Goal: Contribute content: Contribute content

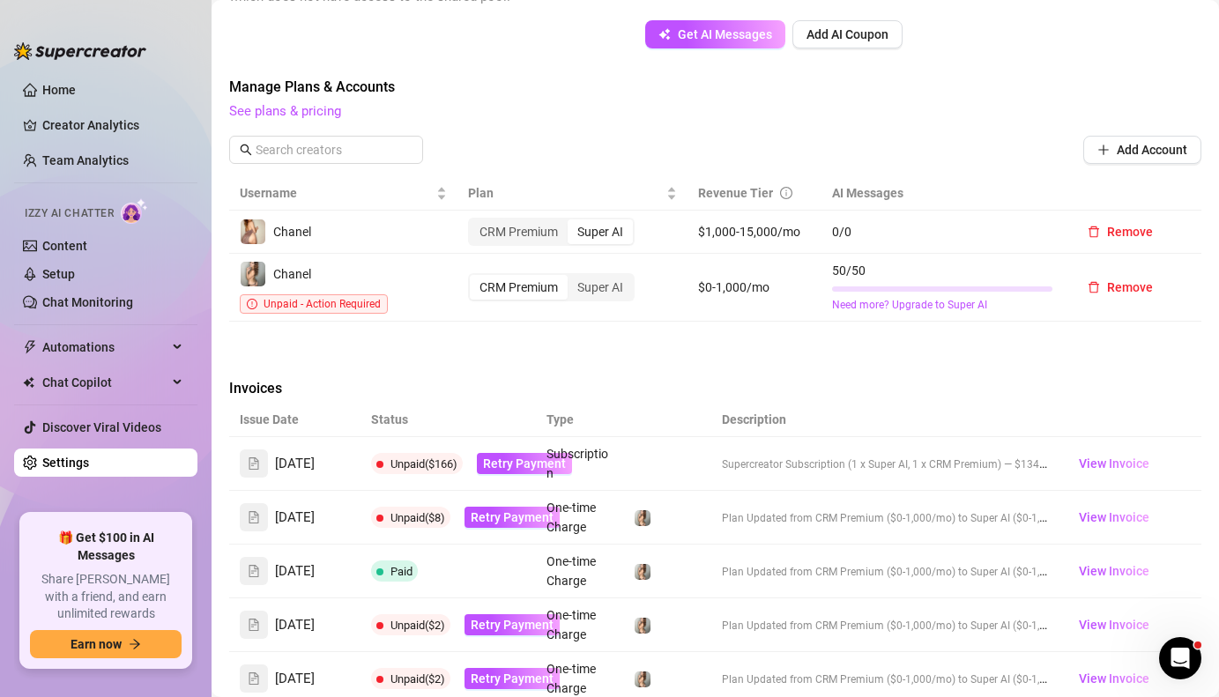
scroll to position [684, 0]
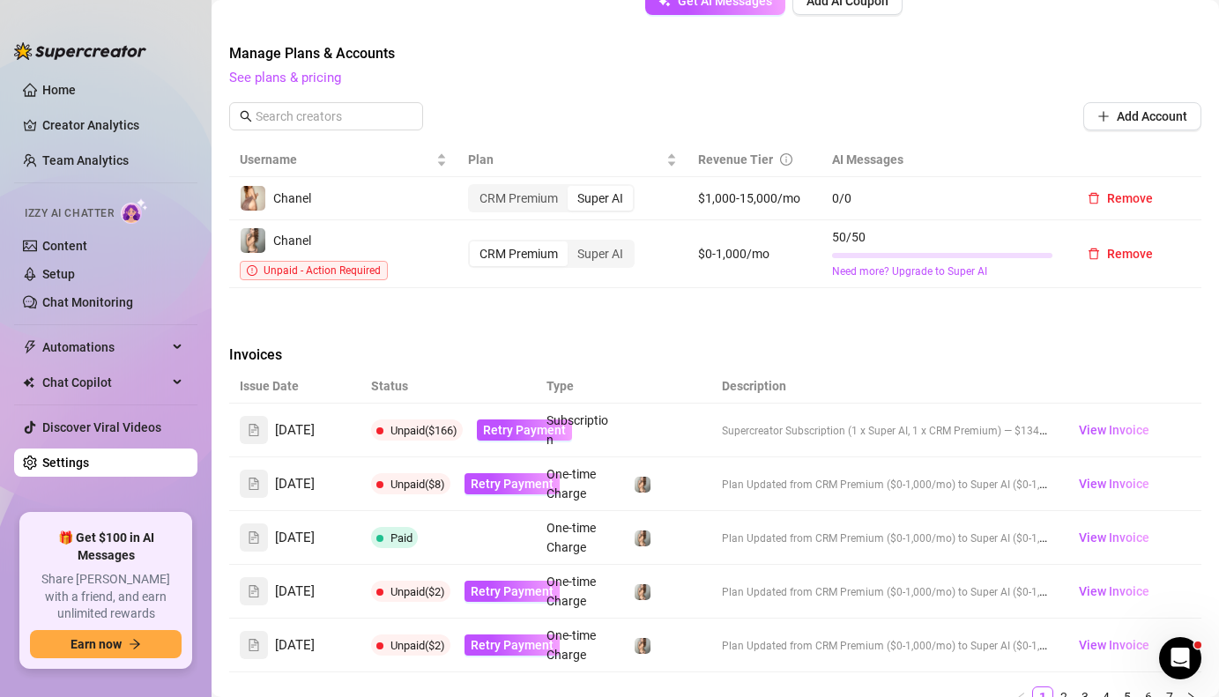
click at [550, 410] on td "Subscription" at bounding box center [579, 431] width 87 height 54
click at [524, 423] on span "Retry Payment" at bounding box center [524, 430] width 83 height 14
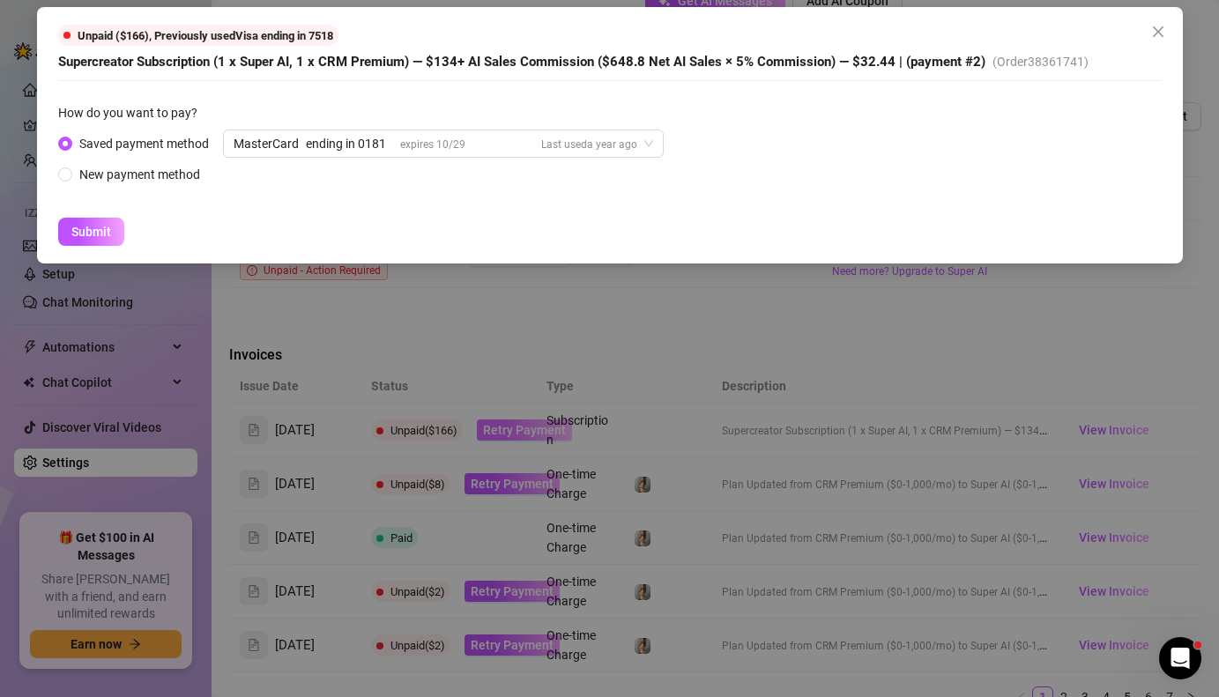
click at [524, 410] on div "Unpaid ($166) , Previously used Visa ending in 7518 Supercreator Subscription (…" at bounding box center [609, 348] width 1219 height 697
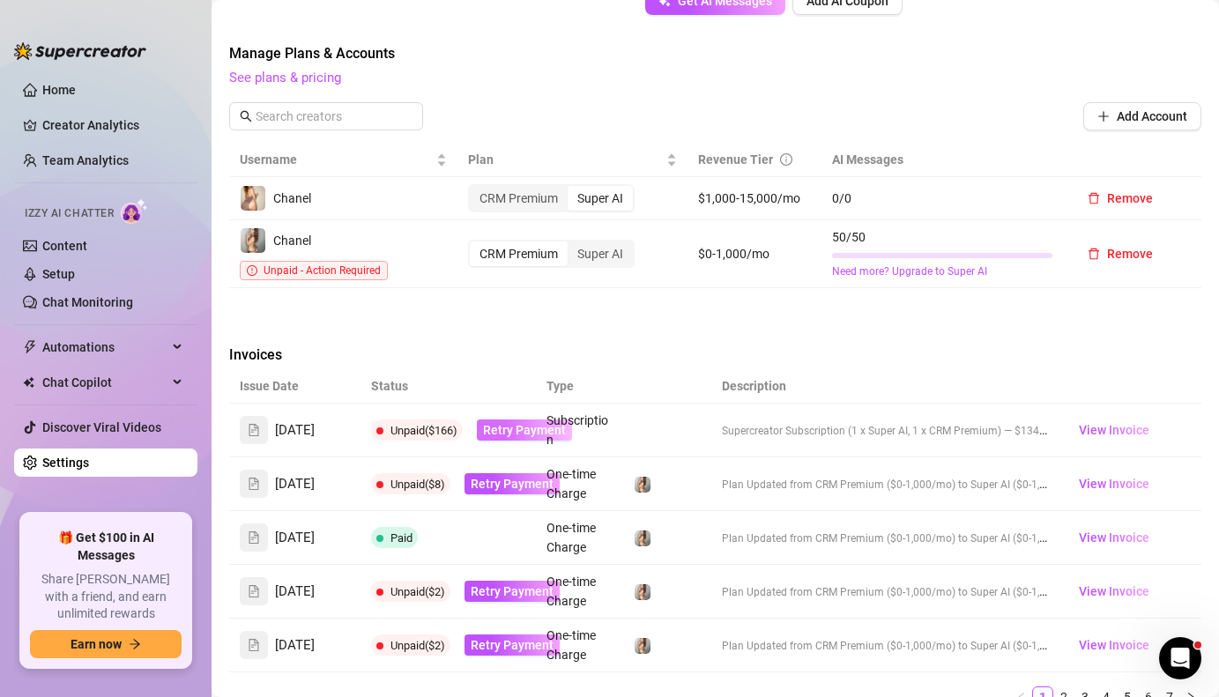
click at [524, 423] on span "Retry Payment" at bounding box center [524, 430] width 83 height 14
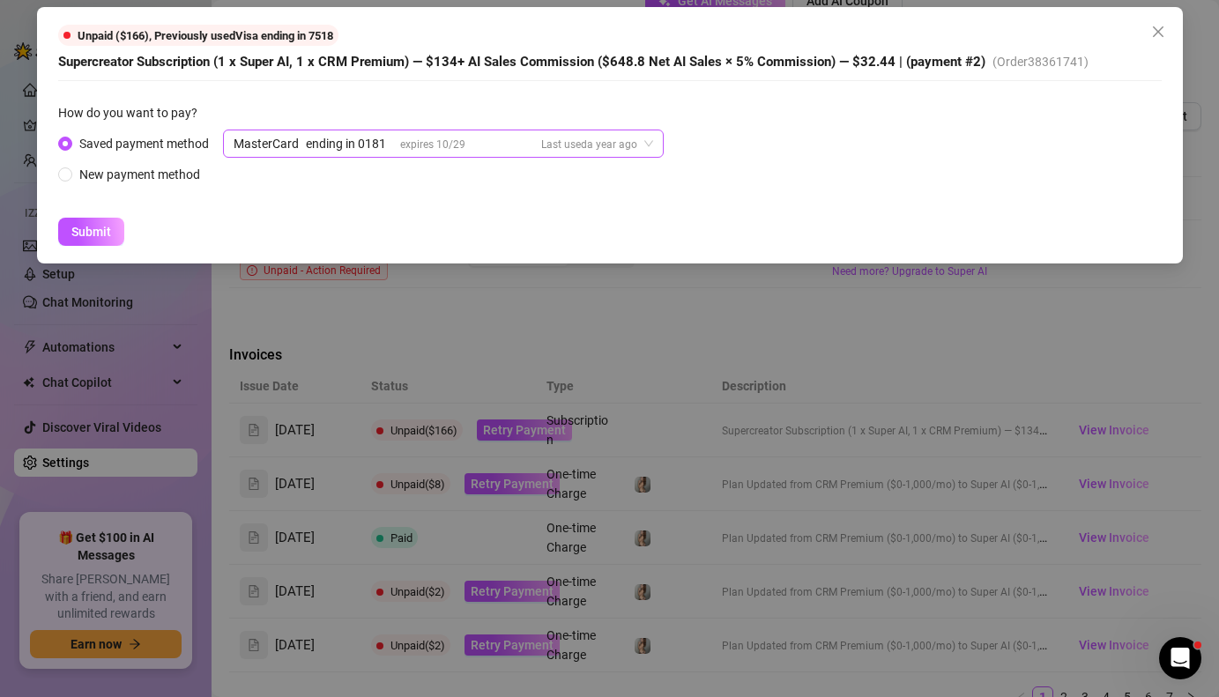
click at [613, 148] on span "Last used a year ago" at bounding box center [589, 144] width 96 height 12
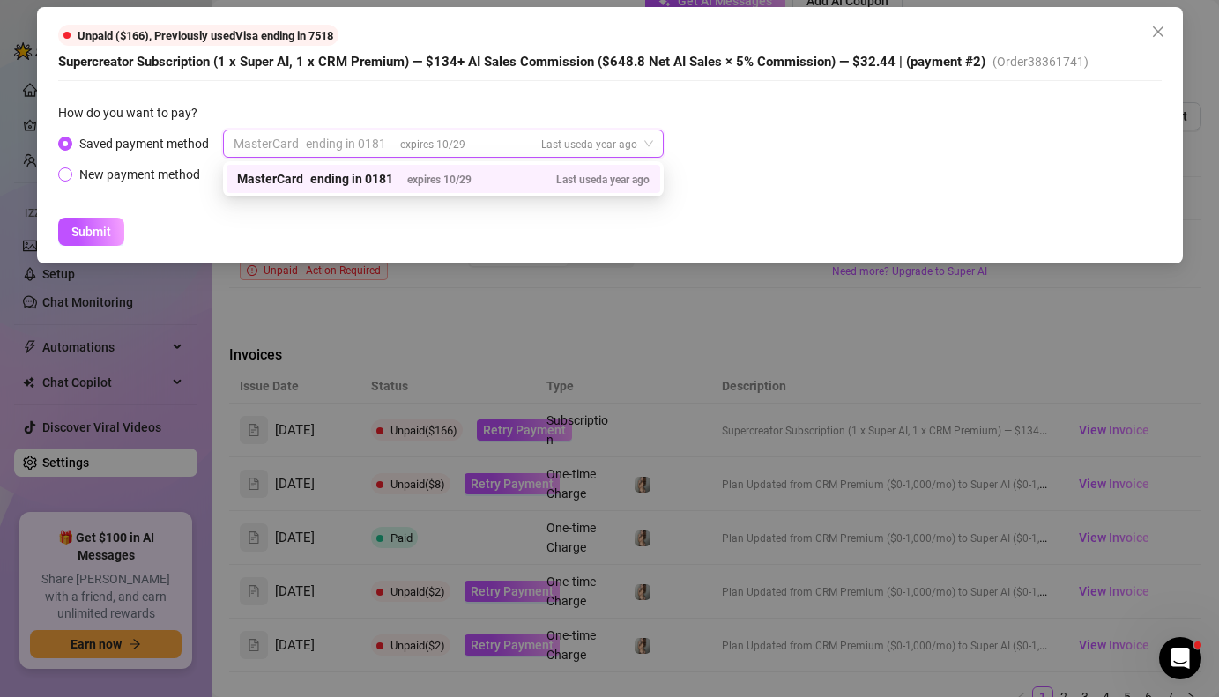
click at [65, 173] on input "New payment method" at bounding box center [66, 175] width 7 height 11
radio input "true"
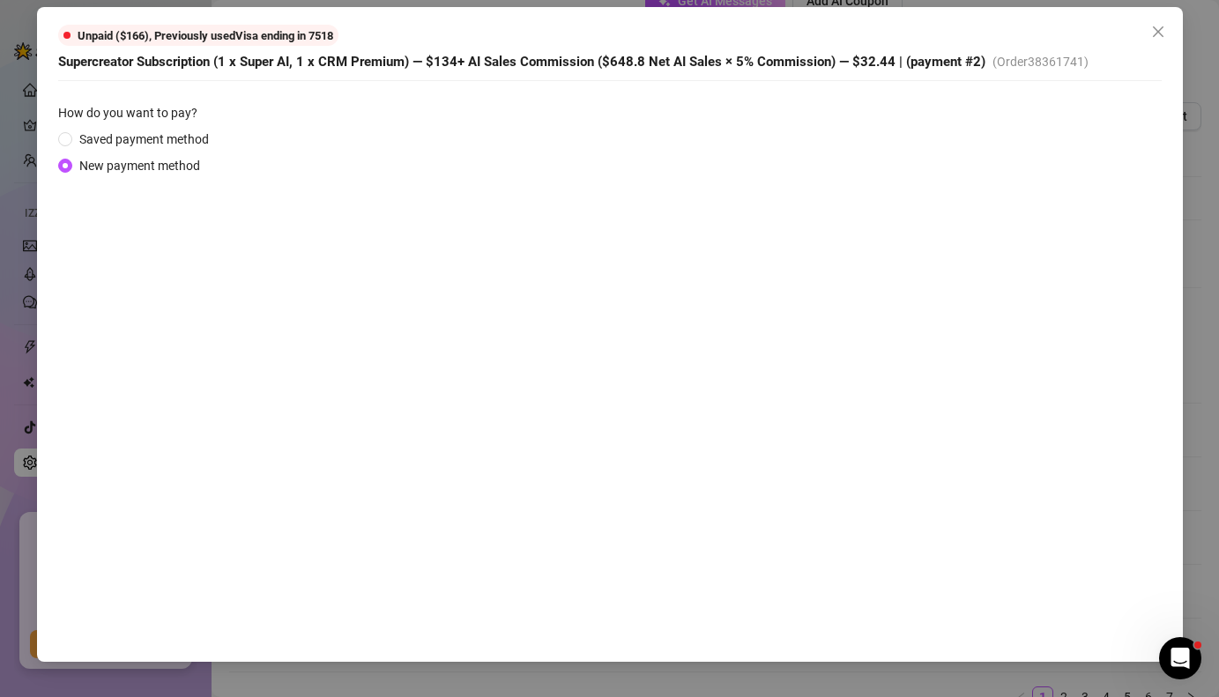
click at [575, 67] on span "Supercreator Subscription (1 x Super AI, 1 x CRM Premium) — $134+ AI Sales Comm…" at bounding box center [522, 62] width 928 height 16
click at [769, 65] on span "Supercreator Subscription (1 x Super AI, 1 x CRM Premium) — $134+ AI Sales Comm…" at bounding box center [522, 62] width 928 height 16
click at [265, 63] on span "Supercreator Subscription (1 x Super AI, 1 x CRM Premium) — $134+ AI Sales Comm…" at bounding box center [522, 62] width 928 height 16
click at [65, 37] on span at bounding box center [66, 35] width 7 height 7
click at [1159, 30] on icon "close" at bounding box center [1157, 31] width 11 height 11
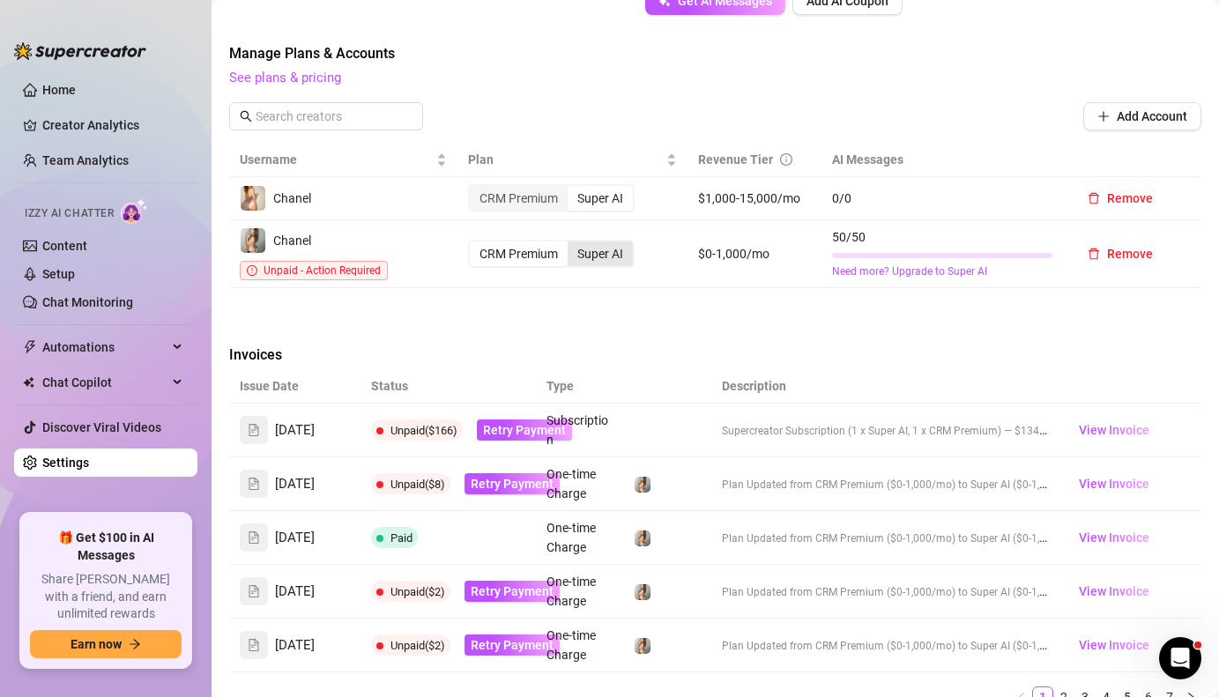
click at [593, 242] on div "Super AI" at bounding box center [600, 254] width 65 height 25
click at [572, 244] on input "Super AI" at bounding box center [572, 244] width 0 height 0
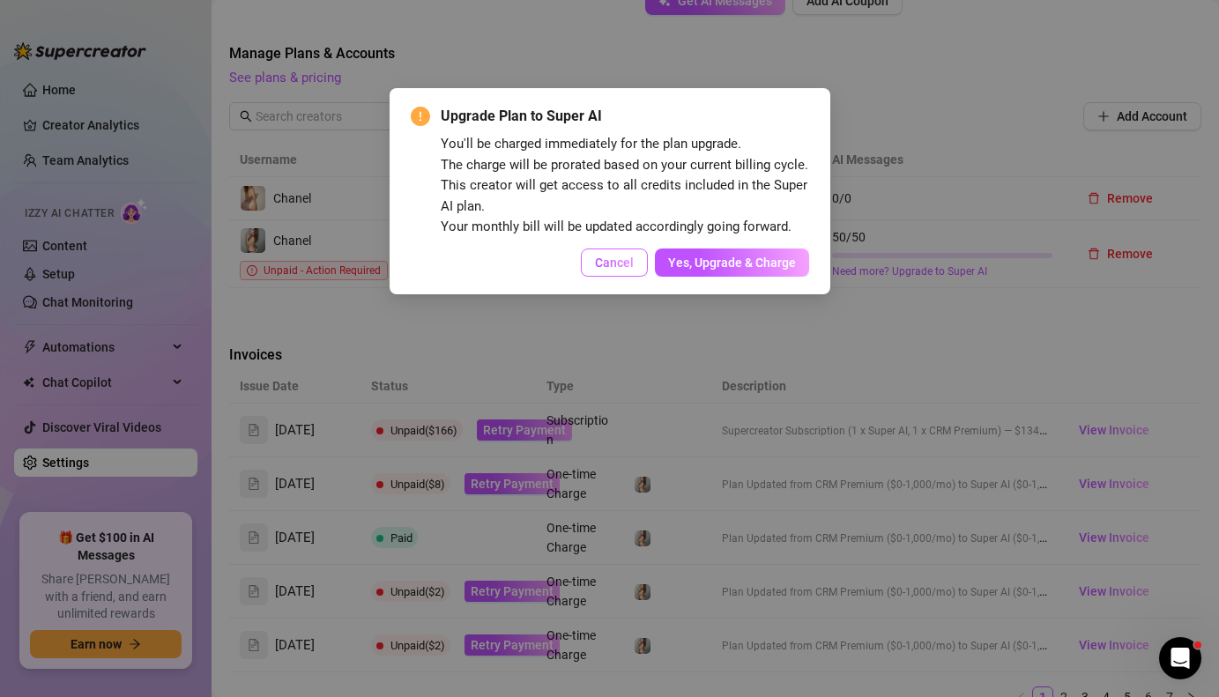
click at [607, 259] on span "Cancel" at bounding box center [614, 263] width 39 height 14
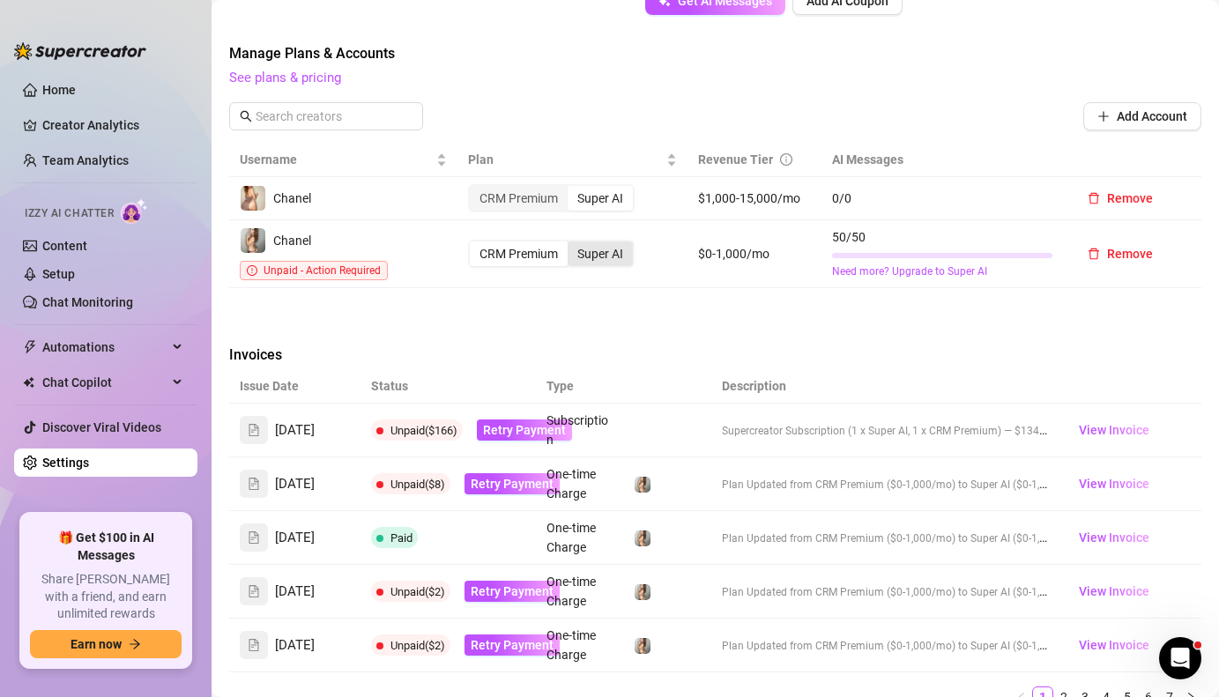
click at [597, 242] on div "Super AI" at bounding box center [600, 254] width 65 height 25
click at [572, 244] on input "Super AI" at bounding box center [572, 244] width 0 height 0
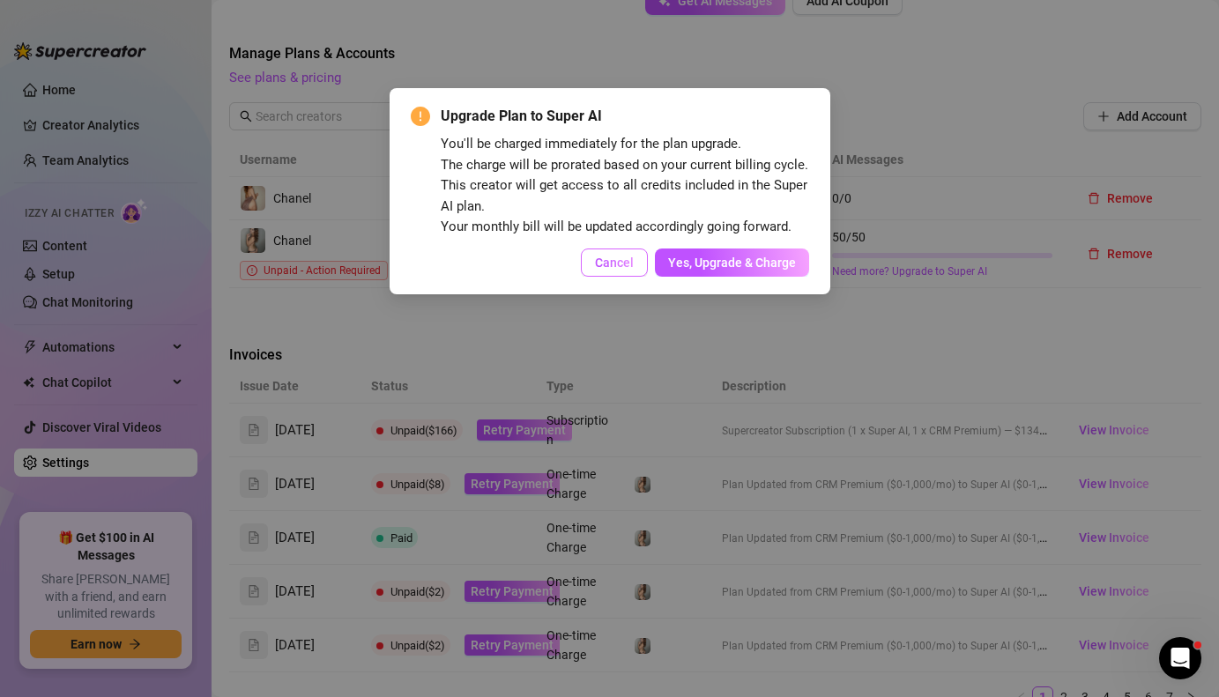
click at [603, 263] on span "Cancel" at bounding box center [614, 263] width 39 height 14
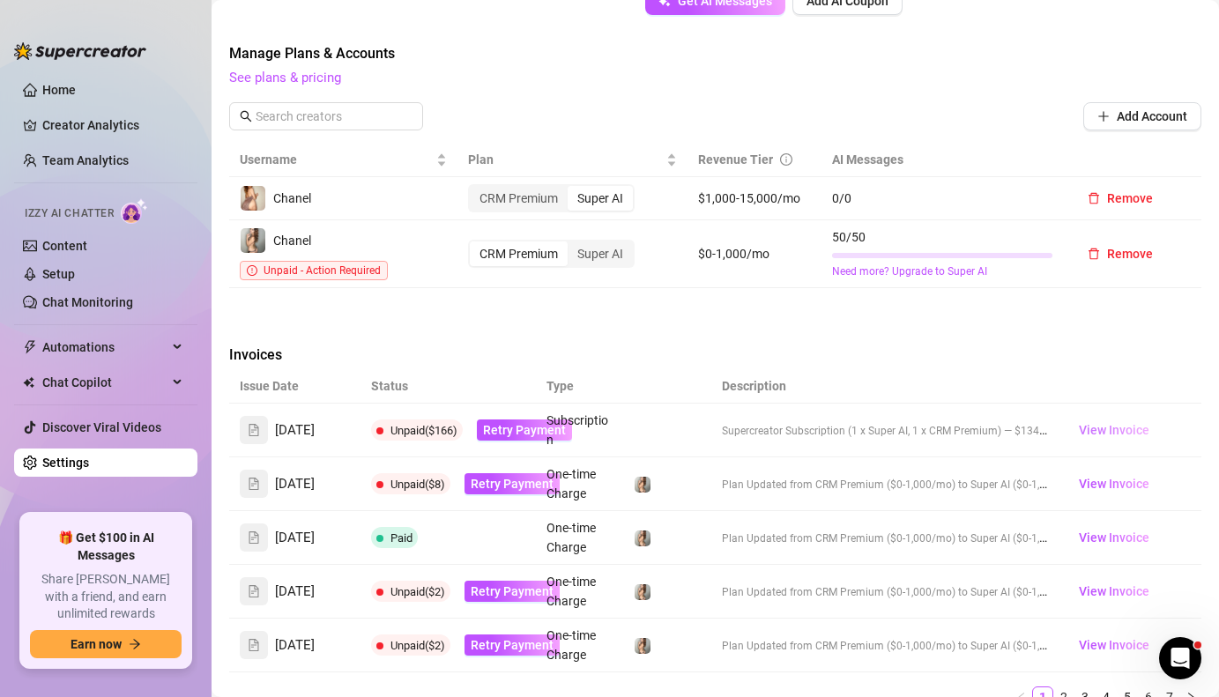
click at [1110, 421] on span "View Invoice" at bounding box center [1114, 430] width 71 height 19
click at [249, 228] on img at bounding box center [253, 240] width 25 height 25
click at [430, 424] on span "Unpaid ($166)" at bounding box center [424, 430] width 67 height 13
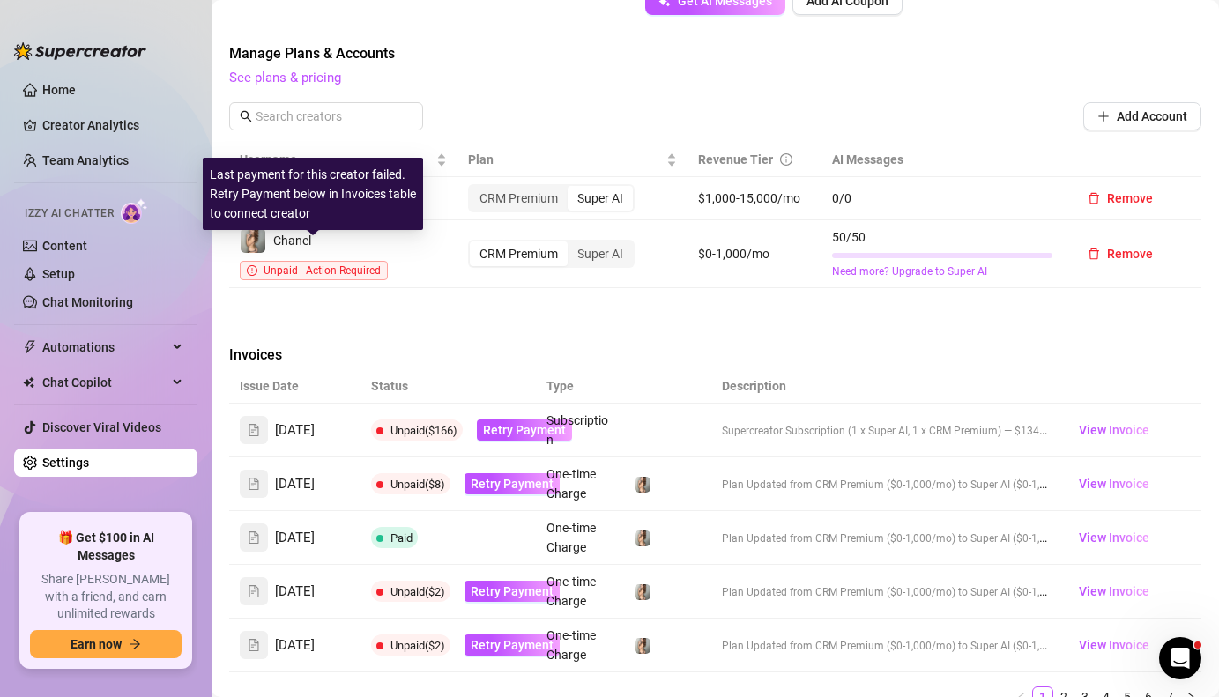
click at [337, 265] on span "Unpaid - Action Required" at bounding box center [322, 271] width 117 height 12
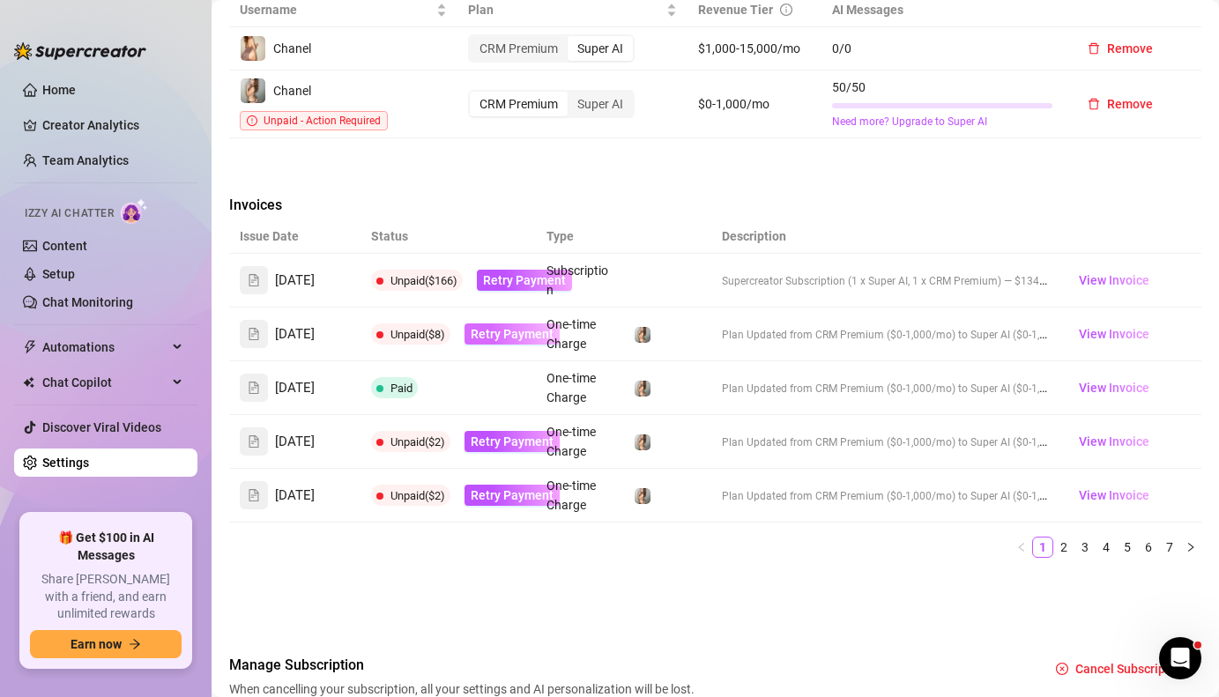
scroll to position [838, 0]
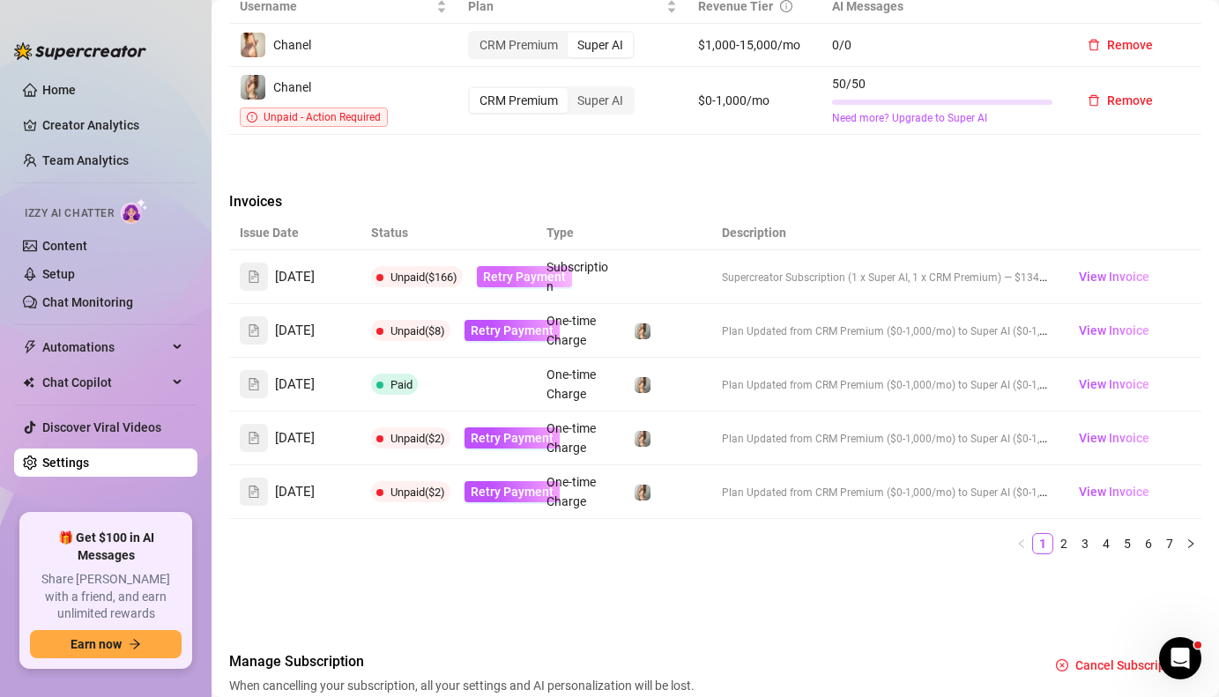
click at [523, 270] on span "Retry Payment" at bounding box center [524, 277] width 83 height 14
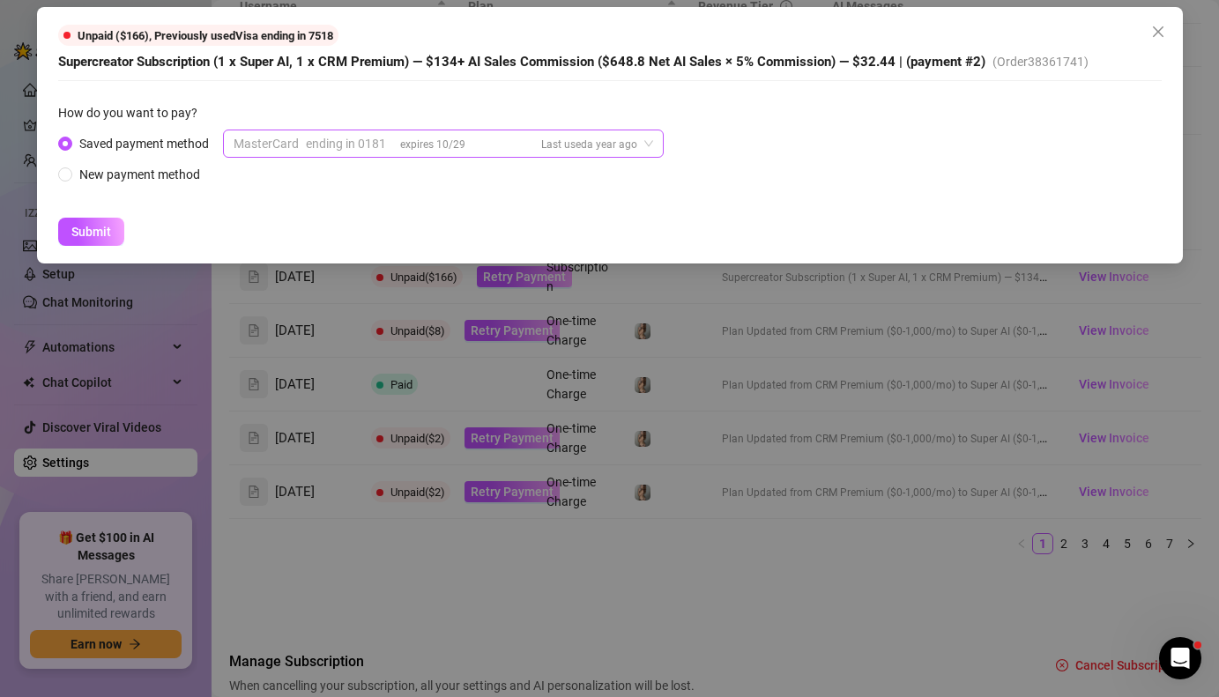
click at [485, 145] on div "MasterCard ending in 0181 expires 10/29 Last used a year ago" at bounding box center [436, 143] width 404 height 26
click at [67, 177] on input "New payment method" at bounding box center [66, 175] width 7 height 11
radio input "true"
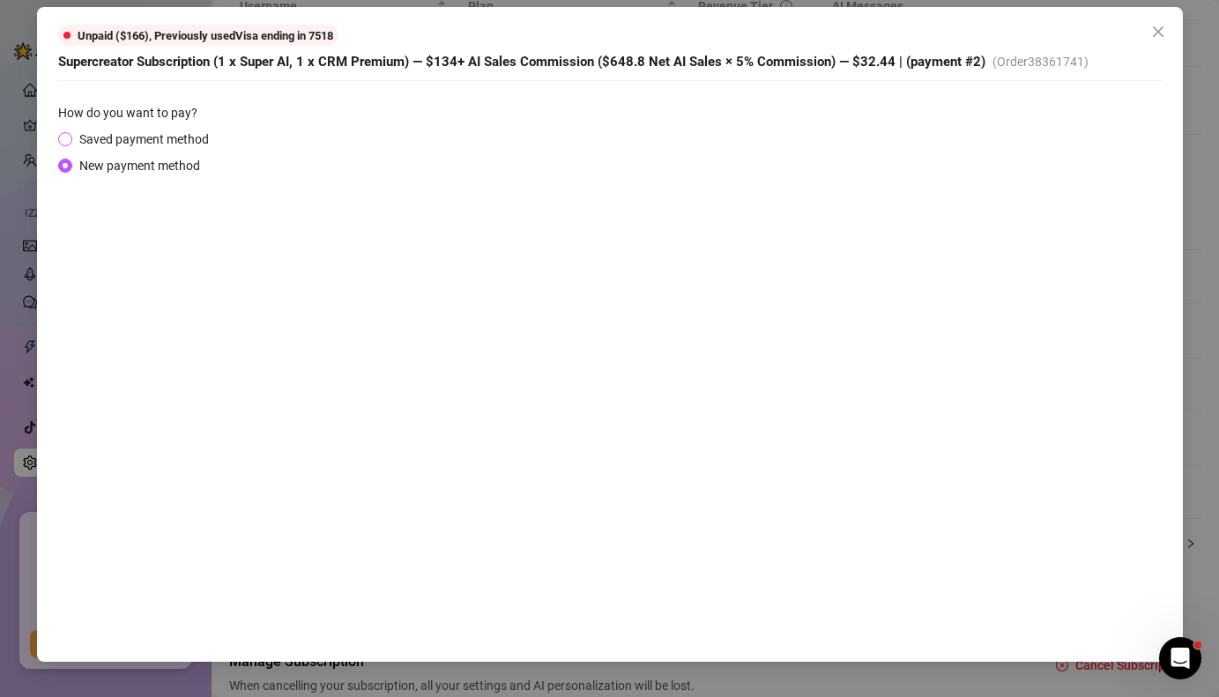
click at [70, 138] on span at bounding box center [65, 139] width 14 height 14
click at [70, 138] on input "Saved payment method" at bounding box center [66, 140] width 7 height 11
radio input "true"
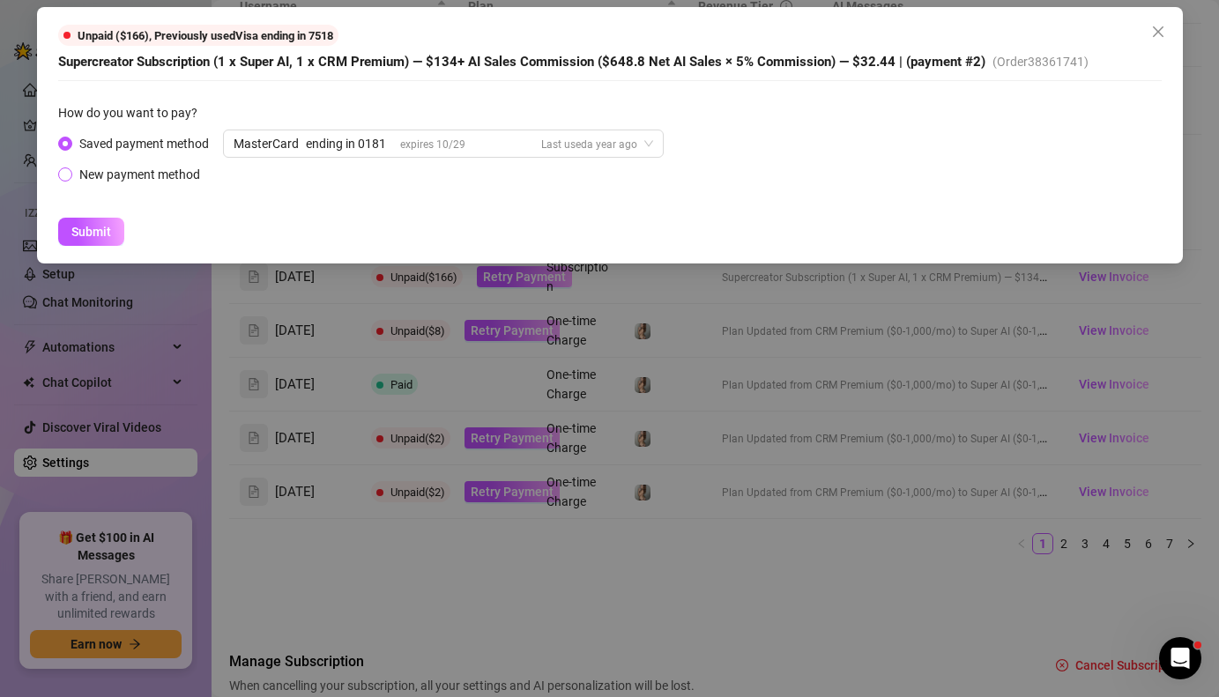
click at [71, 175] on span at bounding box center [65, 175] width 14 height 14
click at [70, 175] on input "New payment method" at bounding box center [66, 175] width 7 height 11
radio input "true"
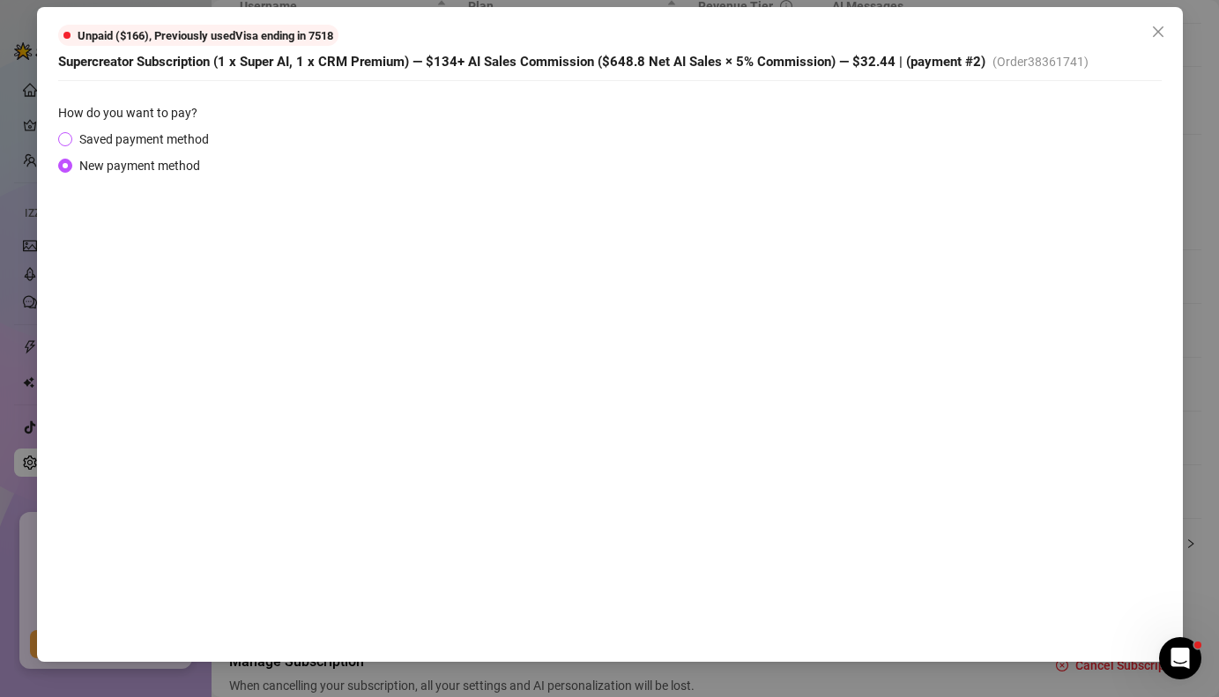
click at [129, 148] on span "Saved payment method" at bounding box center [144, 139] width 144 height 19
click at [70, 146] on input "Saved payment method" at bounding box center [66, 140] width 7 height 11
radio input "true"
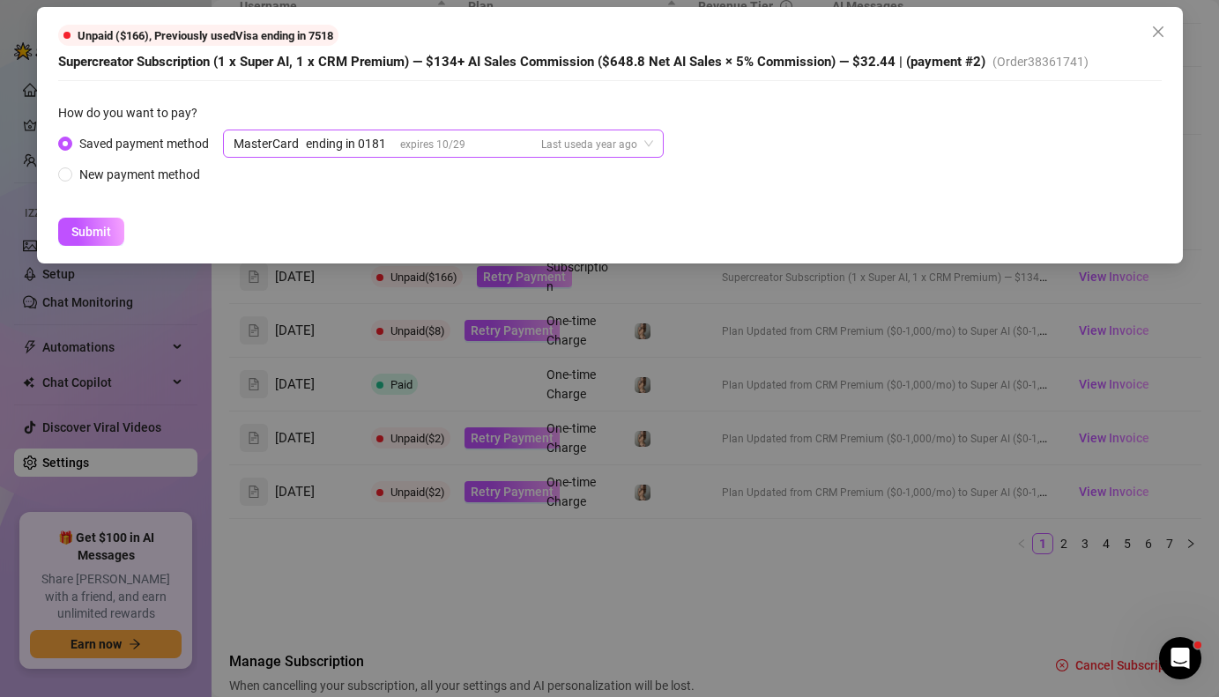
click at [260, 147] on div "MasterCard" at bounding box center [266, 143] width 65 height 26
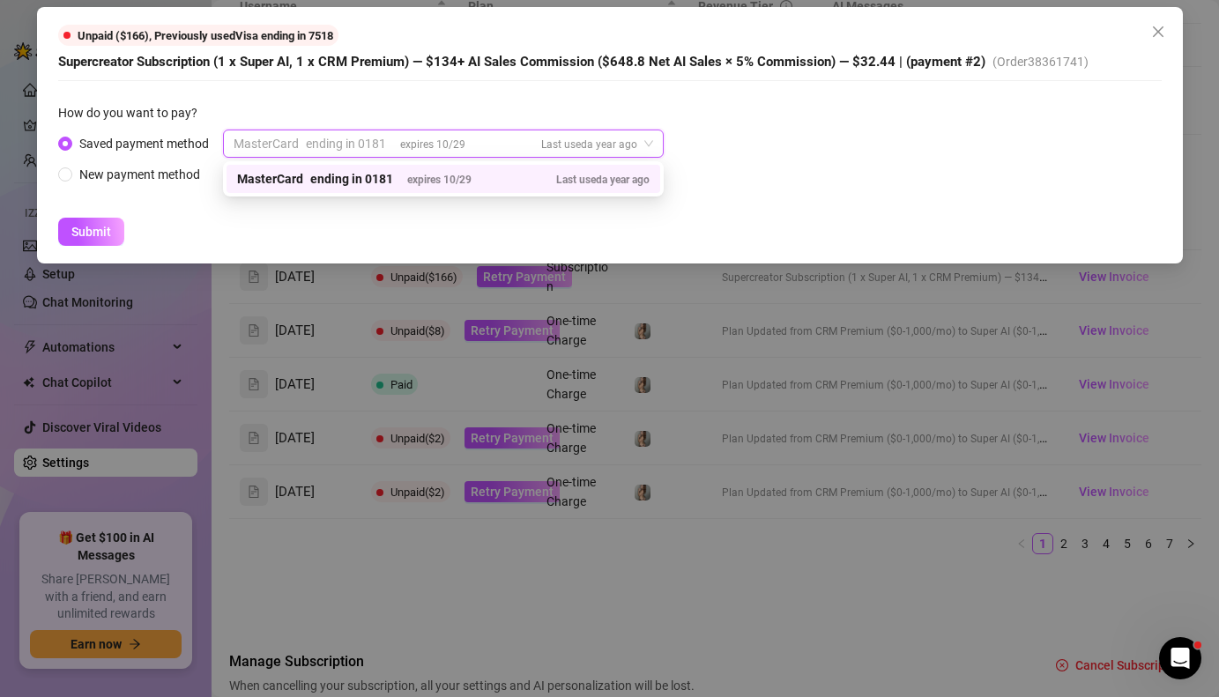
click at [338, 180] on div "ending in 0181" at bounding box center [351, 178] width 83 height 19
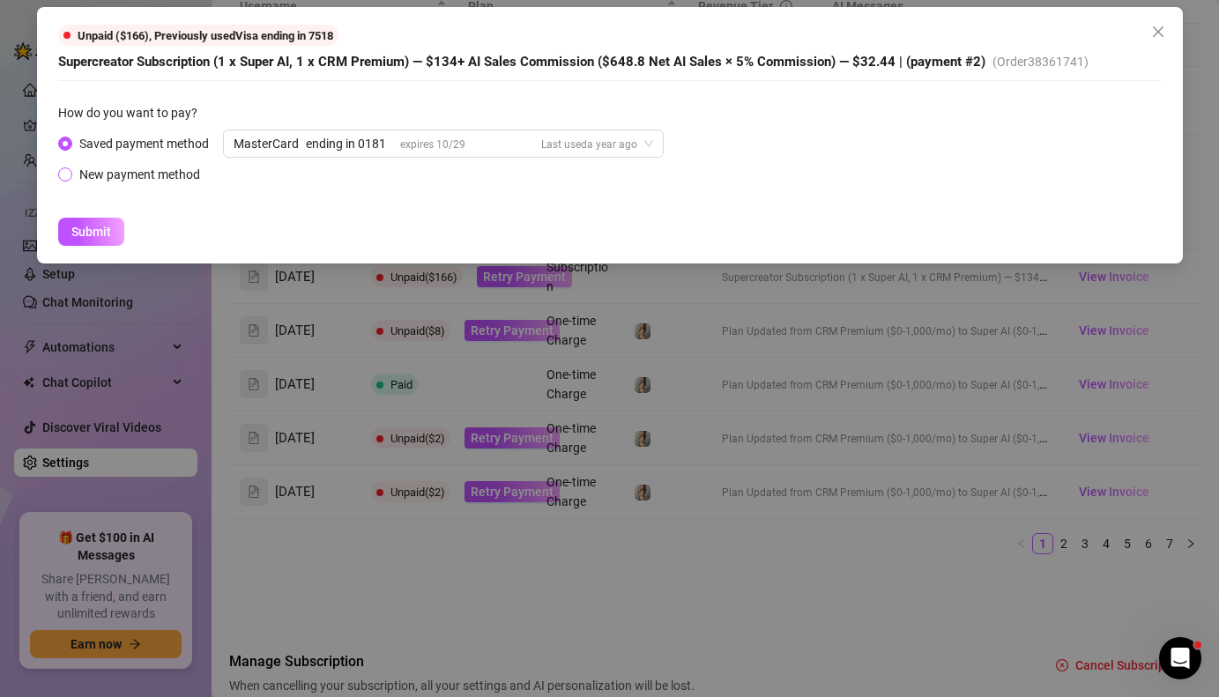
click at [64, 179] on input "New payment method" at bounding box center [66, 175] width 7 height 11
radio input "true"
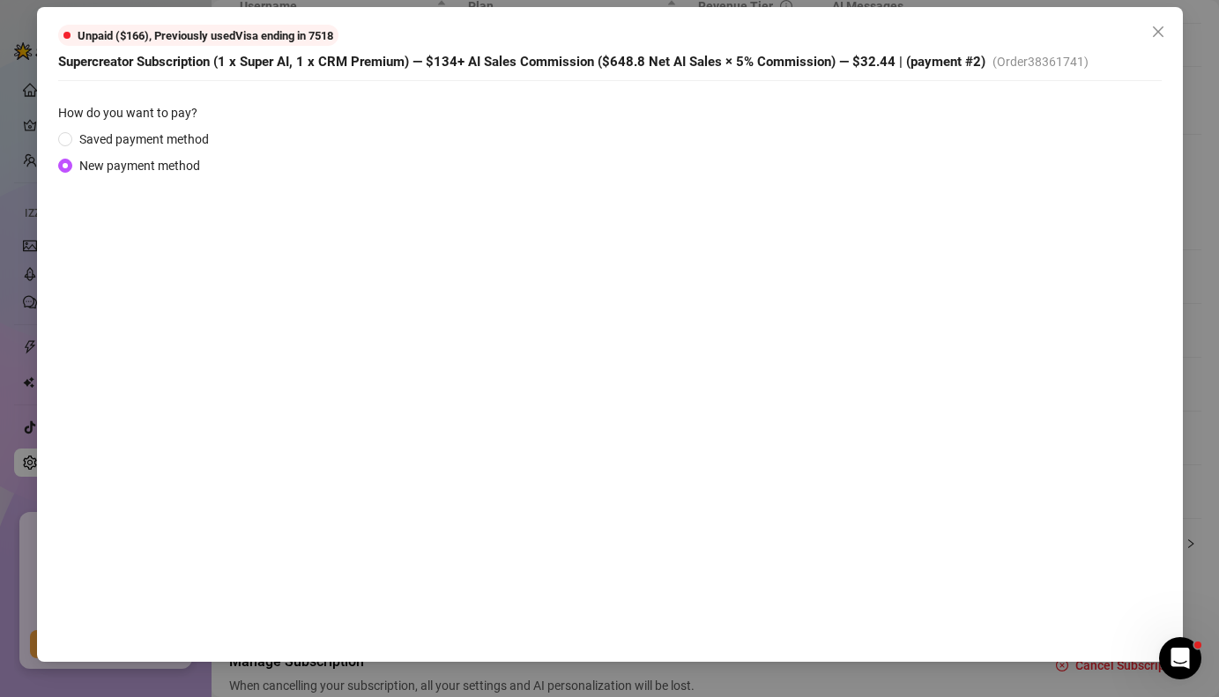
click at [296, 39] on span "Unpaid ($166) , Previously used Visa ending in 7518" at bounding box center [206, 35] width 256 height 13
click at [171, 34] on span "Unpaid ($166) , Previously used Visa ending in 7518" at bounding box center [206, 35] width 256 height 13
click at [262, 44] on span "Unpaid ($166) , Previously used Visa ending in 7518" at bounding box center [198, 35] width 280 height 21
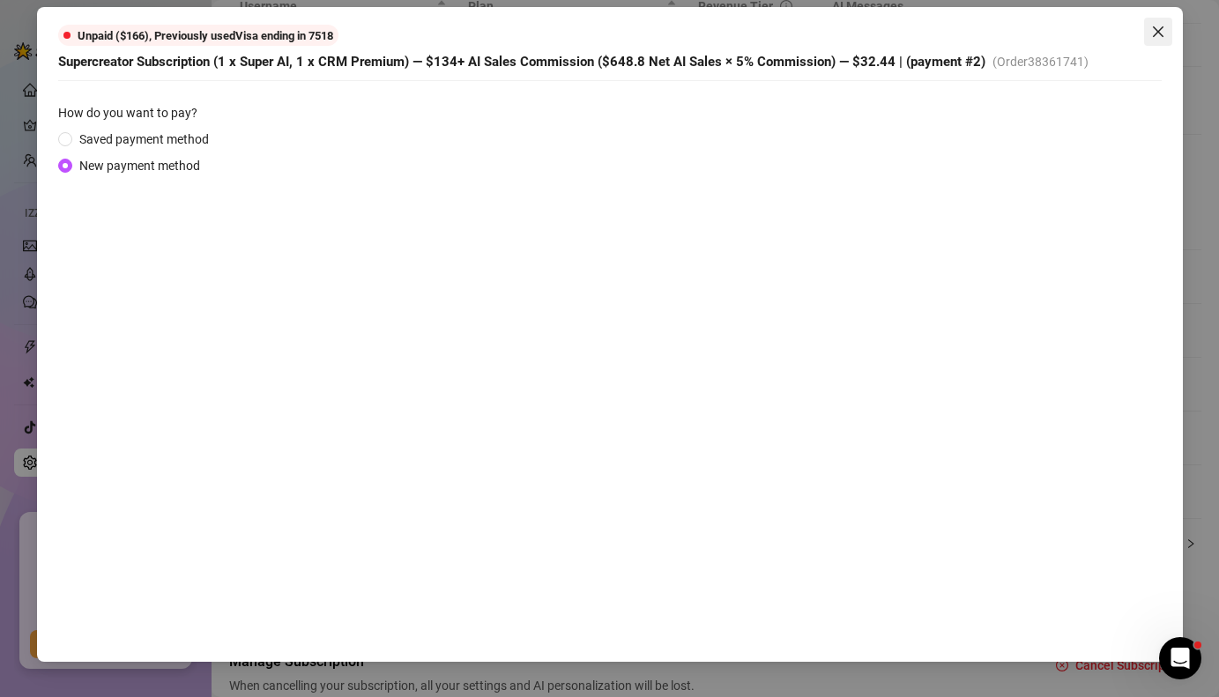
click at [1157, 32] on icon "close" at bounding box center [1157, 31] width 11 height 11
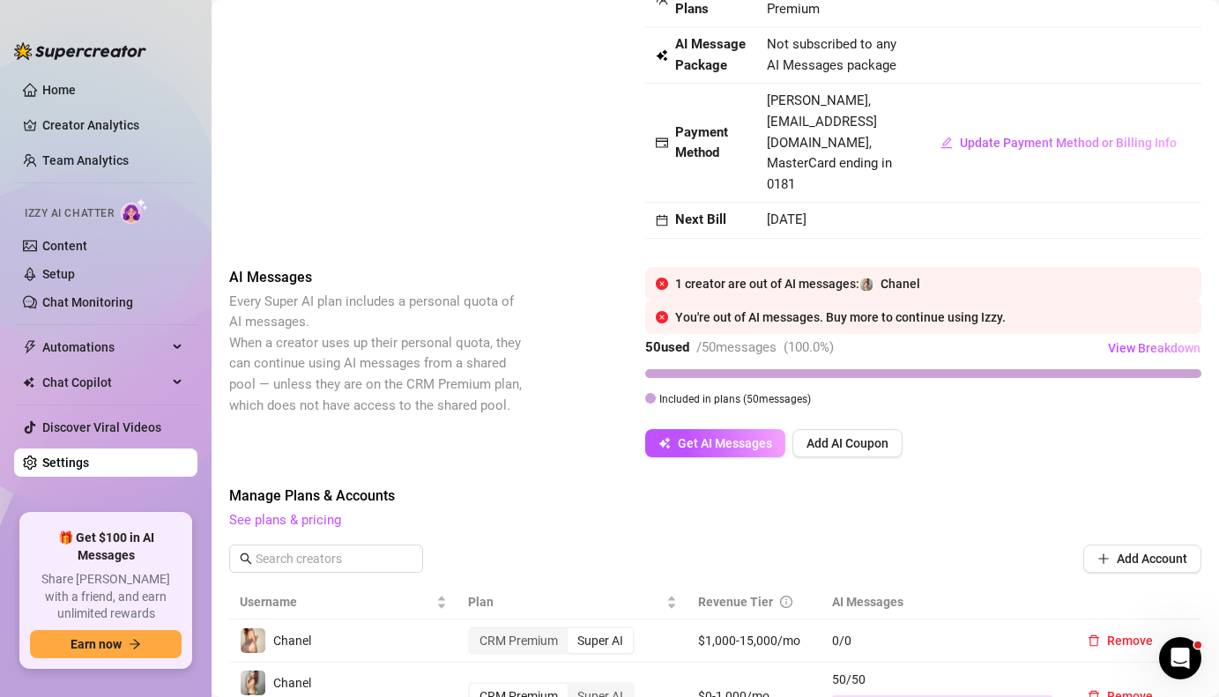
scroll to position [0, 0]
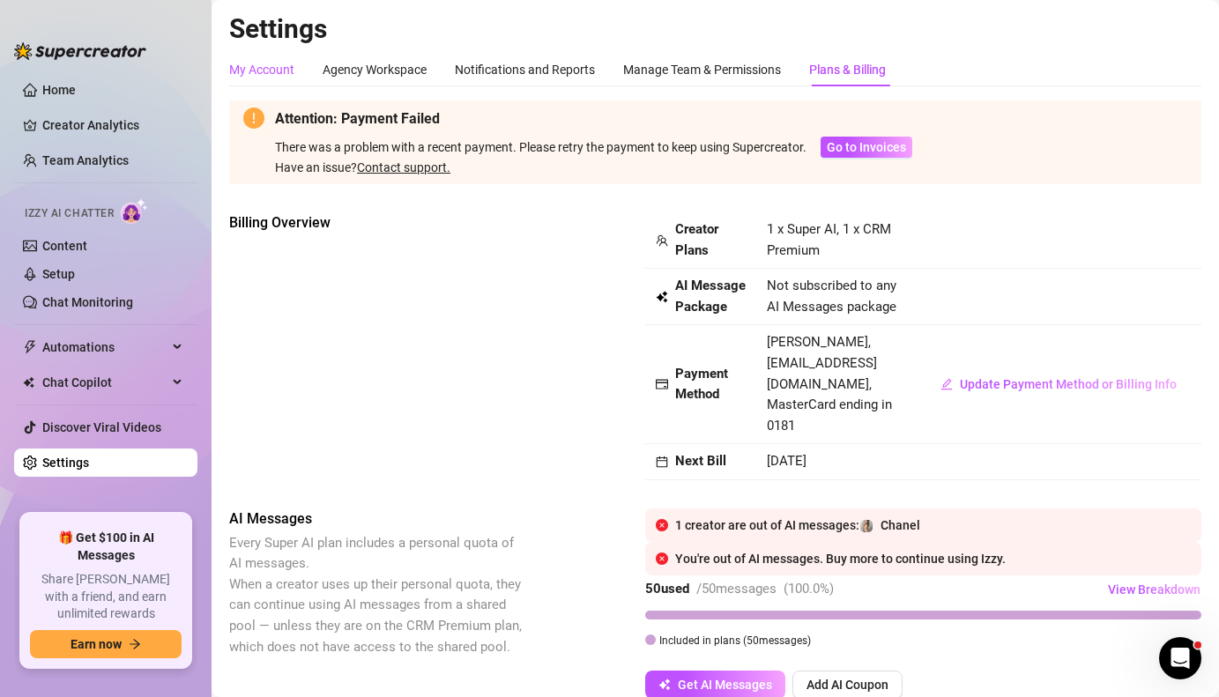
click at [264, 72] on div "My Account" at bounding box center [261, 69] width 65 height 19
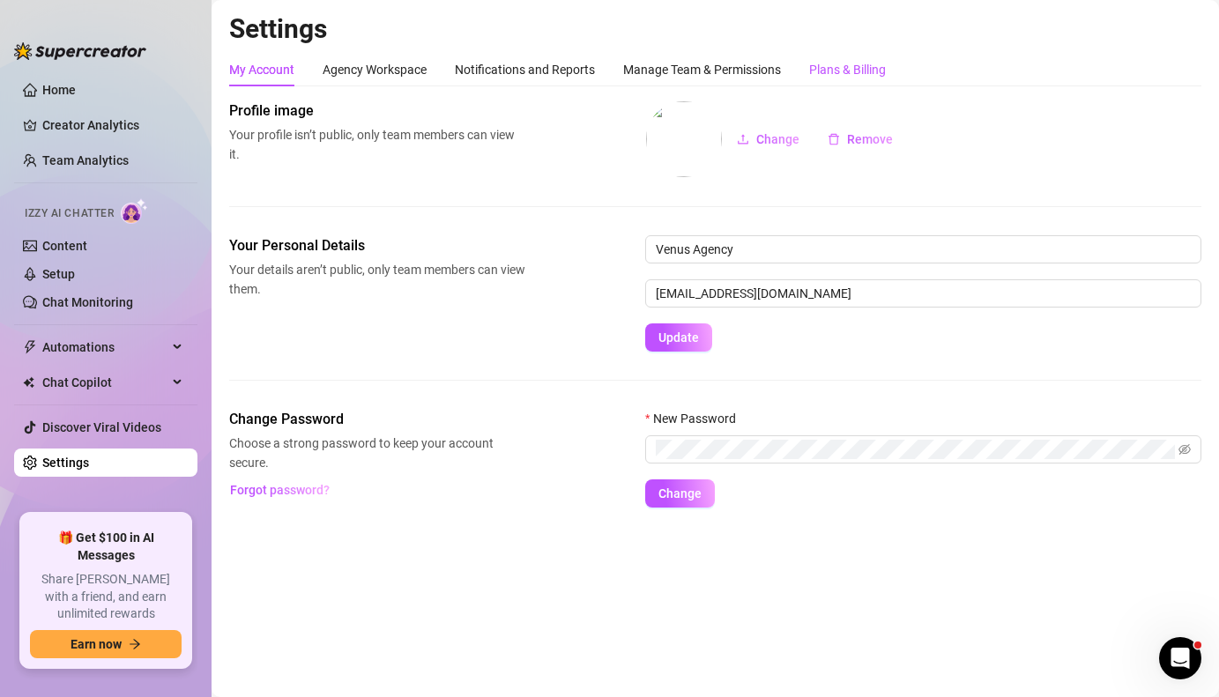
click at [831, 62] on div "Plans & Billing" at bounding box center [847, 69] width 77 height 19
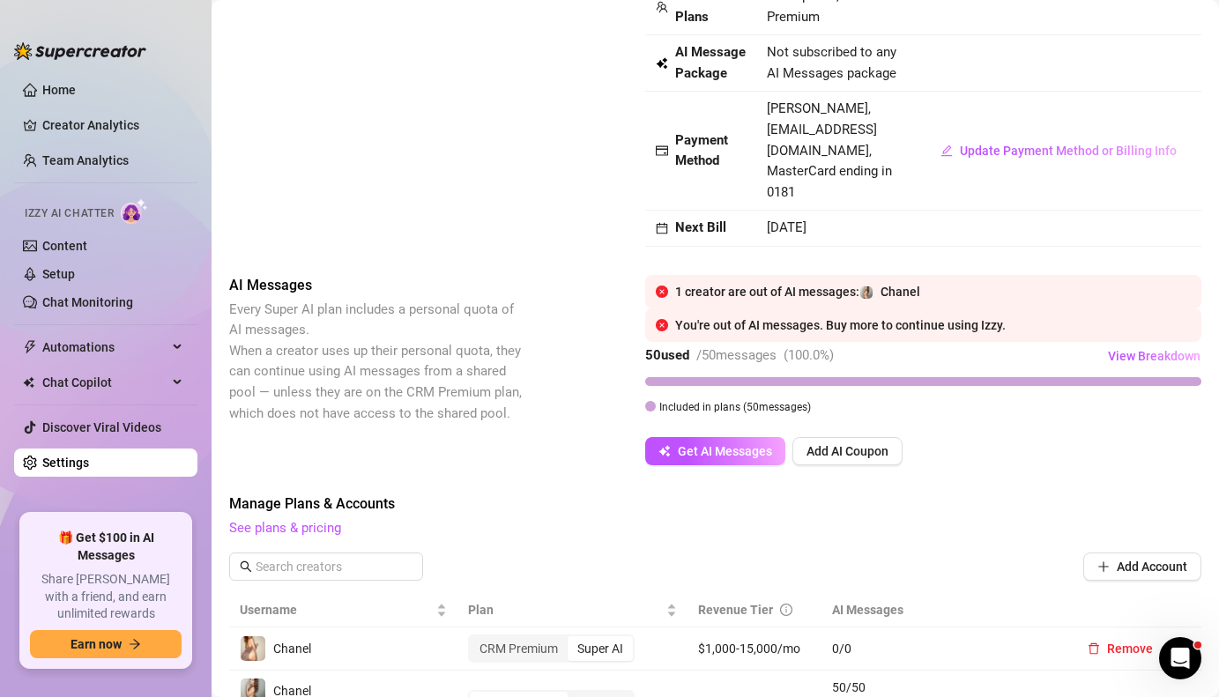
scroll to position [7, 0]
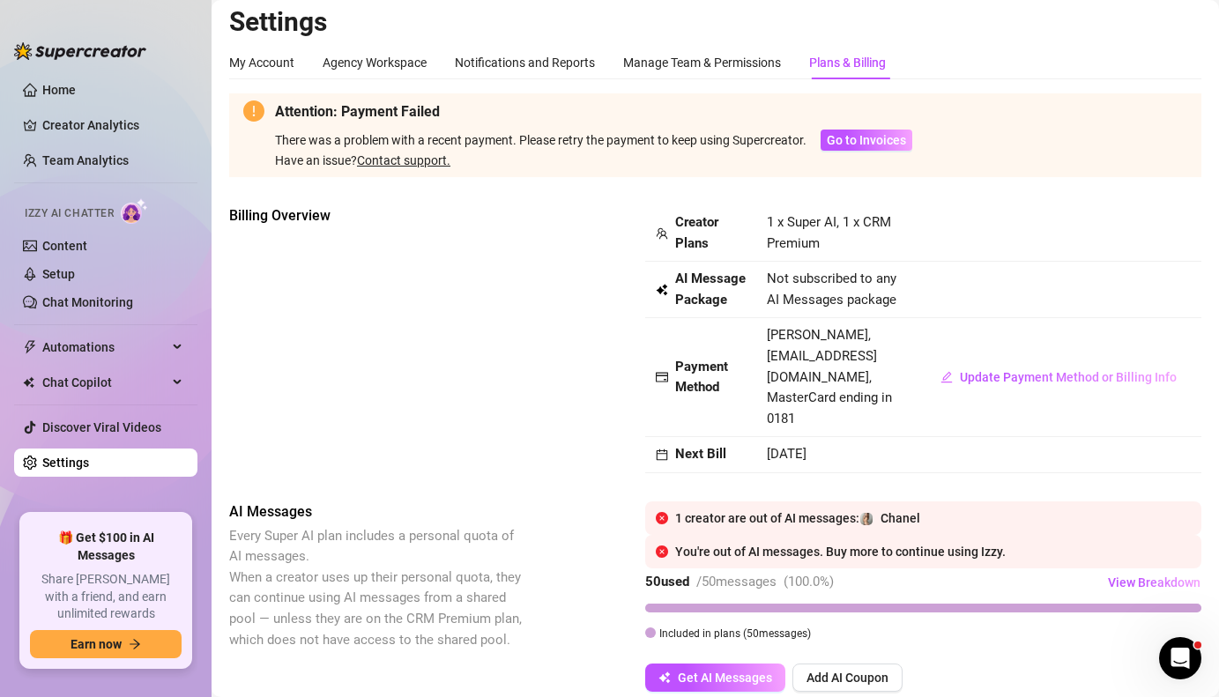
click at [662, 512] on icon "close-circle" at bounding box center [662, 518] width 12 height 12
click at [660, 546] on icon "close-circle" at bounding box center [662, 552] width 12 height 12
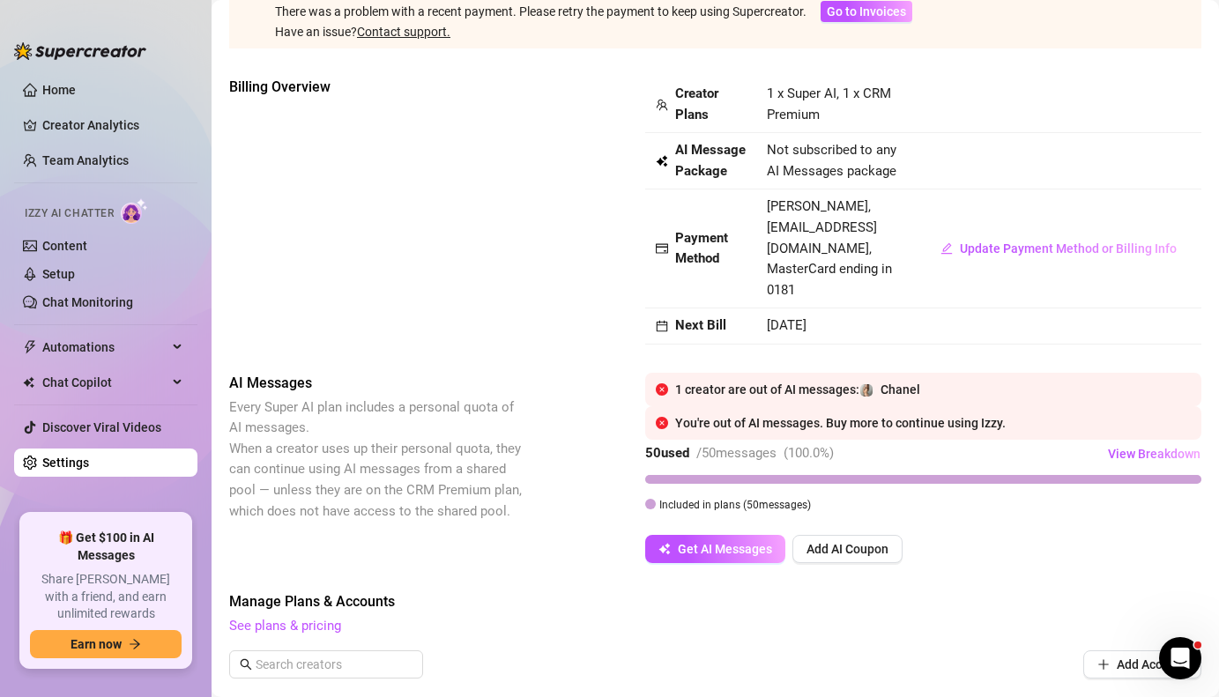
scroll to position [142, 0]
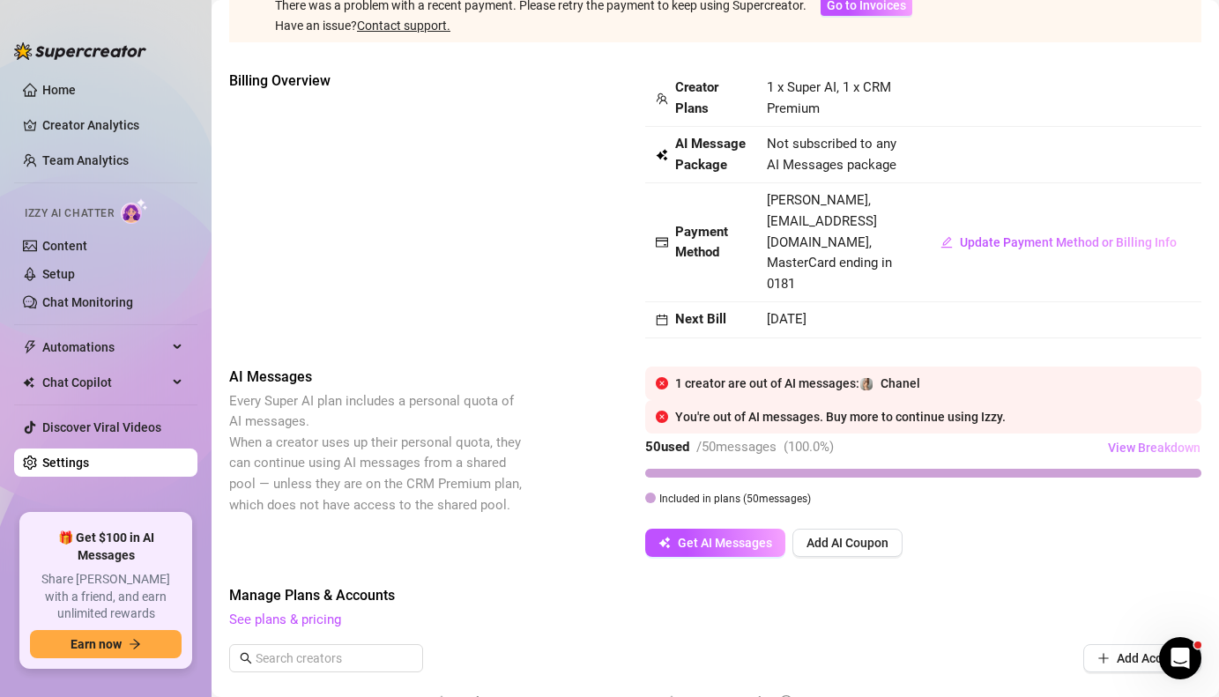
click at [1137, 441] on span "View Breakdown" at bounding box center [1154, 448] width 93 height 14
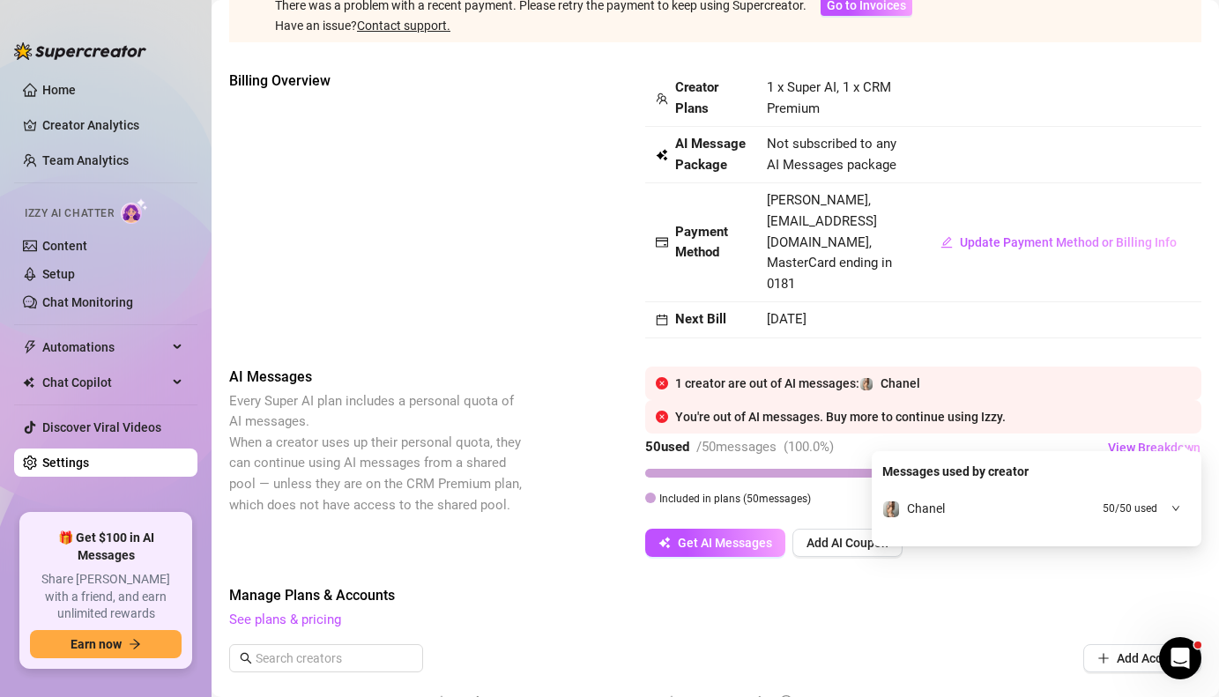
click at [1156, 510] on span "50 / 50 used" at bounding box center [1130, 509] width 55 height 17
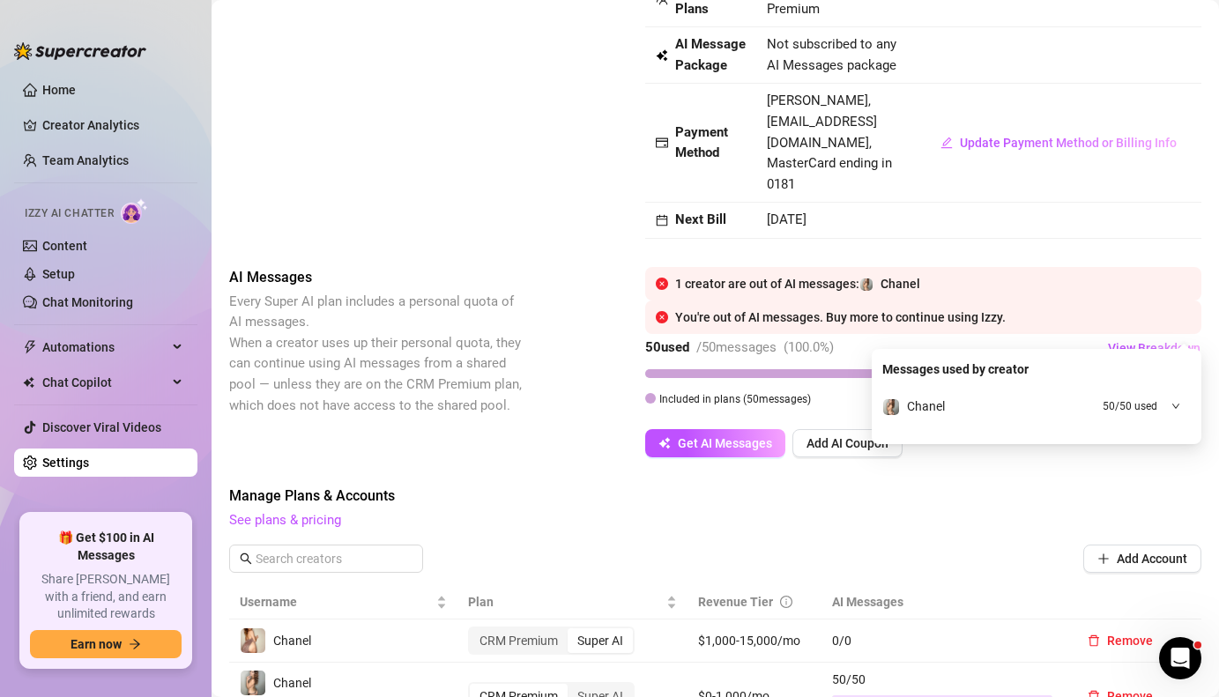
scroll to position [244, 0]
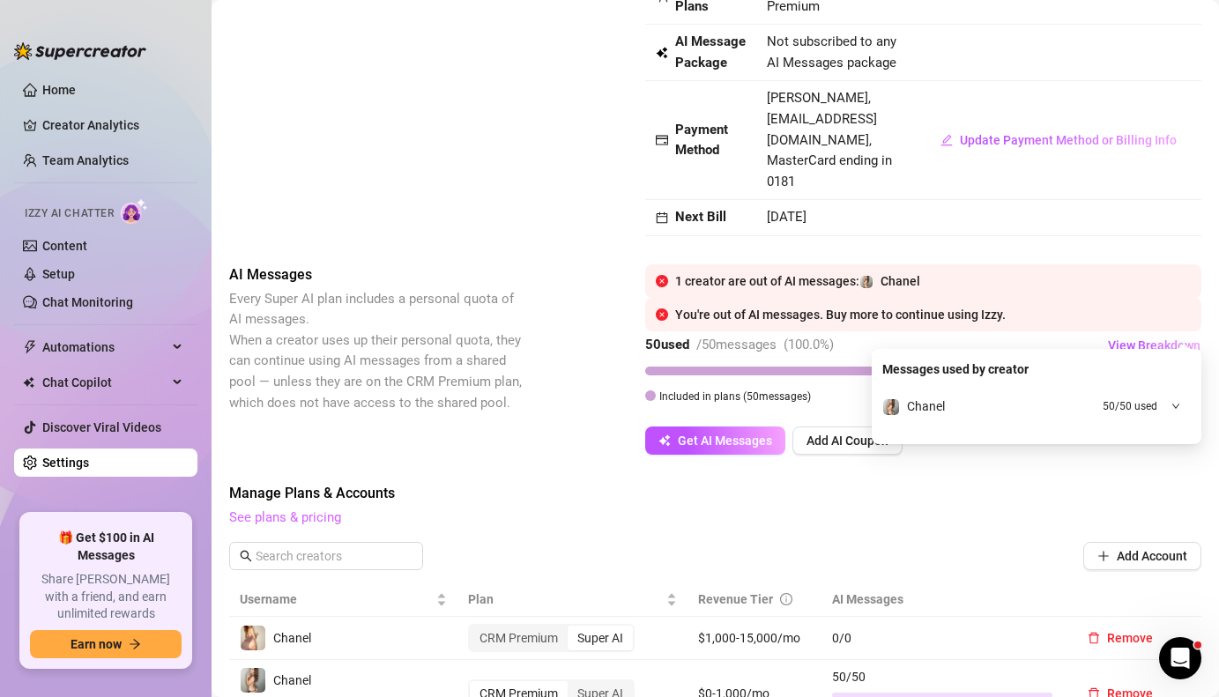
click at [300, 510] on link "See plans & pricing" at bounding box center [285, 518] width 112 height 16
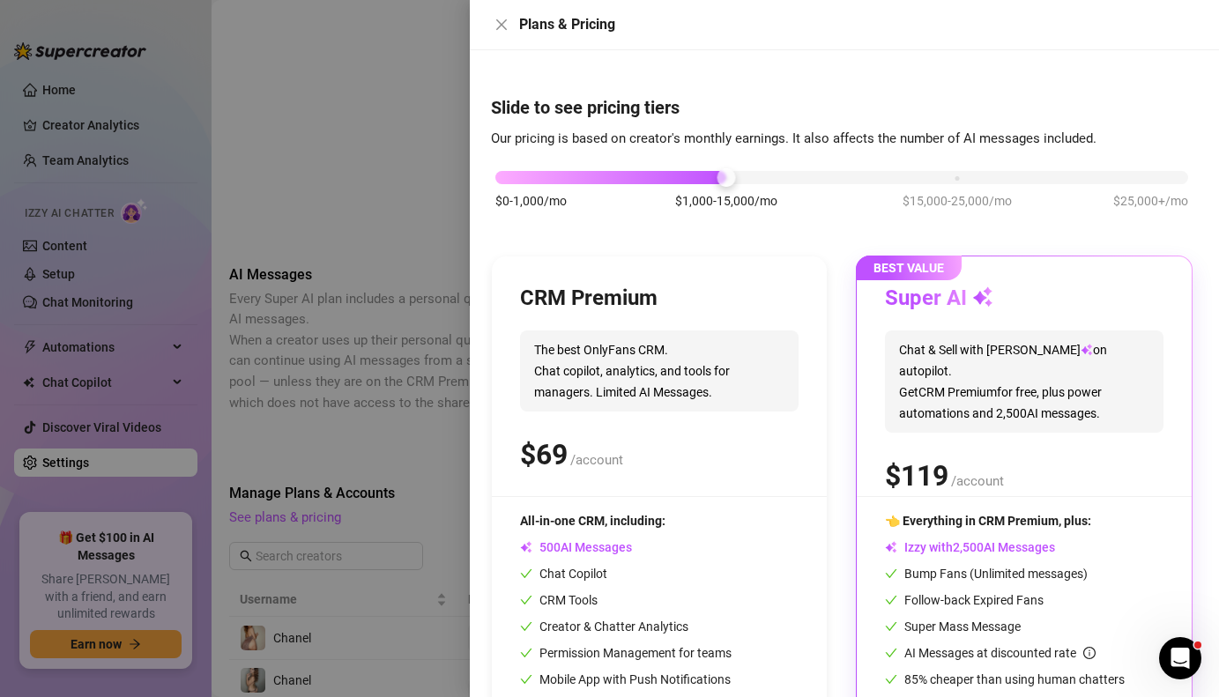
scroll to position [84, 0]
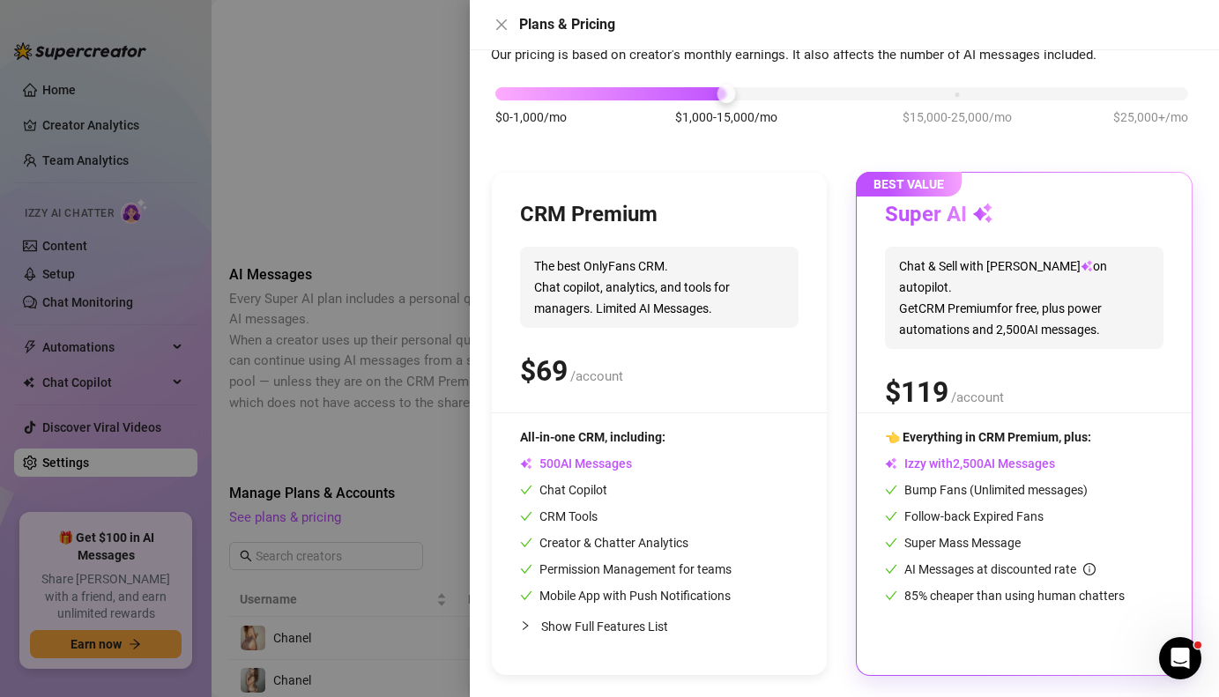
click at [943, 375] on span "9" at bounding box center [941, 392] width 16 height 35
click at [413, 210] on div at bounding box center [609, 348] width 1219 height 697
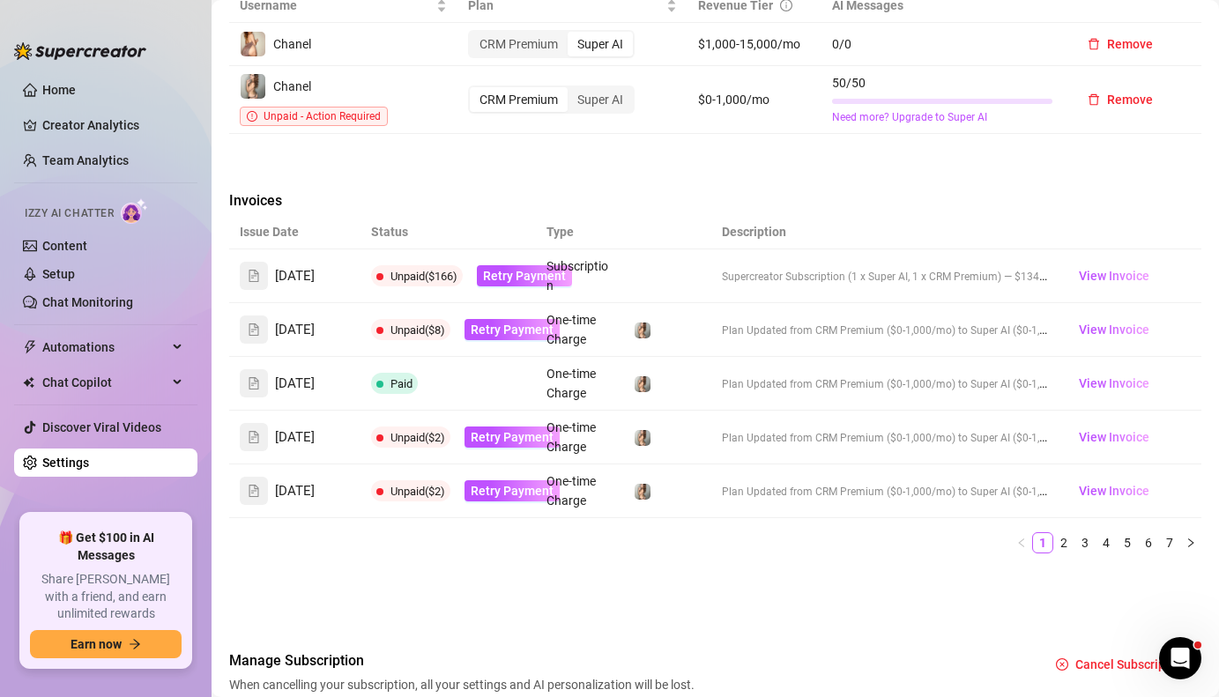
scroll to position [873, 0]
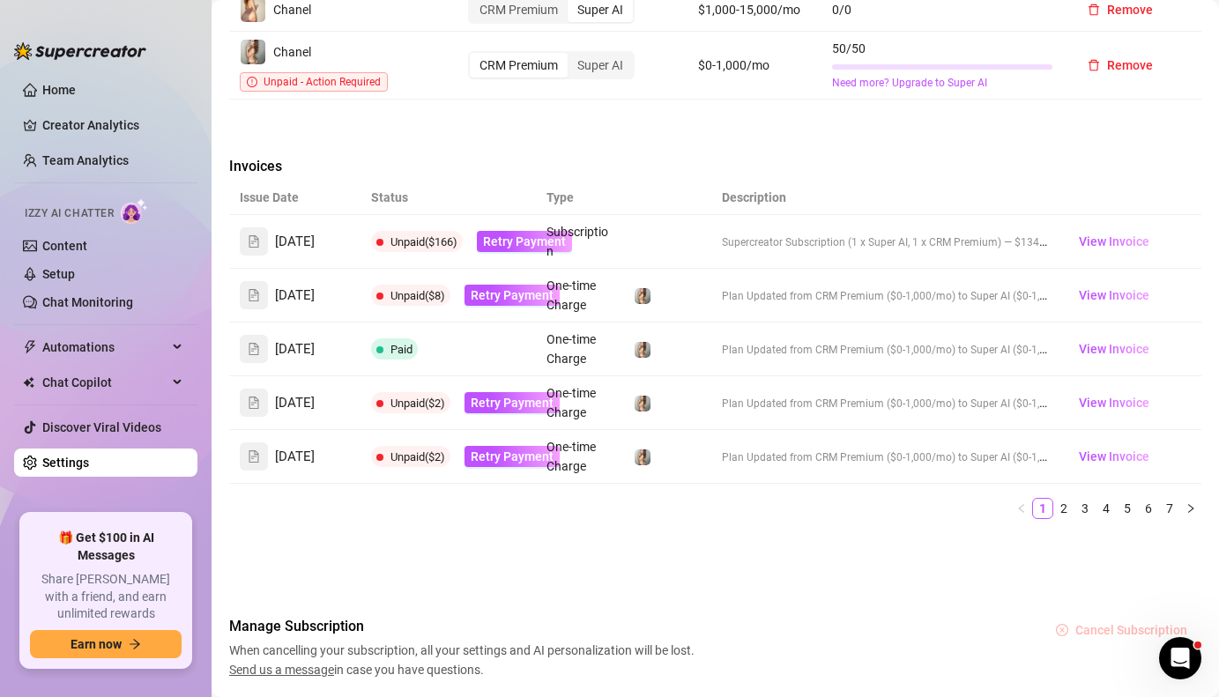
click at [1068, 624] on icon "close-circle" at bounding box center [1062, 630] width 12 height 12
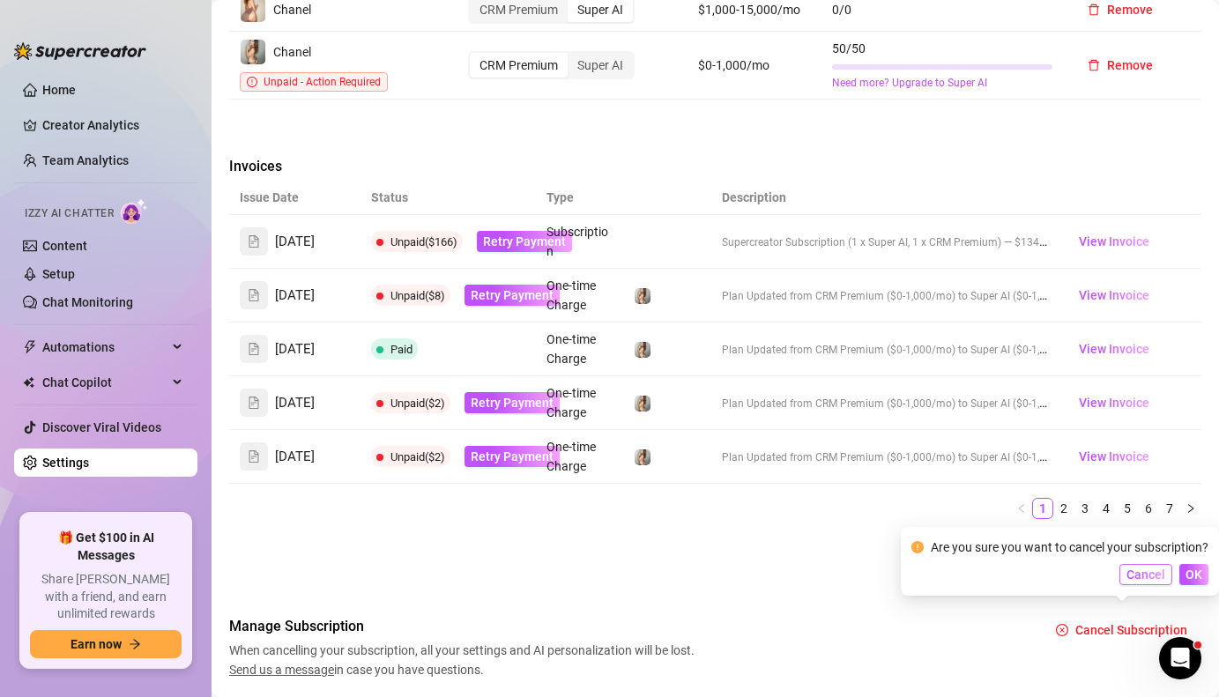
click at [1153, 572] on span "Cancel" at bounding box center [1146, 575] width 39 height 14
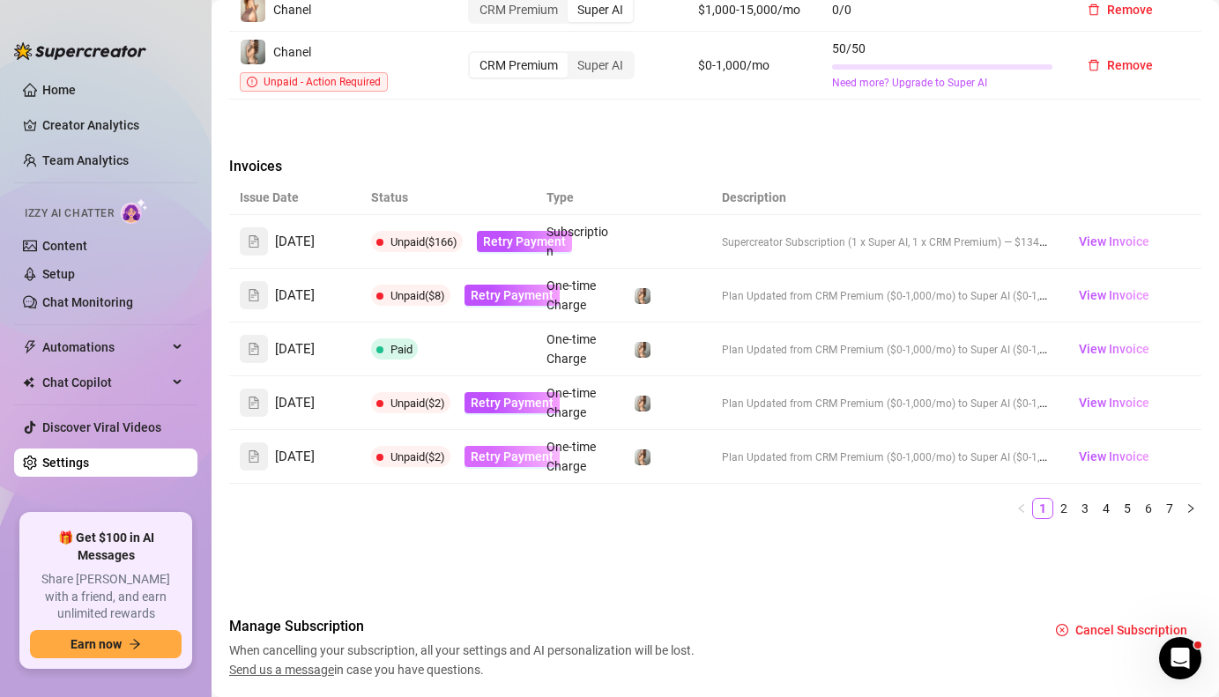
click at [523, 450] on span "Retry Payment" at bounding box center [512, 457] width 83 height 14
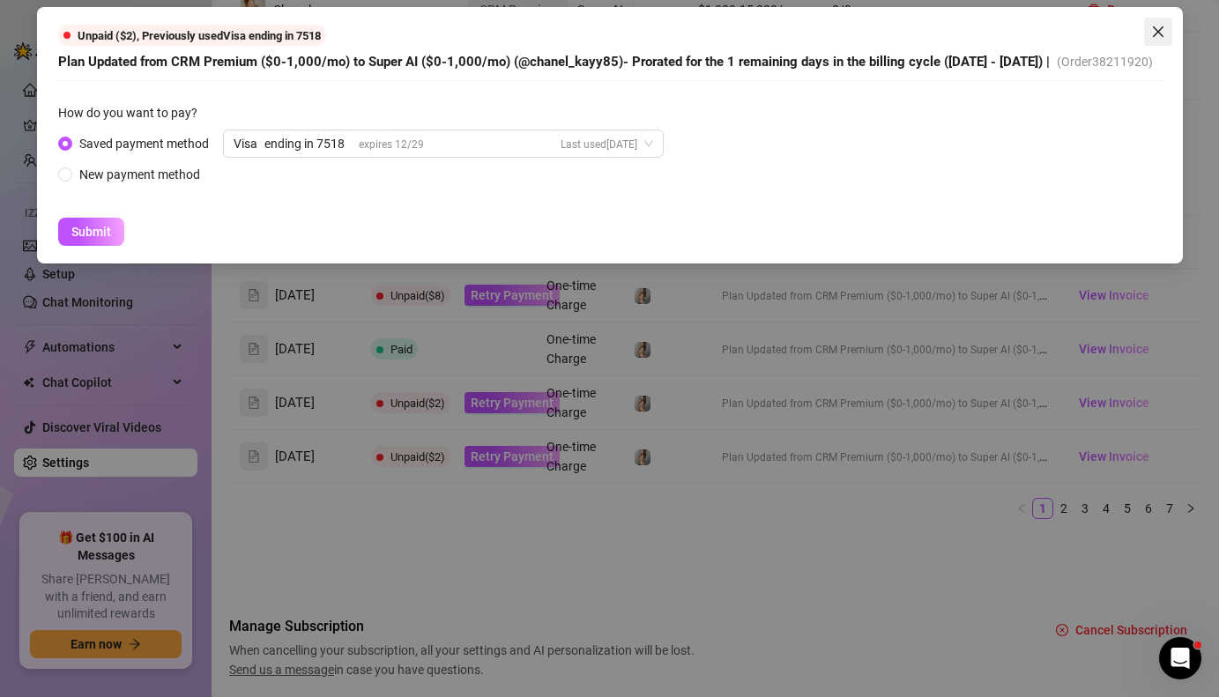
click at [1157, 32] on icon "close" at bounding box center [1157, 31] width 11 height 11
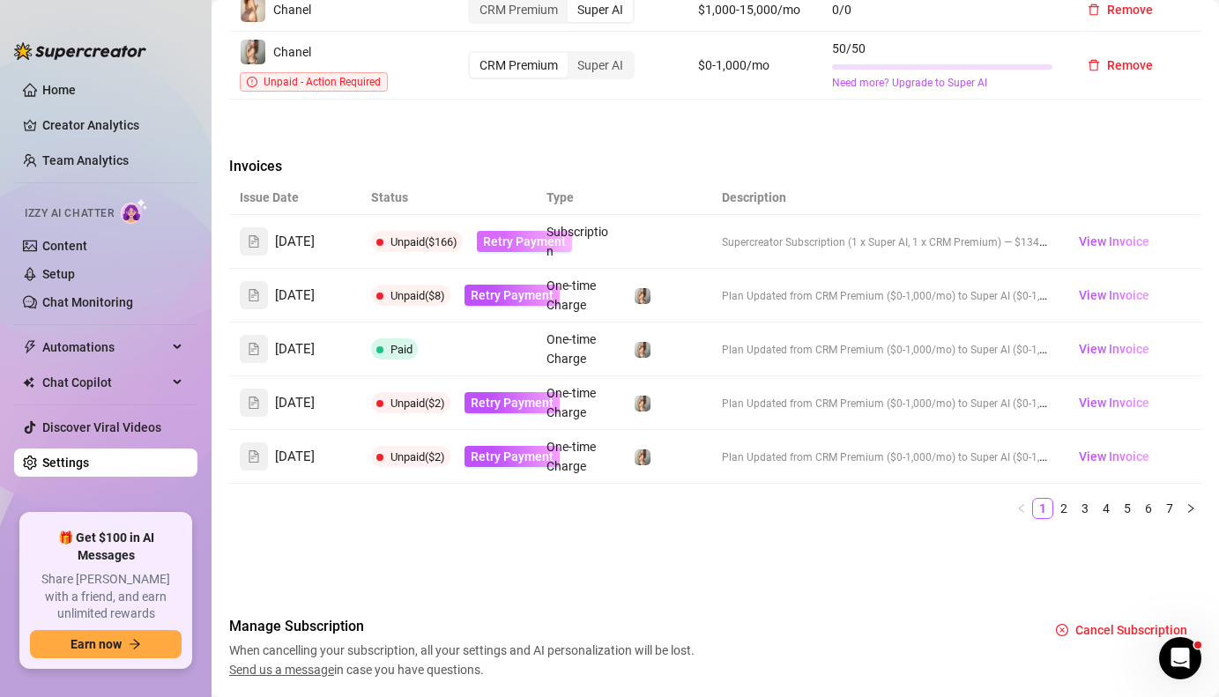
click at [518, 235] on span "Retry Payment" at bounding box center [524, 242] width 83 height 14
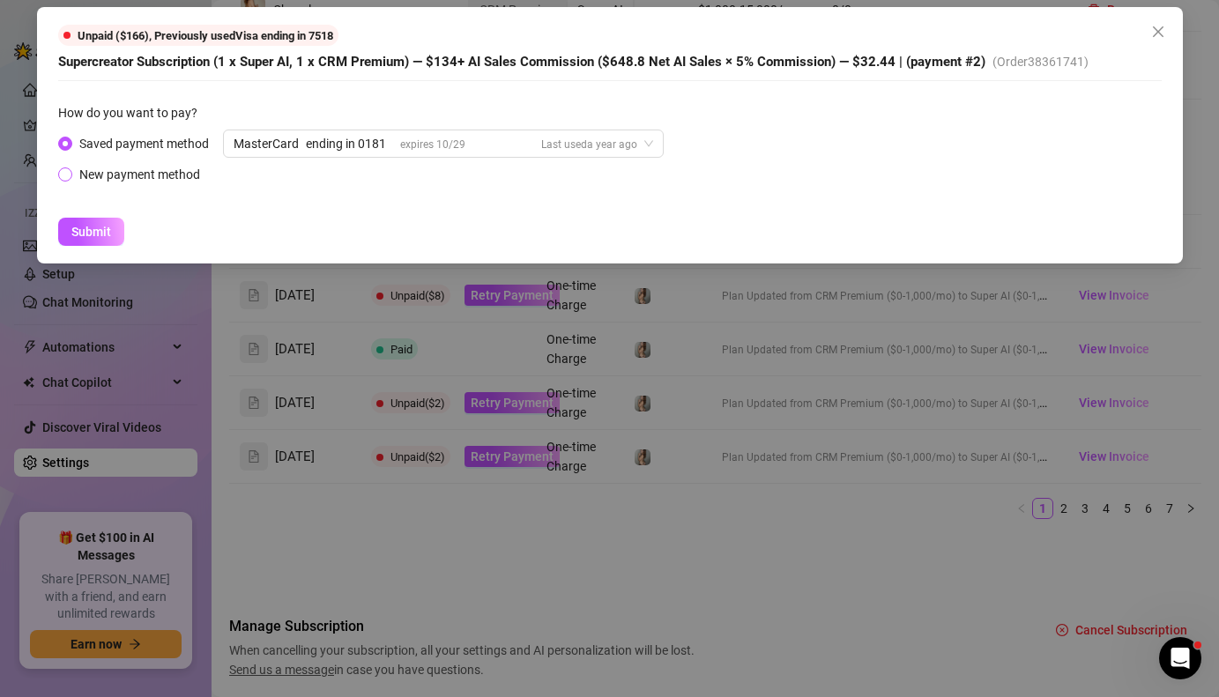
click at [66, 175] on input "New payment method" at bounding box center [66, 175] width 7 height 11
radio input "true"
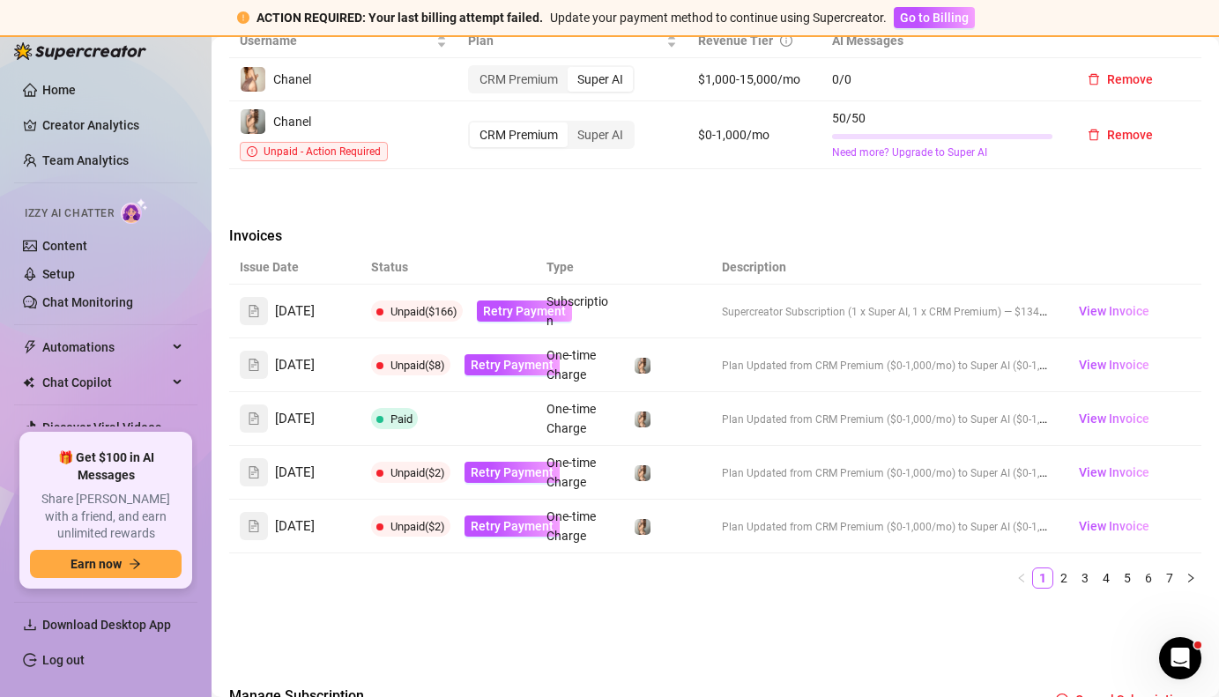
scroll to position [855, 0]
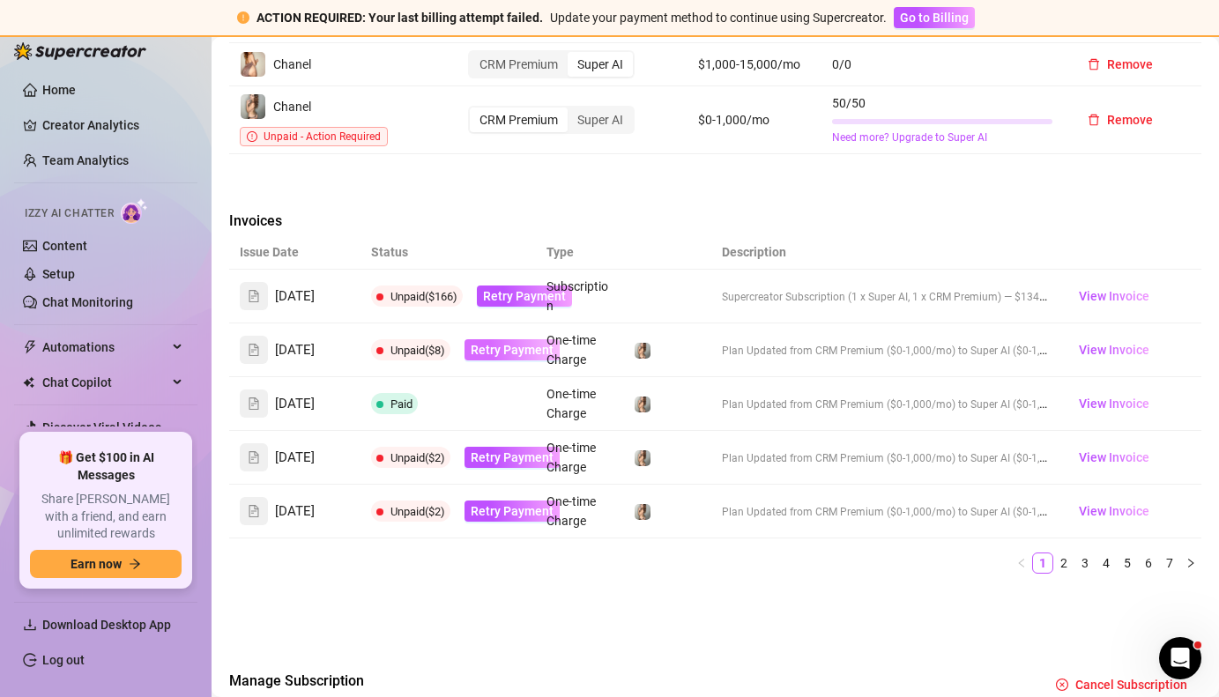
click at [514, 343] on span "Retry Payment" at bounding box center [512, 350] width 83 height 14
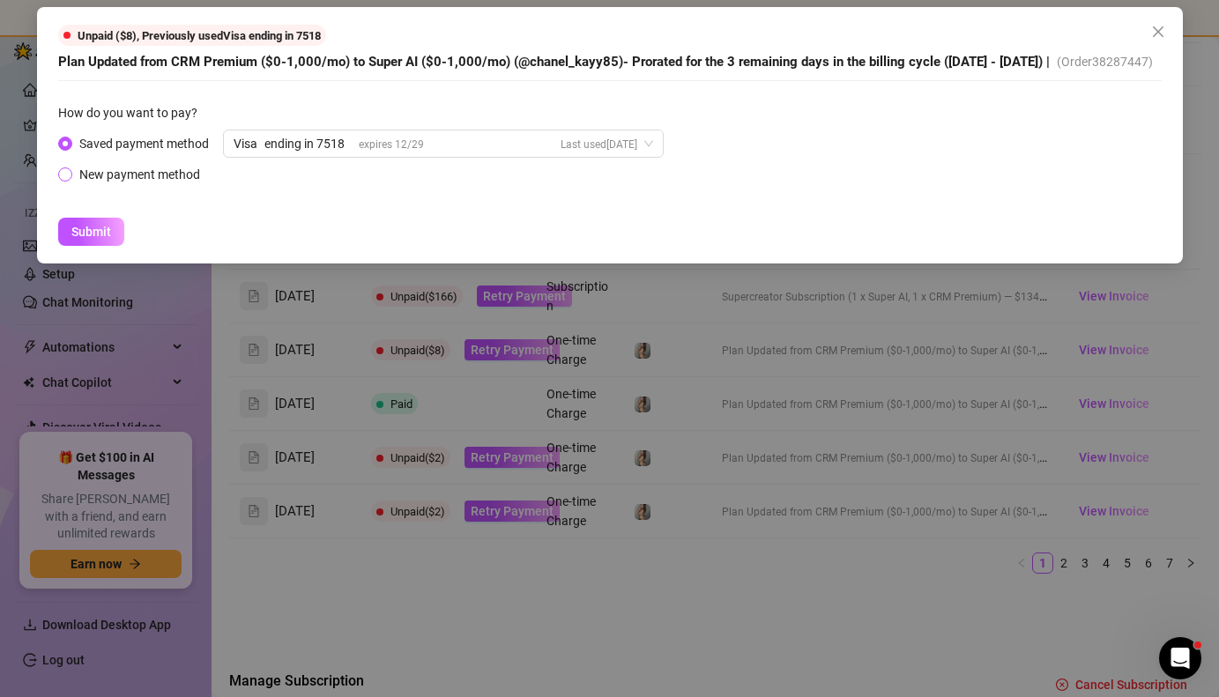
click at [63, 182] on input "New payment method" at bounding box center [66, 175] width 7 height 11
radio input "true"
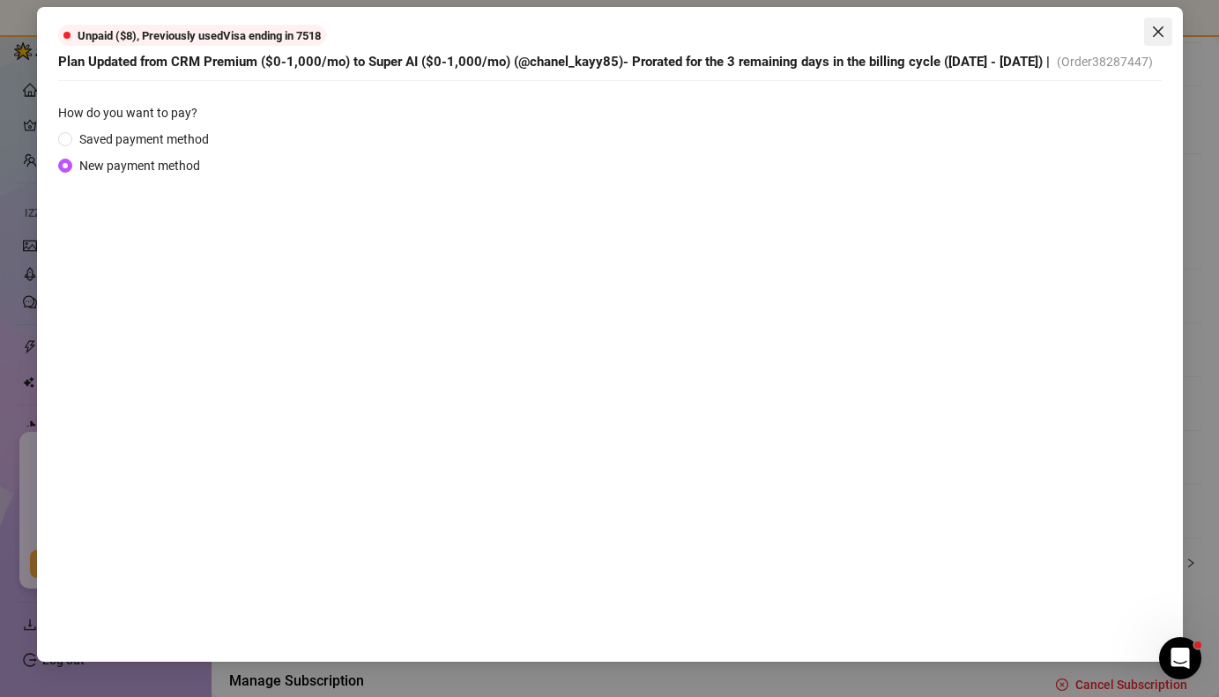
click at [1164, 33] on icon "close" at bounding box center [1159, 32] width 14 height 14
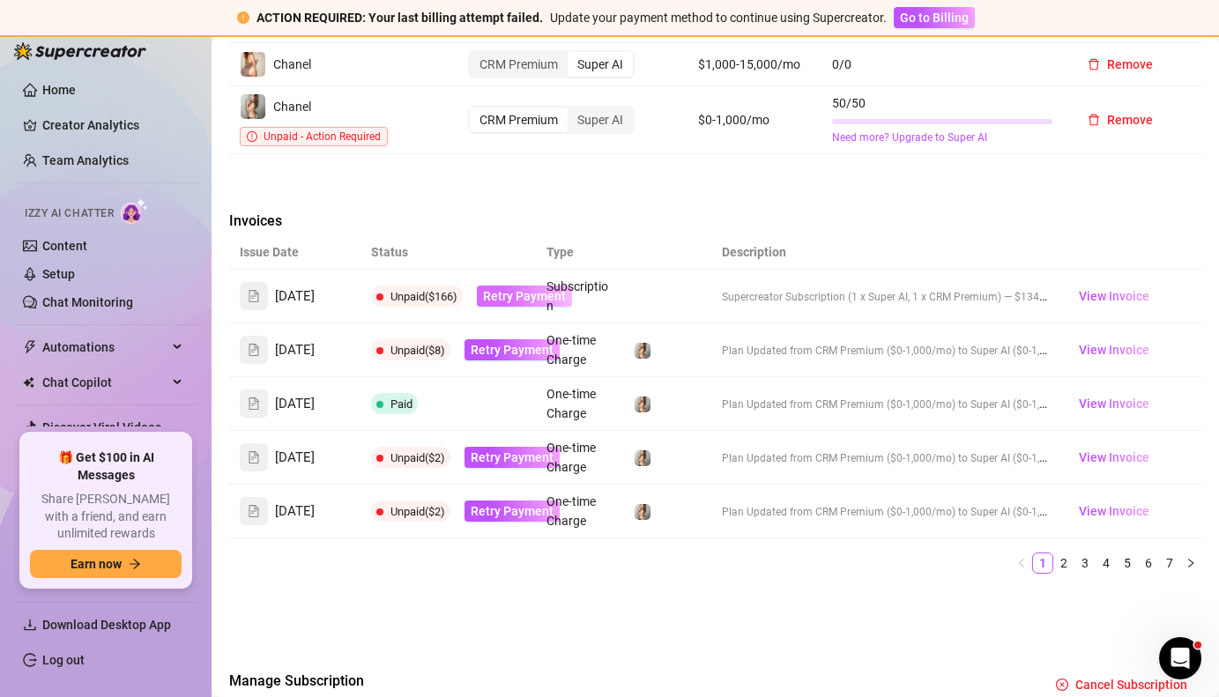
click at [526, 289] on span "Retry Payment" at bounding box center [524, 296] width 83 height 14
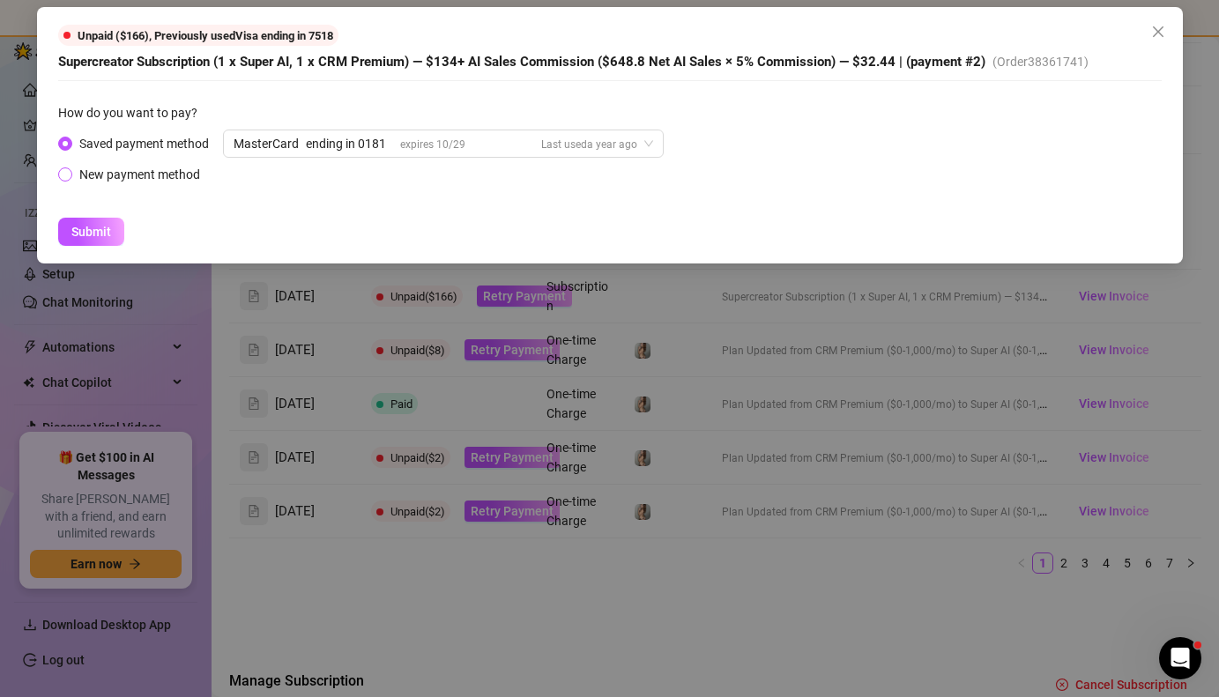
click at [69, 175] on input "New payment method" at bounding box center [66, 175] width 7 height 11
radio input "true"
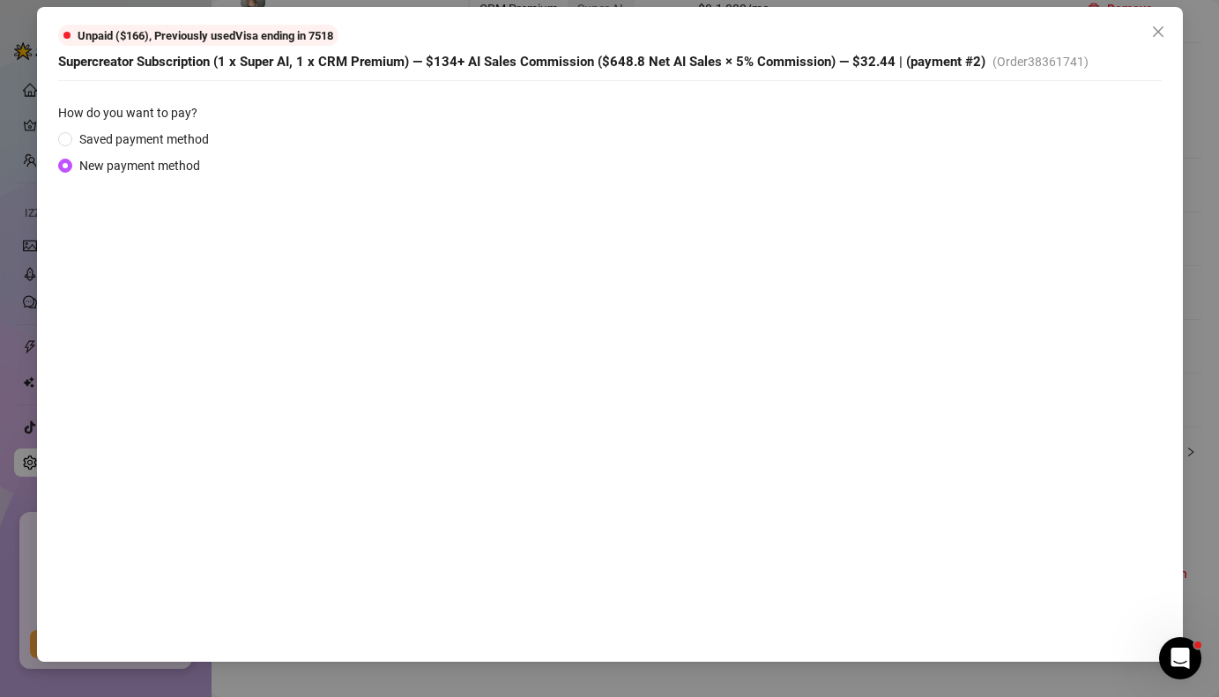
scroll to position [742, 0]
click at [1162, 31] on icon "close" at bounding box center [1159, 32] width 14 height 14
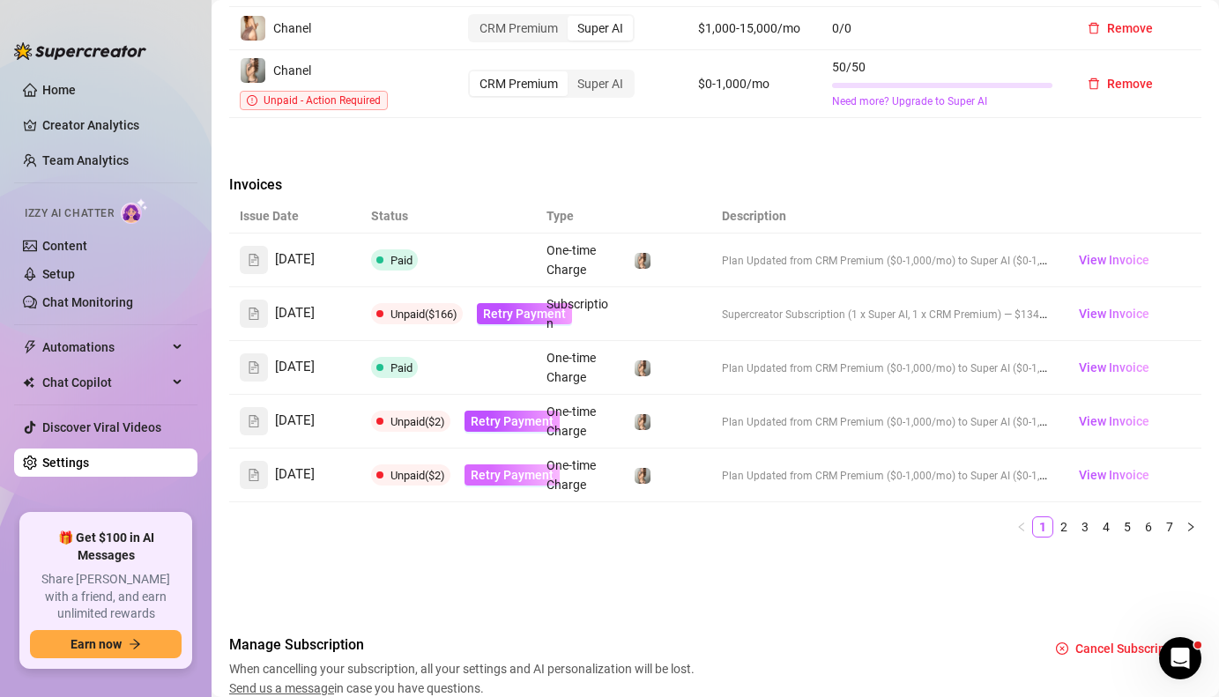
click at [493, 468] on span "Retry Payment" at bounding box center [512, 475] width 83 height 14
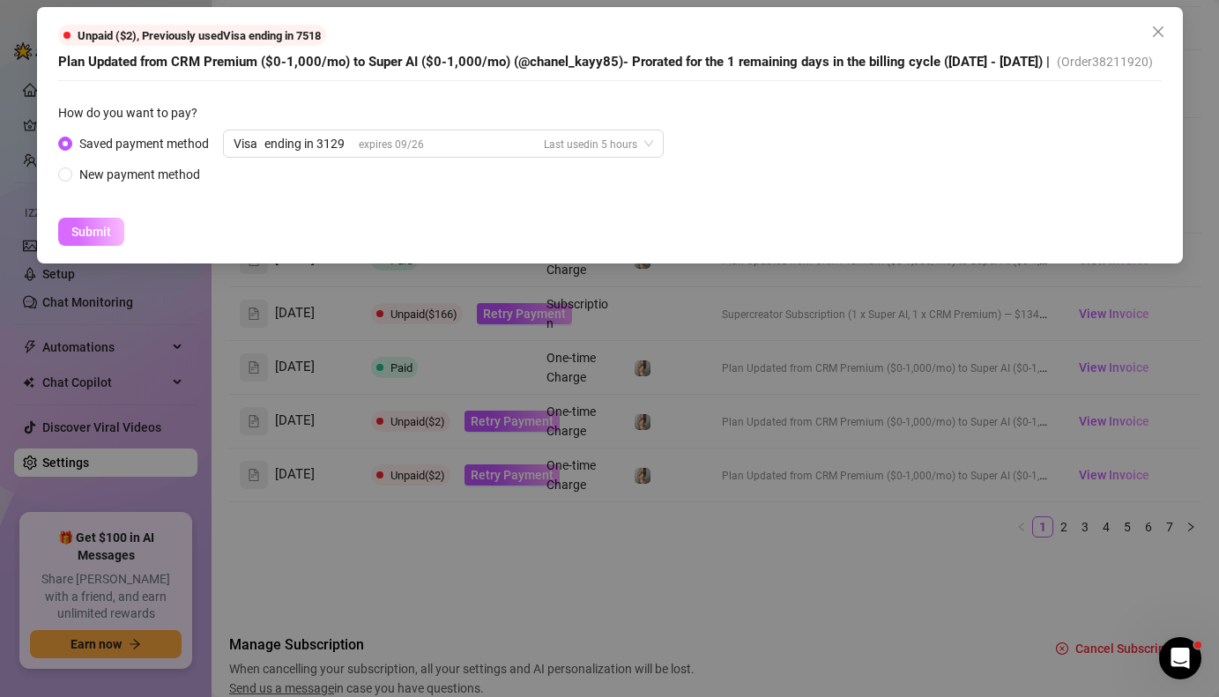
click at [97, 239] on span "Submit" at bounding box center [91, 232] width 40 height 14
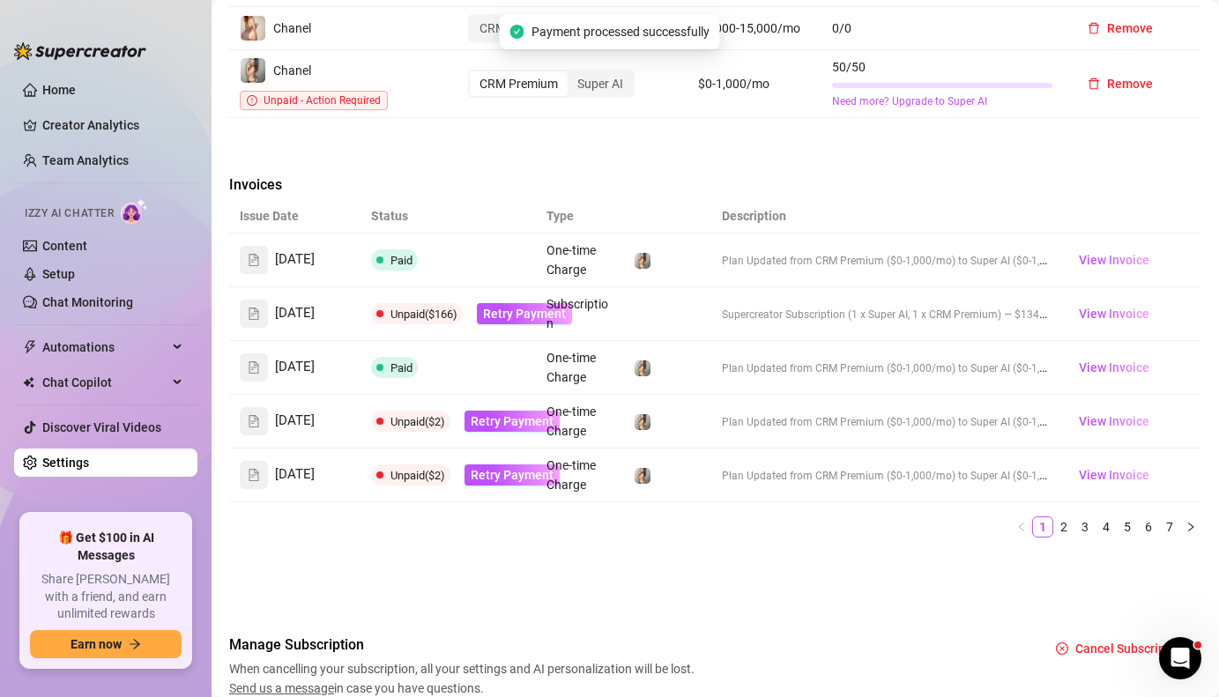
scroll to position [702, 0]
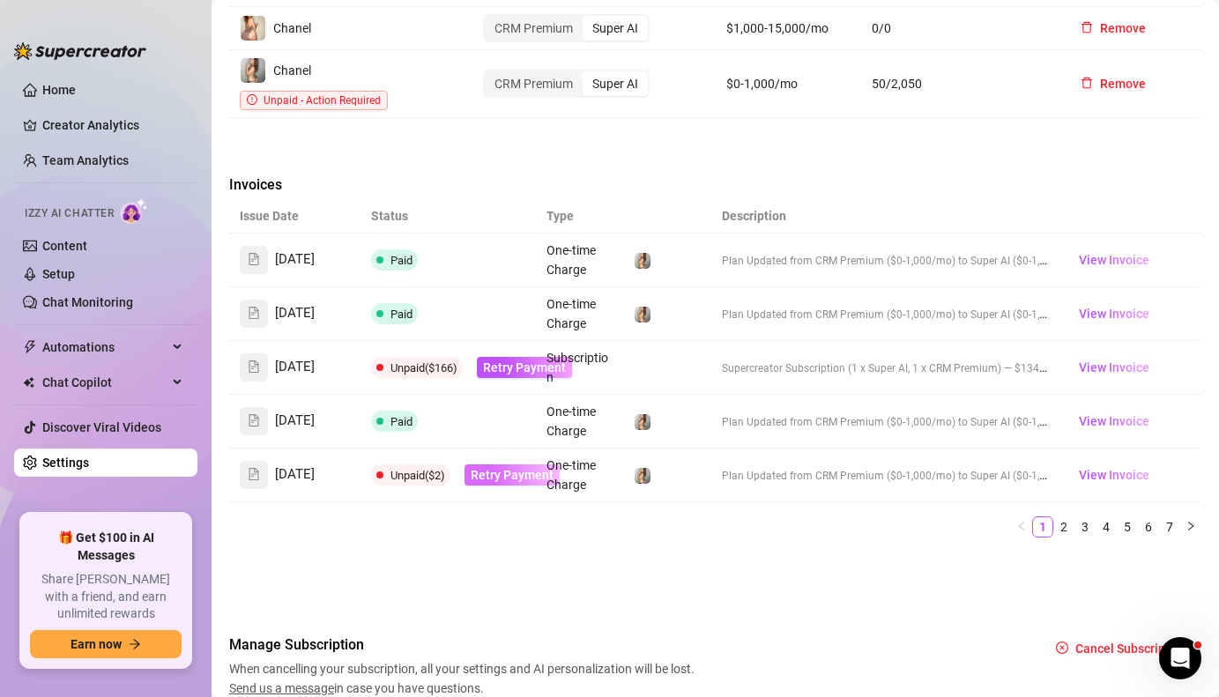
click at [512, 468] on span "Retry Payment" at bounding box center [512, 475] width 83 height 14
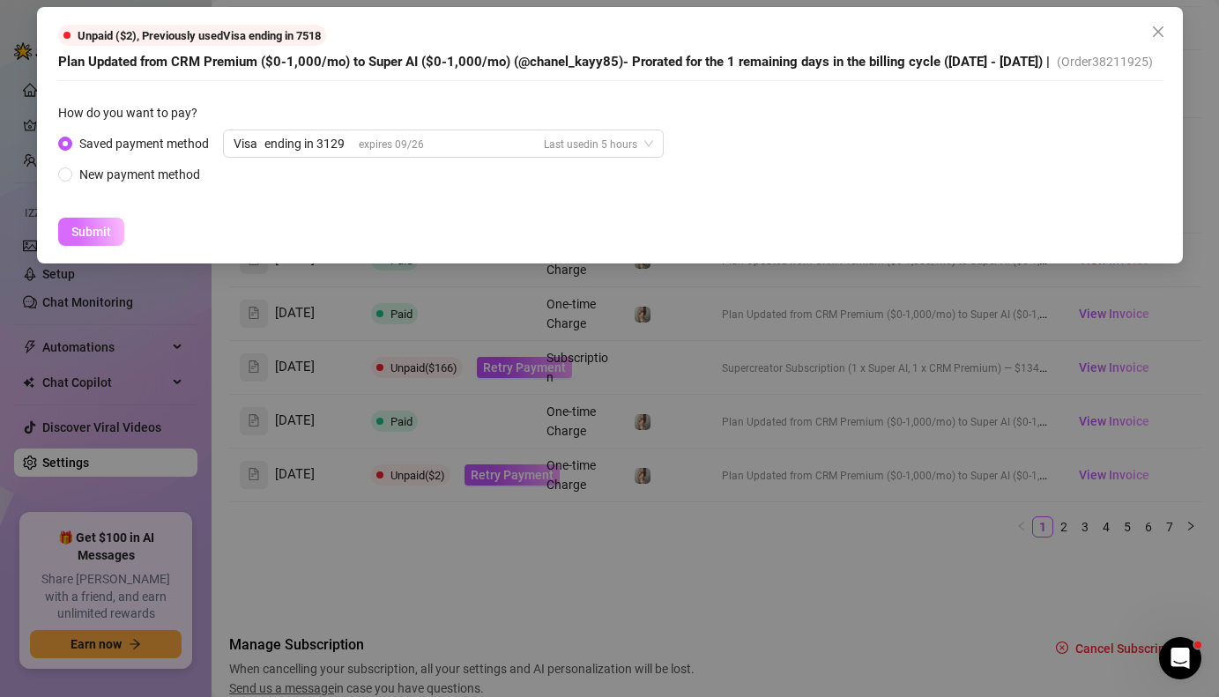
click at [93, 239] on span "Submit" at bounding box center [91, 232] width 40 height 14
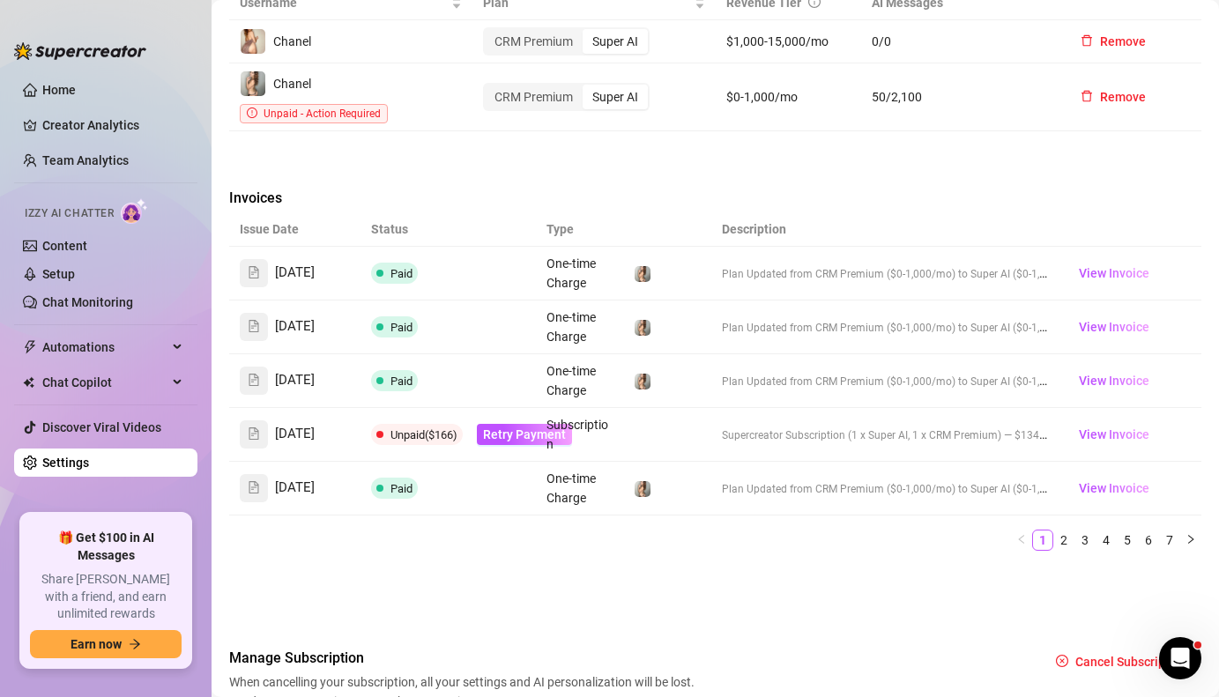
scroll to position [706, 0]
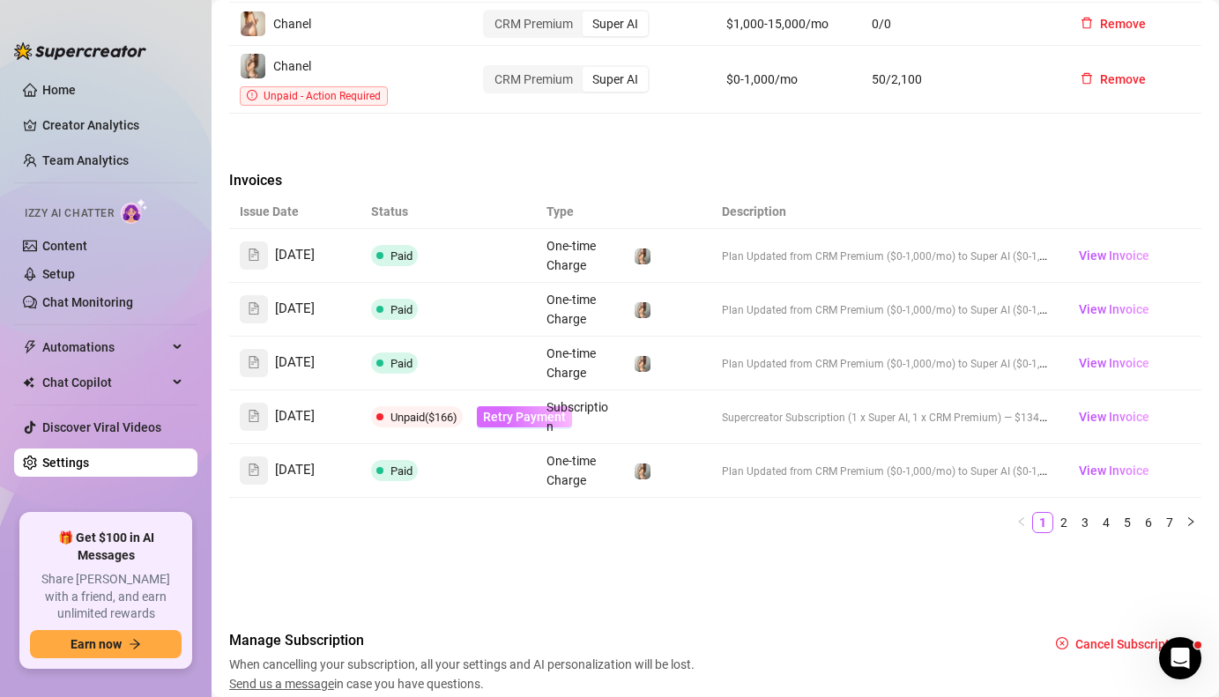
click at [501, 410] on span "Retry Payment" at bounding box center [524, 417] width 83 height 14
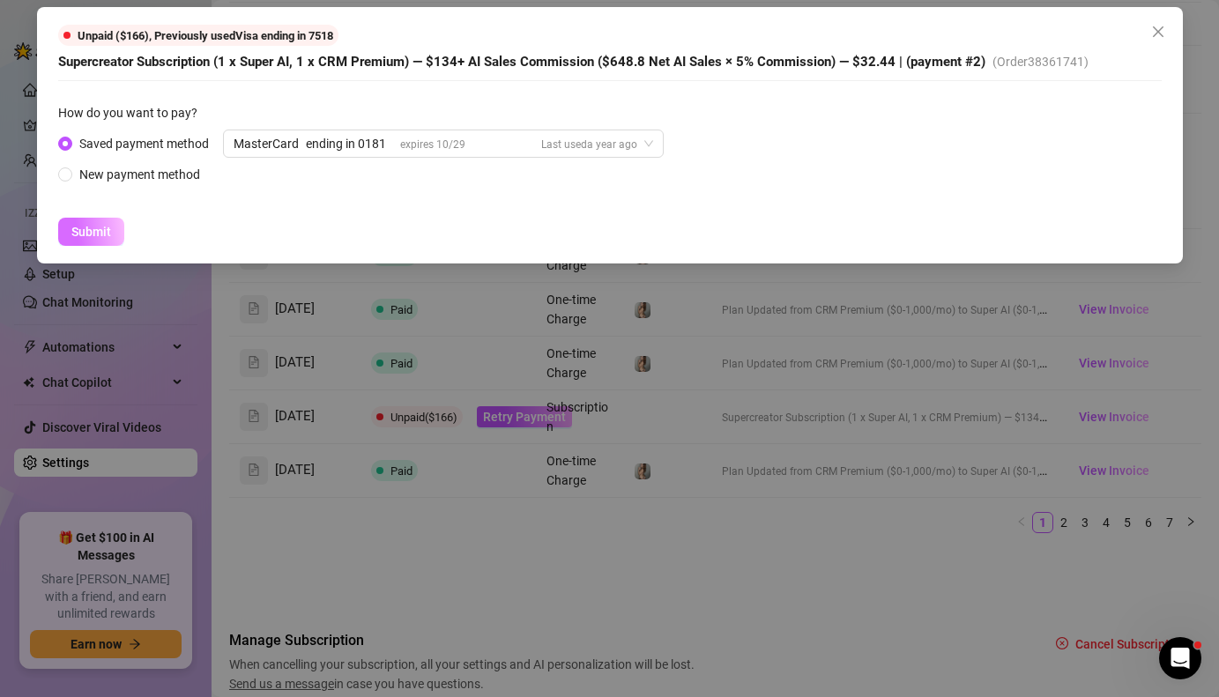
click at [99, 231] on span "Submit" at bounding box center [91, 232] width 40 height 14
click at [548, 31] on icon "close-circle" at bounding box center [553, 32] width 14 height 14
click at [1162, 33] on icon "close" at bounding box center [1159, 32] width 14 height 14
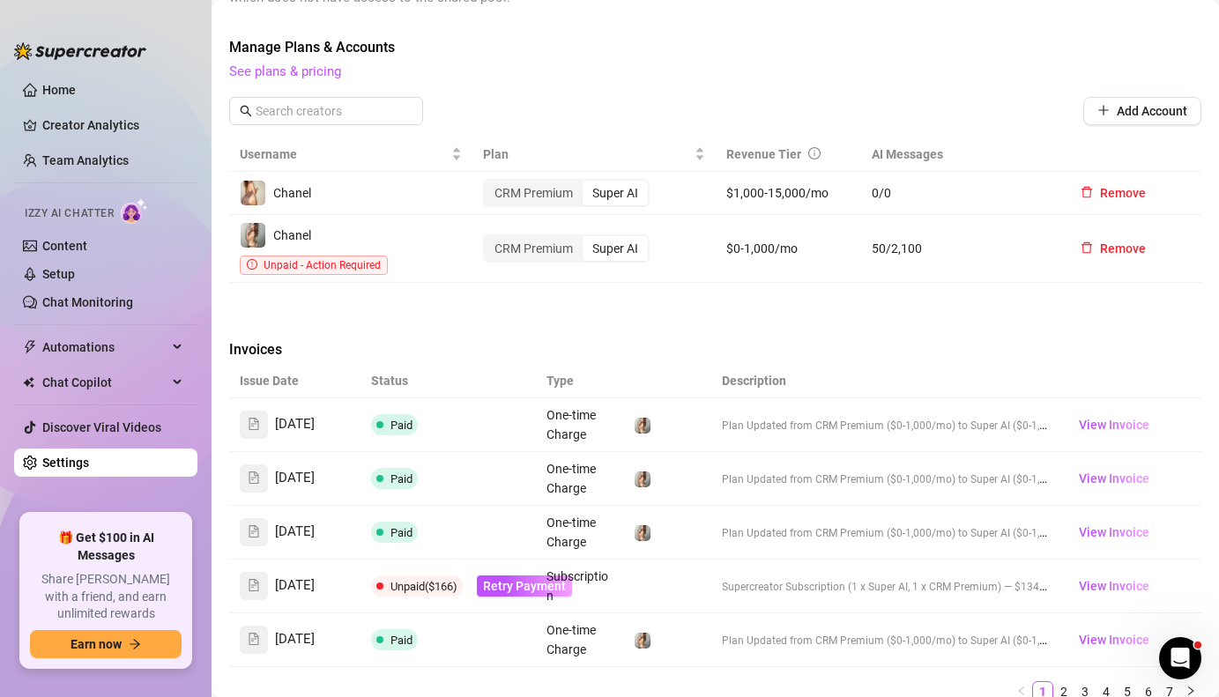
scroll to position [534, 0]
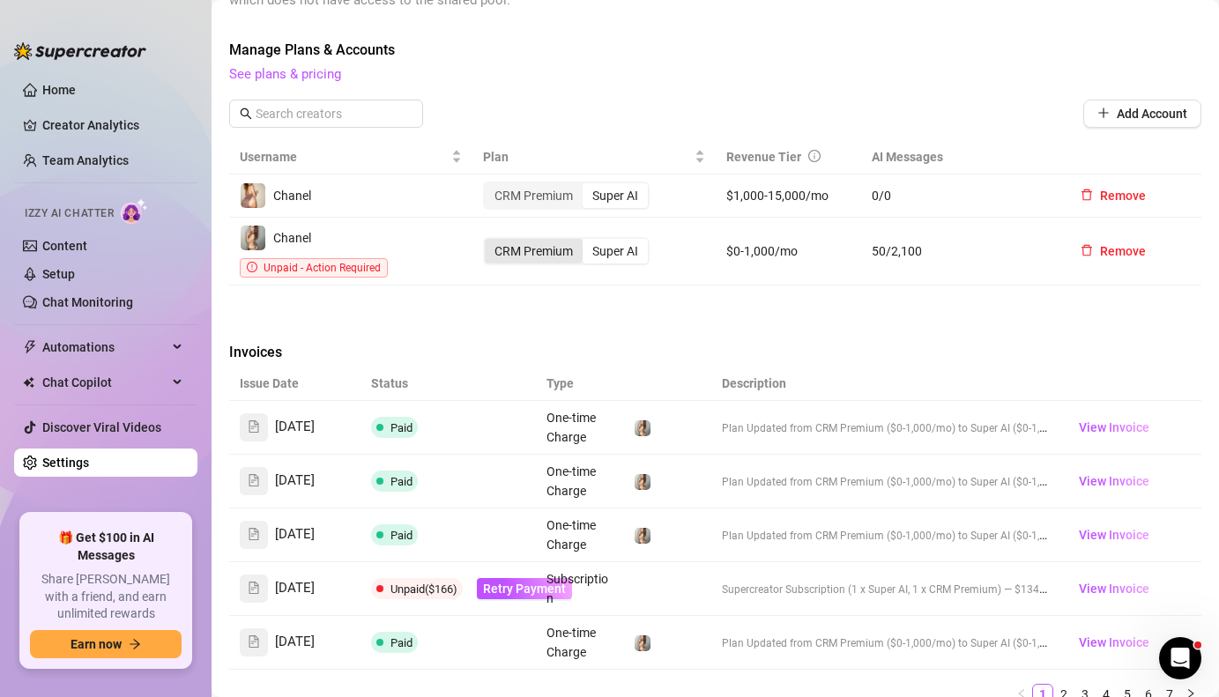
click at [550, 239] on div "CRM Premium" at bounding box center [534, 251] width 98 height 25
click at [489, 242] on input "CRM Premium" at bounding box center [489, 242] width 0 height 0
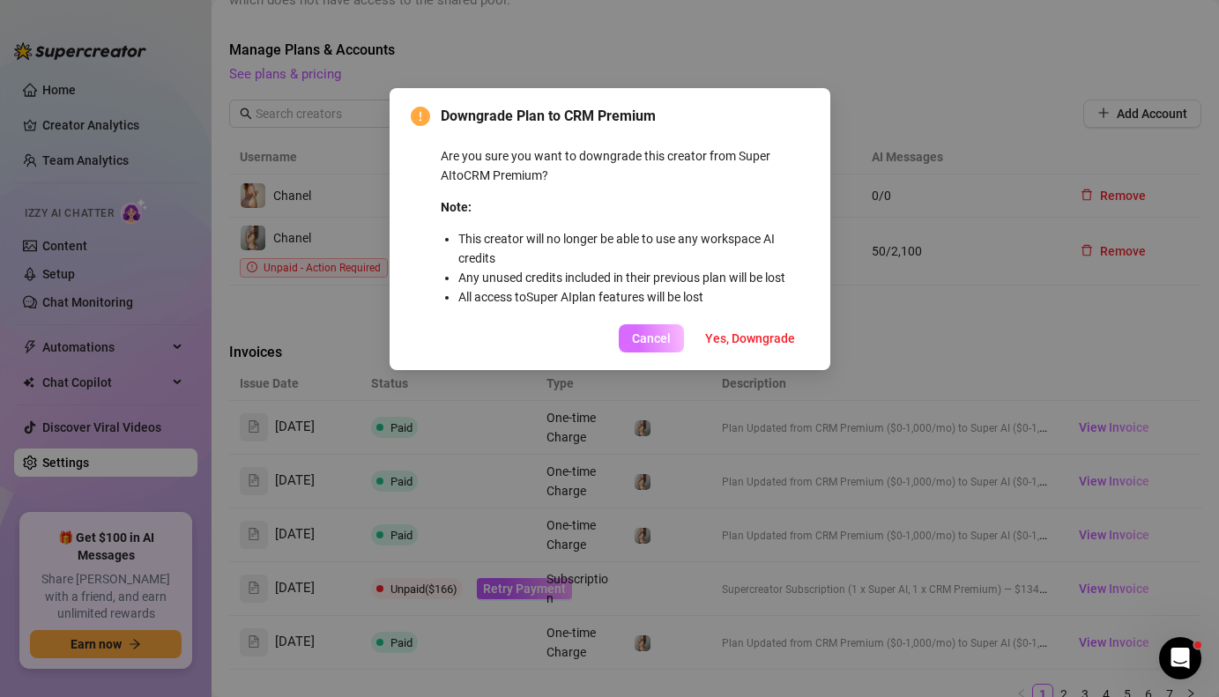
click at [647, 335] on span "Cancel" at bounding box center [651, 339] width 39 height 14
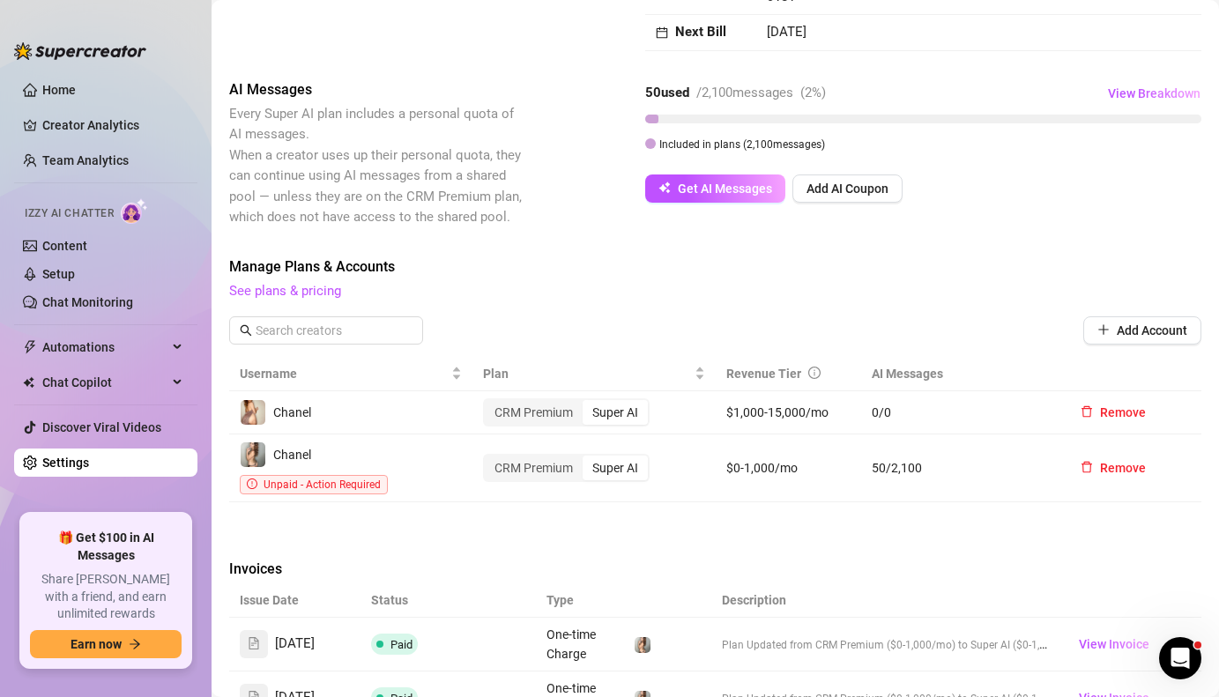
scroll to position [0, 0]
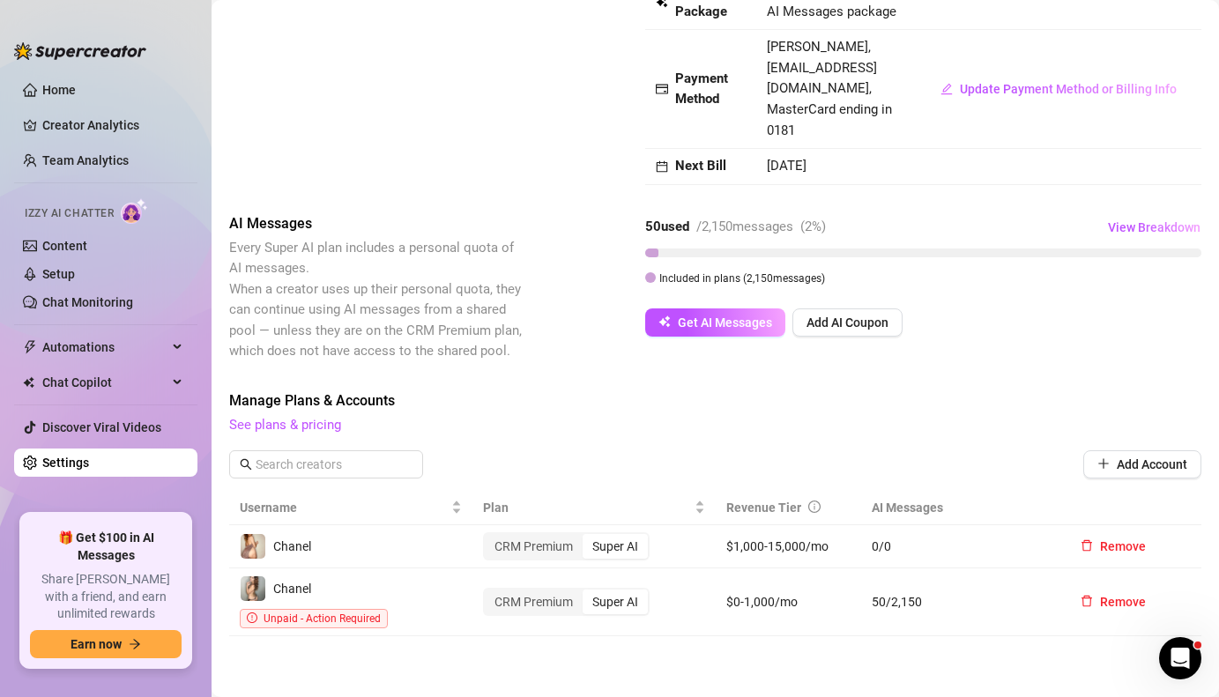
scroll to position [222, 0]
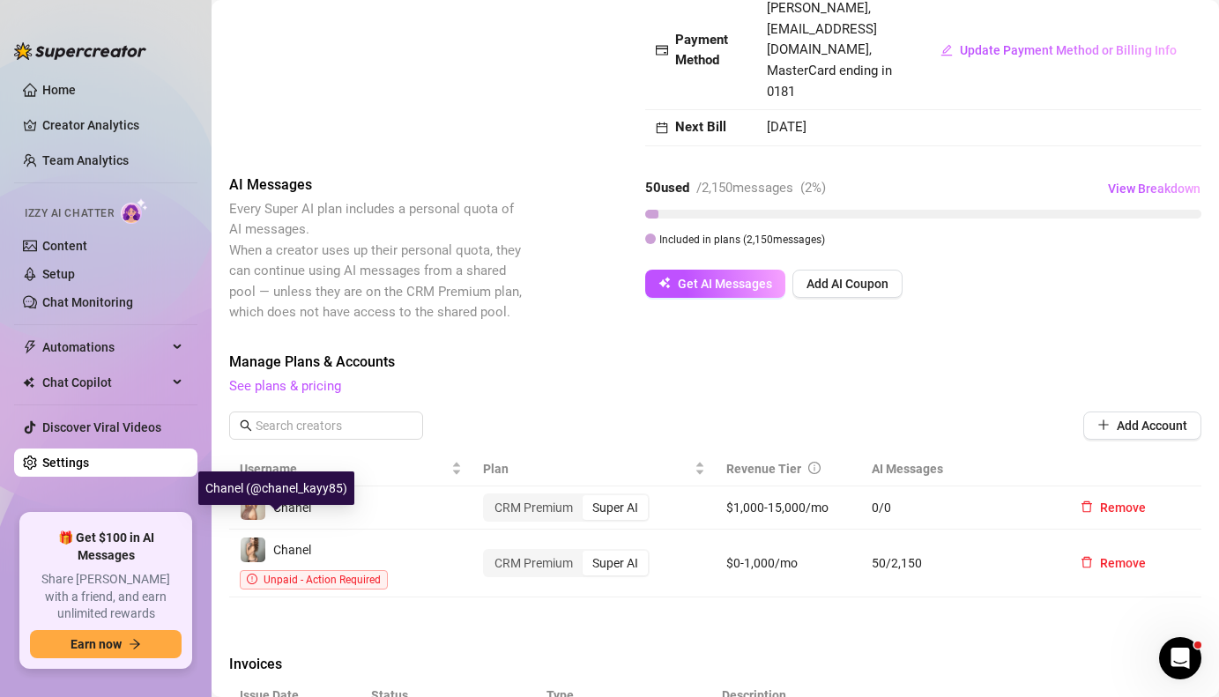
click at [255, 538] on img at bounding box center [253, 550] width 25 height 25
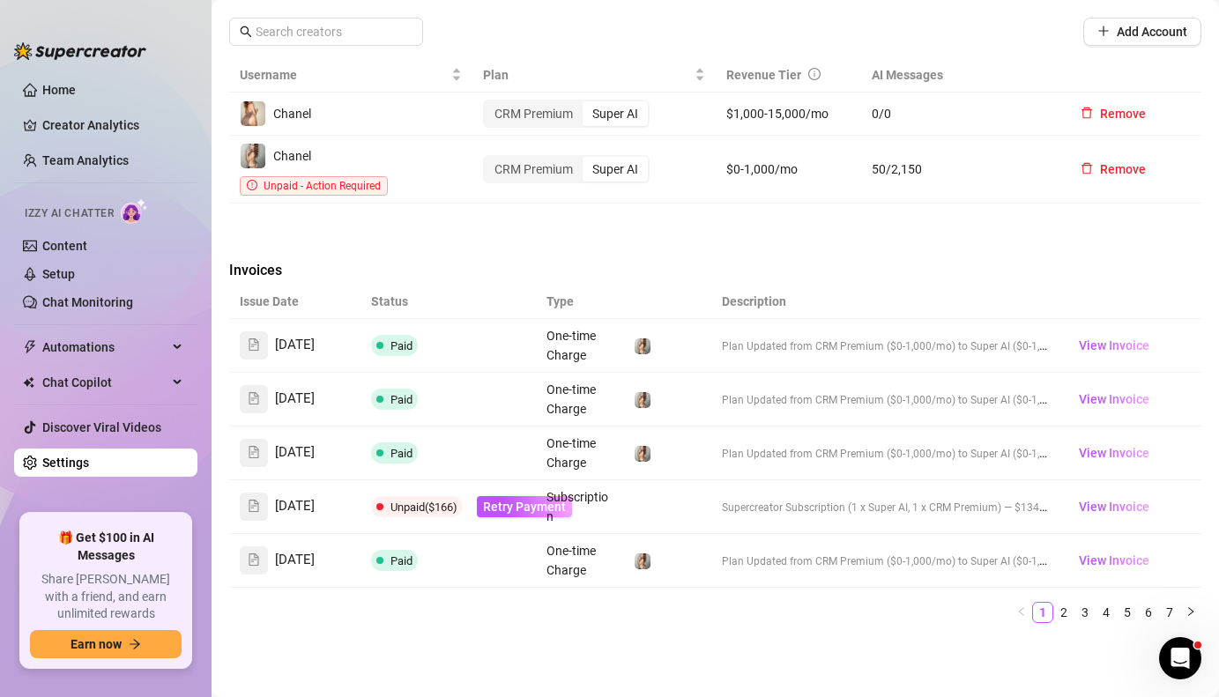
scroll to position [615, 0]
click at [533, 501] on span "Retry Payment" at bounding box center [524, 508] width 83 height 14
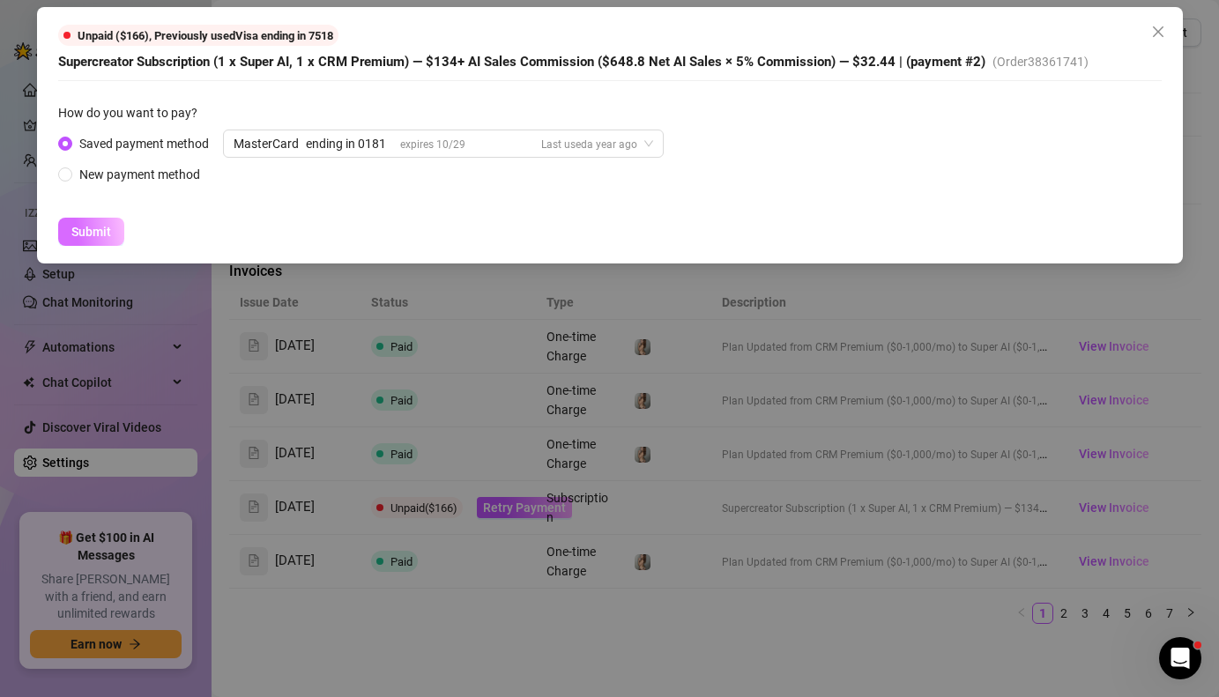
click at [98, 231] on span "Submit" at bounding box center [91, 232] width 40 height 14
click at [552, 28] on icon "close-circle" at bounding box center [553, 32] width 14 height 14
click at [1165, 27] on icon "close" at bounding box center [1159, 32] width 14 height 14
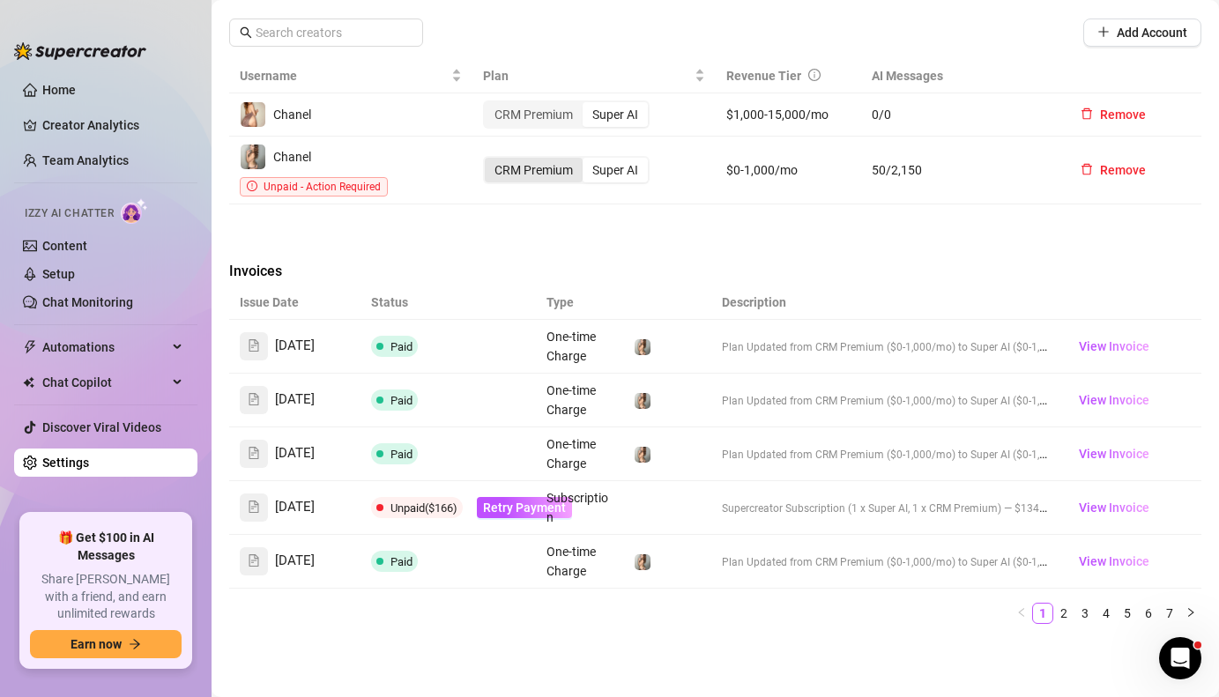
click at [530, 158] on div "CRM Premium" at bounding box center [534, 170] width 98 height 25
click at [489, 160] on input "CRM Premium" at bounding box center [489, 160] width 0 height 0
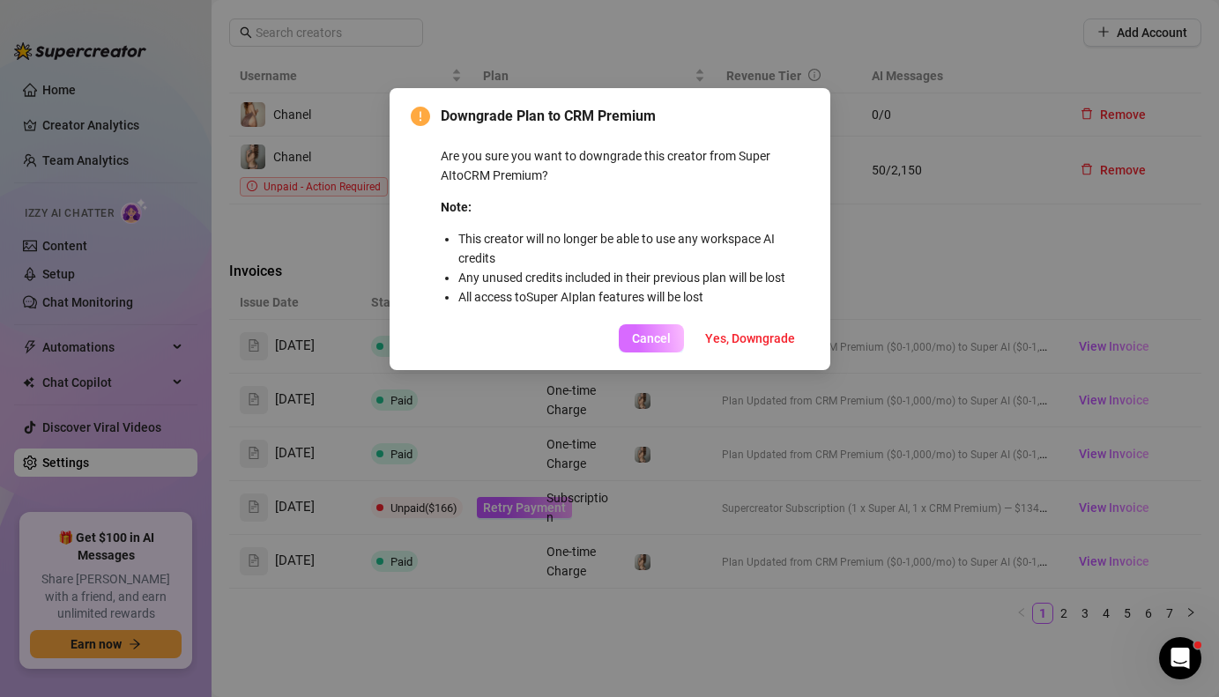
click at [642, 332] on span "Cancel" at bounding box center [651, 339] width 39 height 14
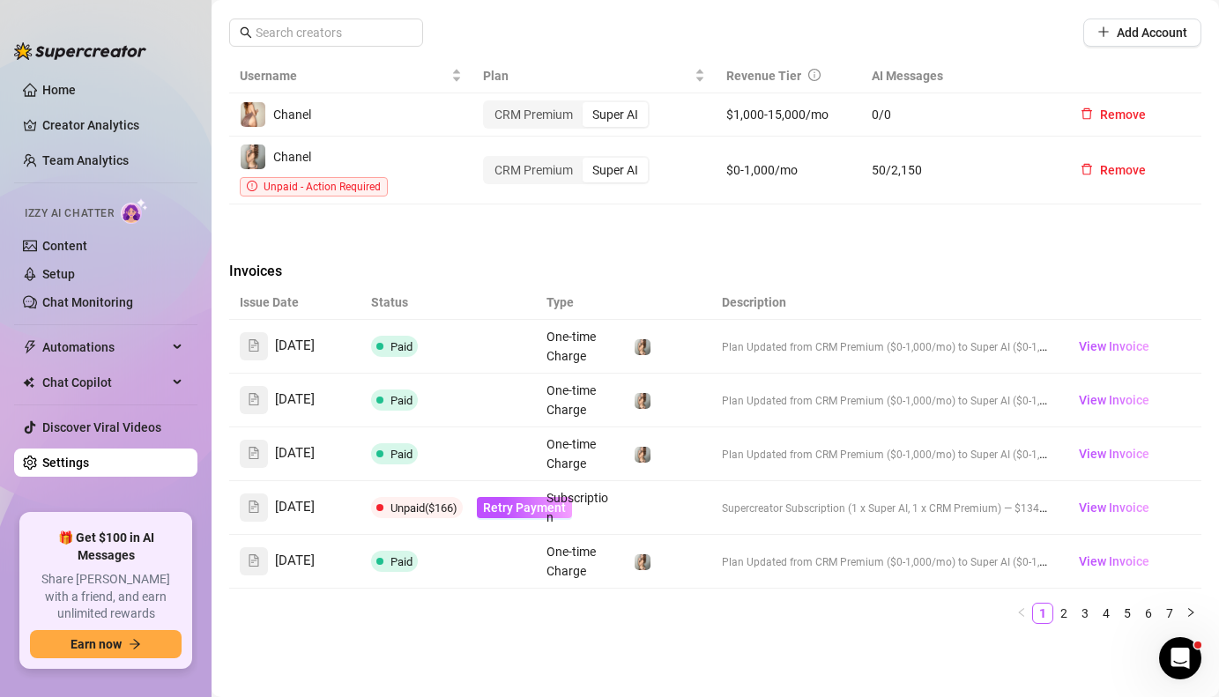
click at [354, 181] on span "Unpaid - Action Required" at bounding box center [322, 187] width 117 height 12
click at [794, 171] on td "$0-1,000/mo" at bounding box center [788, 171] width 145 height 68
click at [778, 96] on td "$1,000-15,000/mo" at bounding box center [788, 114] width 145 height 43
click at [528, 501] on span "Retry Payment" at bounding box center [524, 508] width 83 height 14
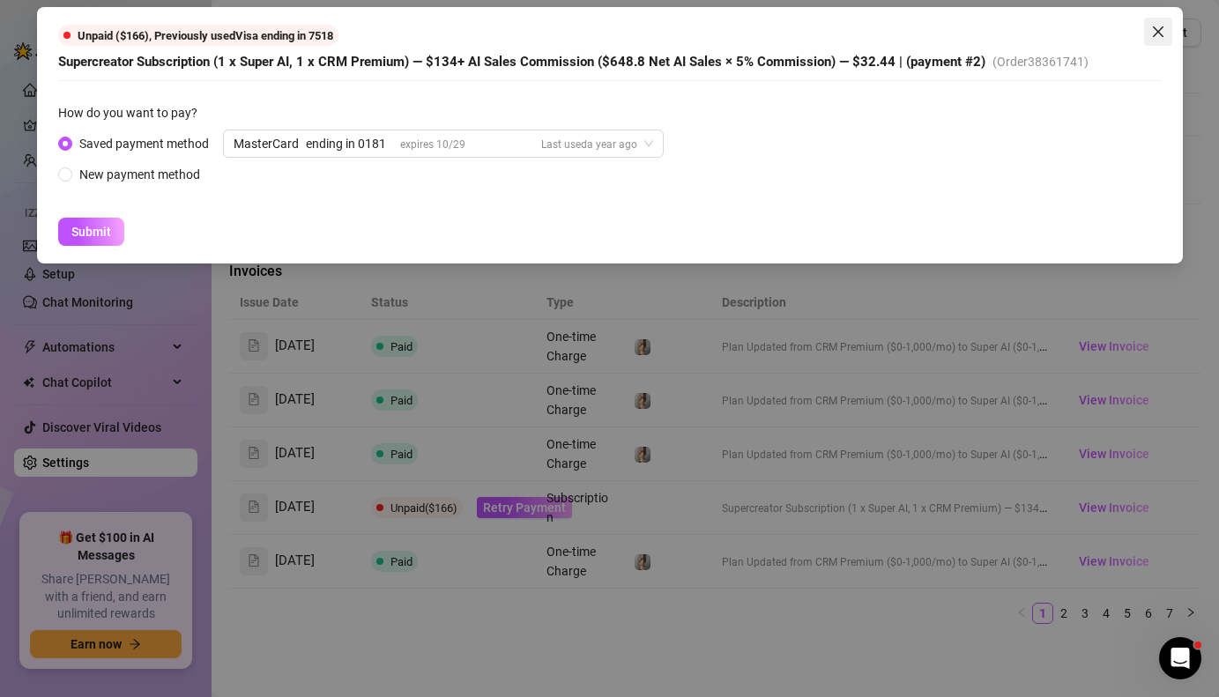
click at [1159, 29] on icon "close" at bounding box center [1159, 32] width 14 height 14
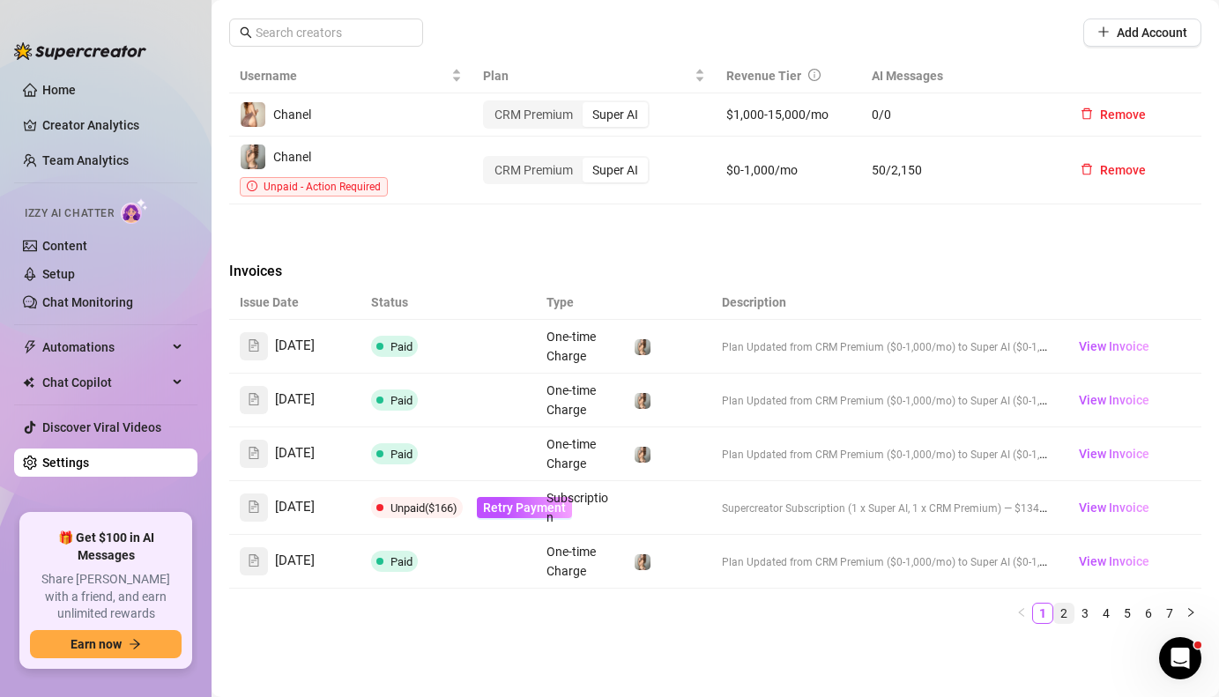
click at [1063, 604] on link "2" at bounding box center [1064, 613] width 19 height 19
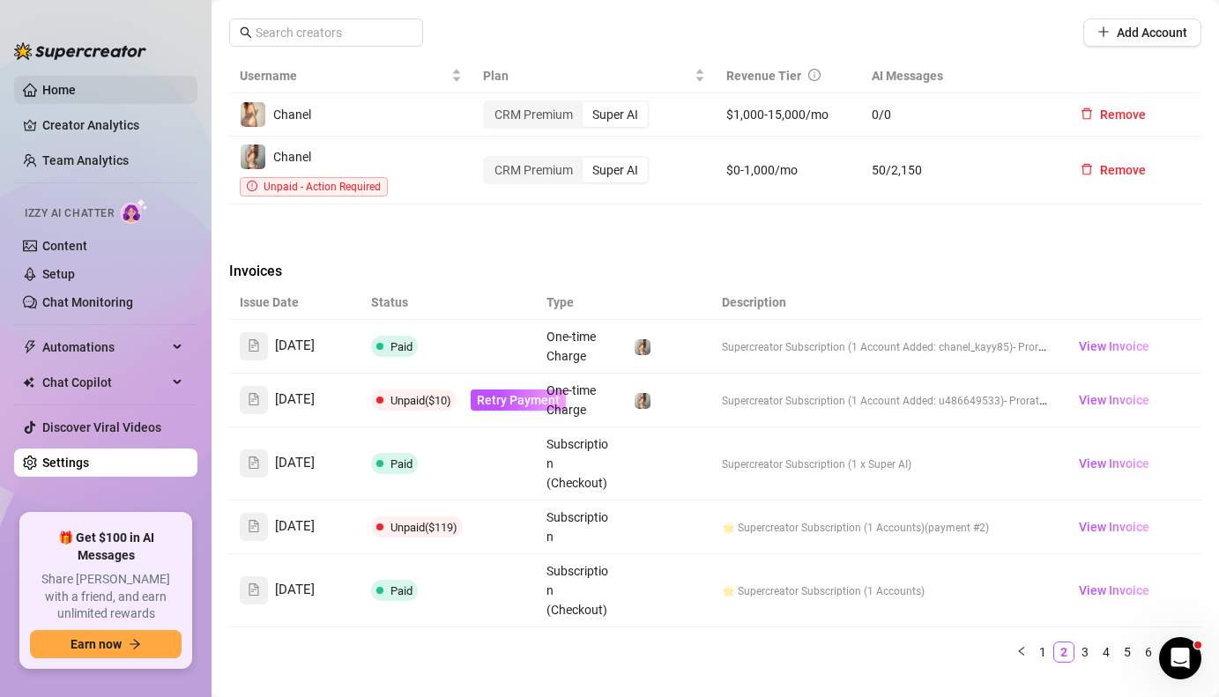
click at [46, 88] on link "Home" at bounding box center [59, 90] width 34 height 14
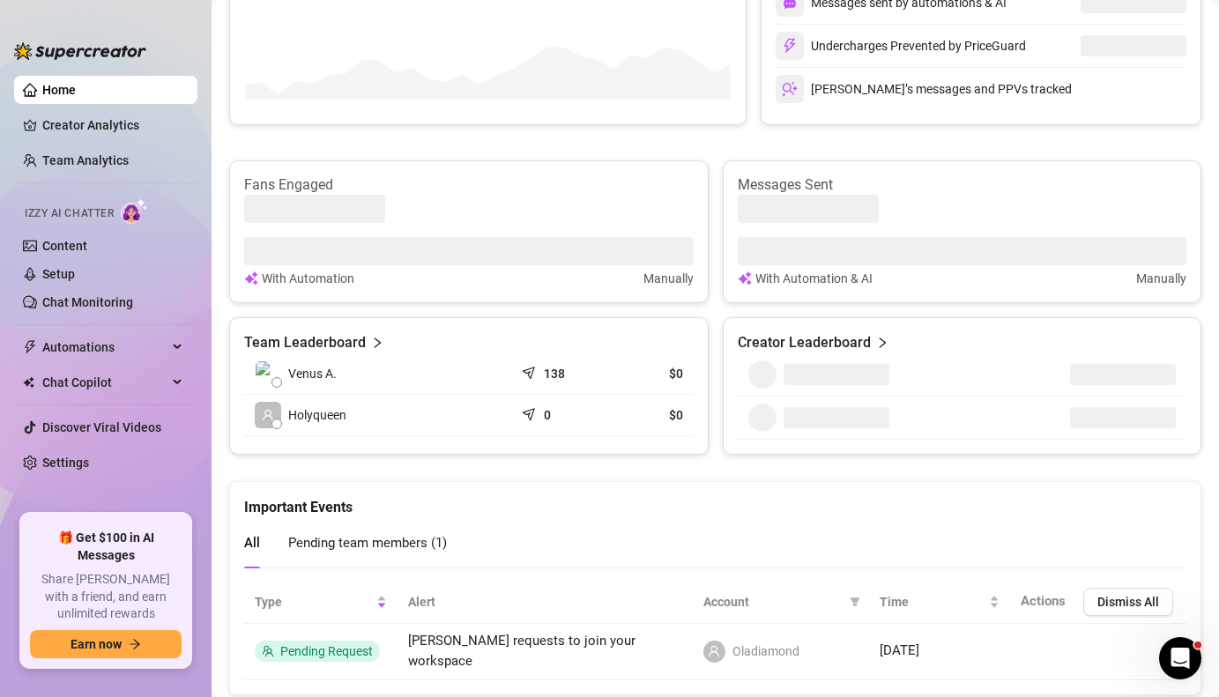
scroll to position [615, 0]
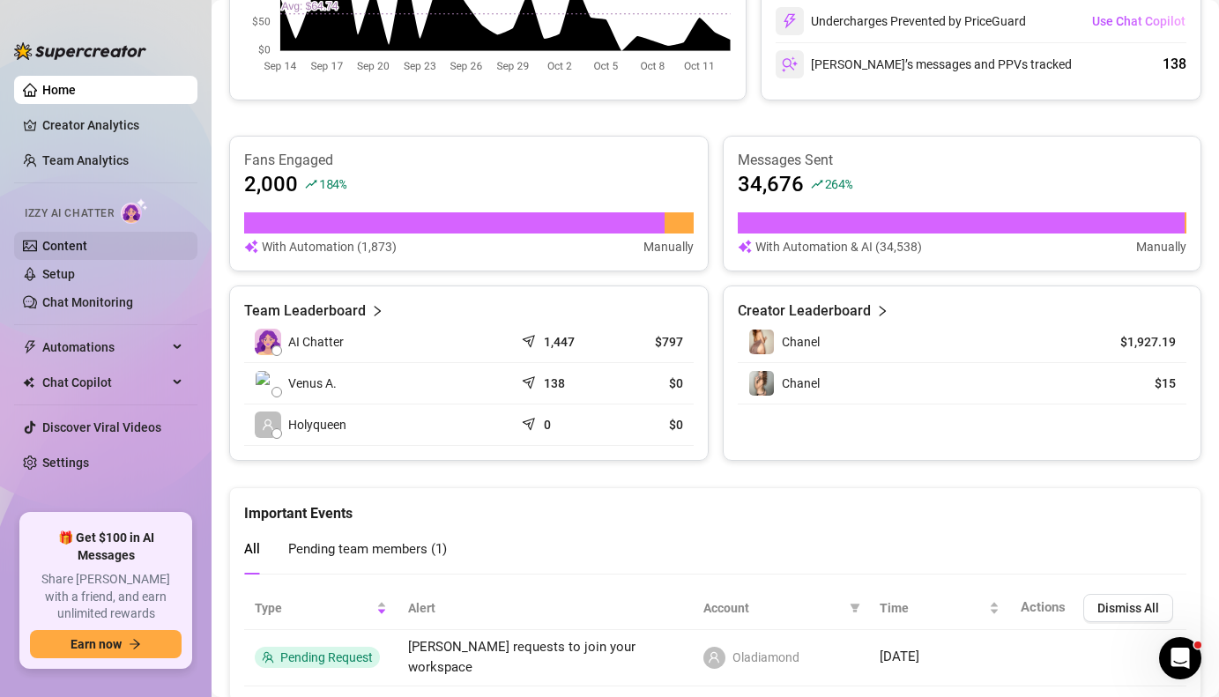
click at [72, 246] on link "Content" at bounding box center [64, 246] width 45 height 14
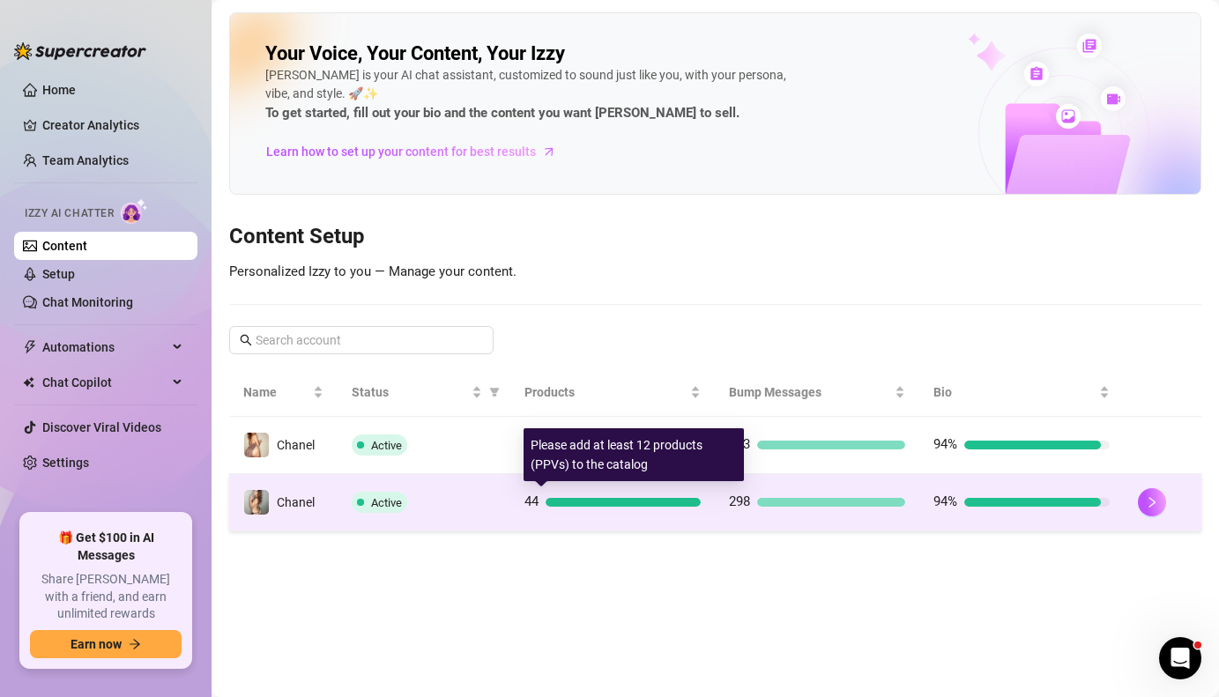
click at [600, 498] on div at bounding box center [623, 502] width 155 height 9
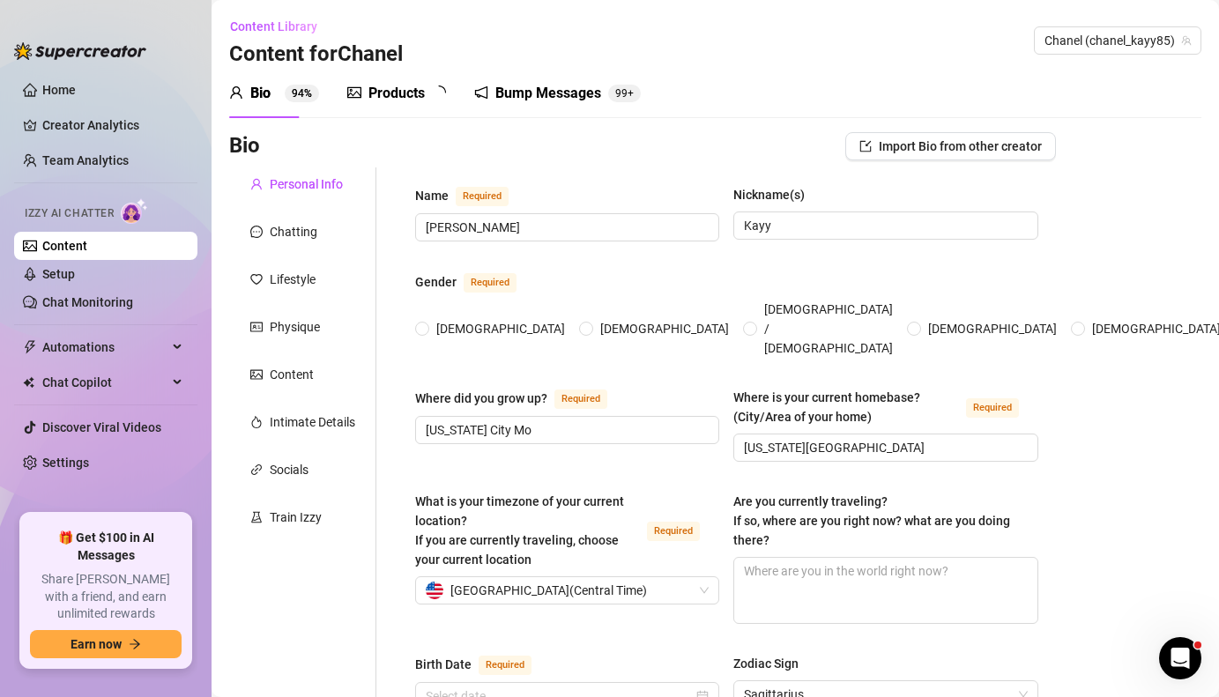
radio input "true"
type input "[DATE]"
click at [419, 90] on div "Products" at bounding box center [397, 93] width 56 height 21
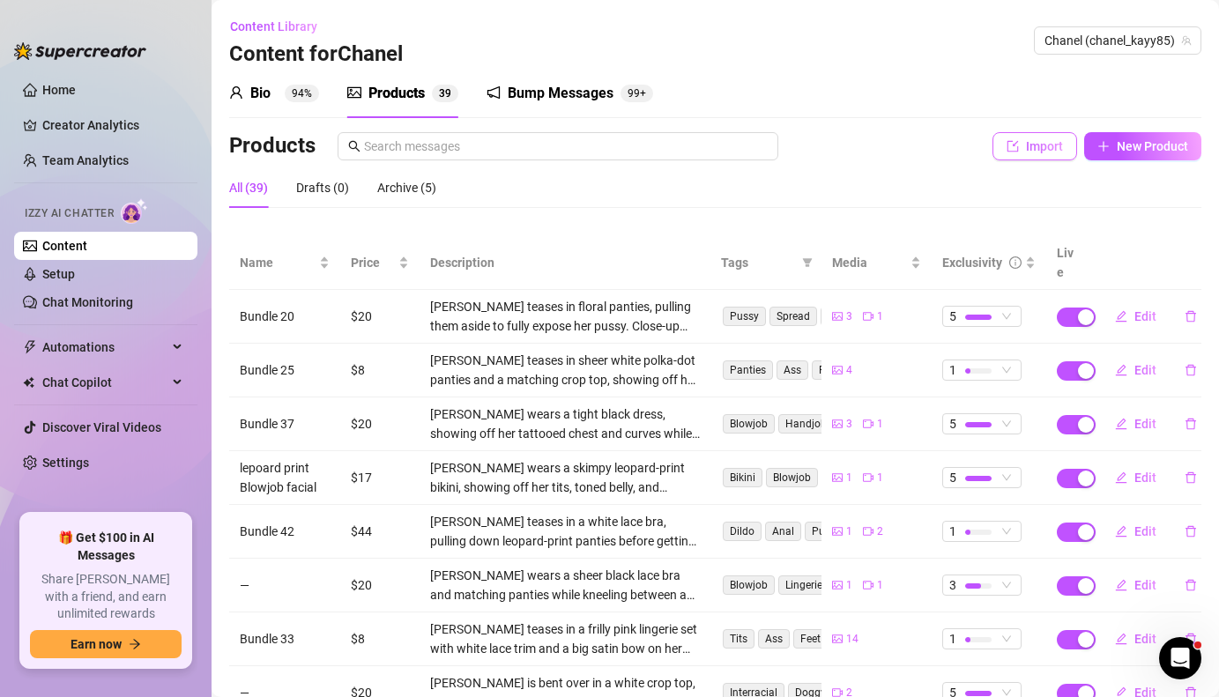
click at [1031, 145] on span "Import" at bounding box center [1044, 146] width 37 height 14
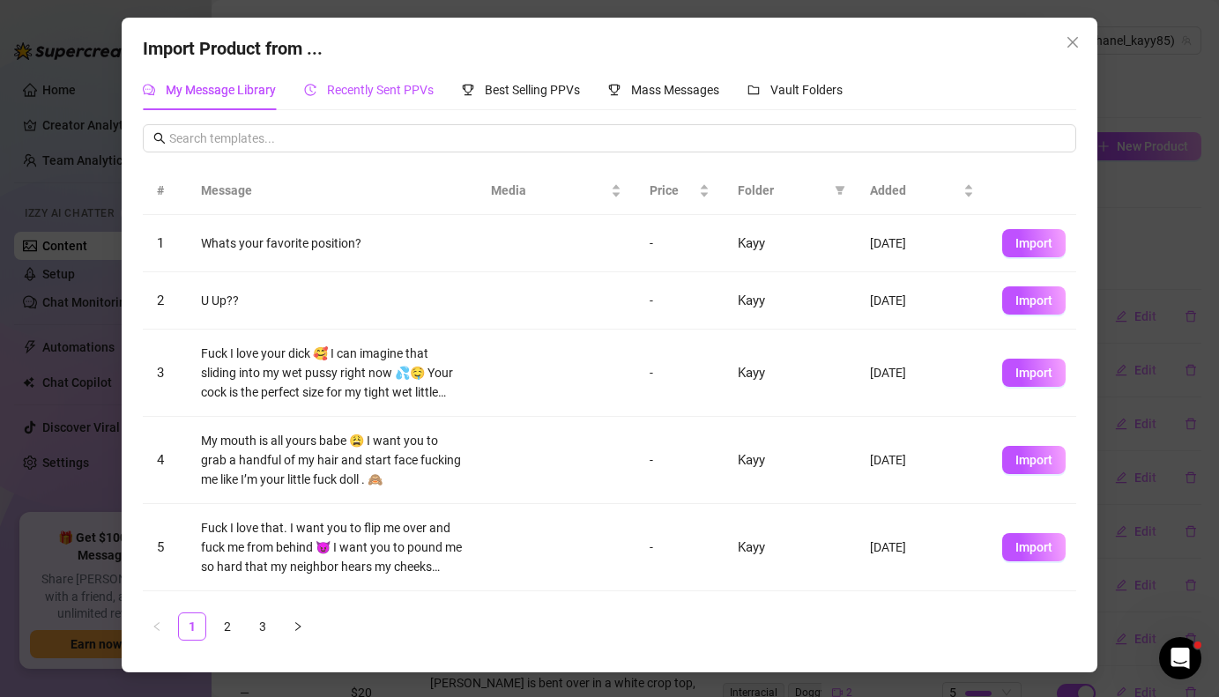
click at [387, 91] on span "Recently Sent PPVs" at bounding box center [380, 90] width 107 height 14
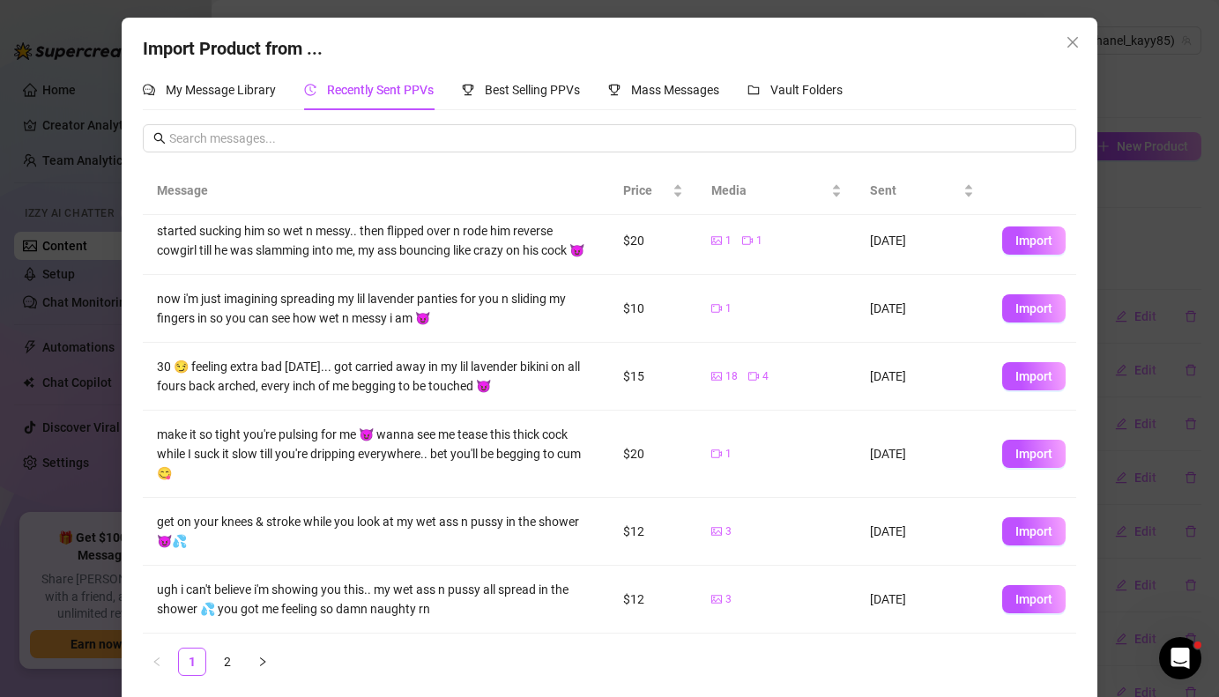
scroll to position [11, 0]
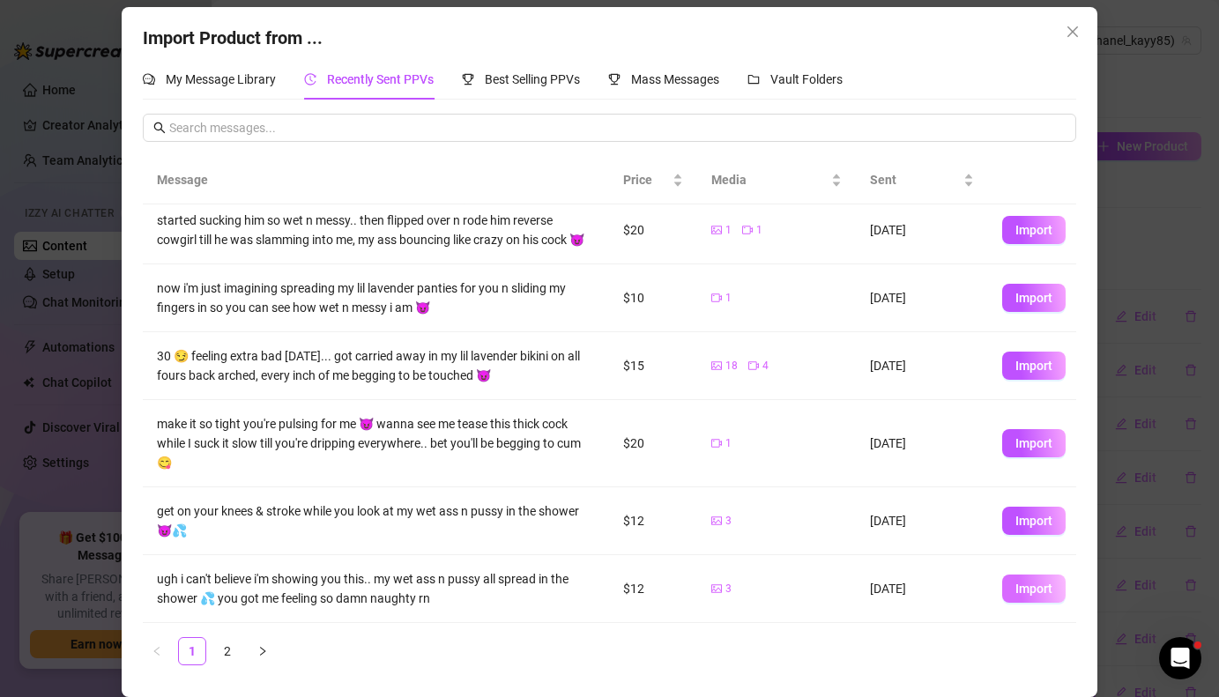
click at [1034, 587] on span "Import" at bounding box center [1034, 589] width 37 height 14
type textarea "ugh i can't believe i'm showing you this.. my wet ass n pussy all spread in the…"
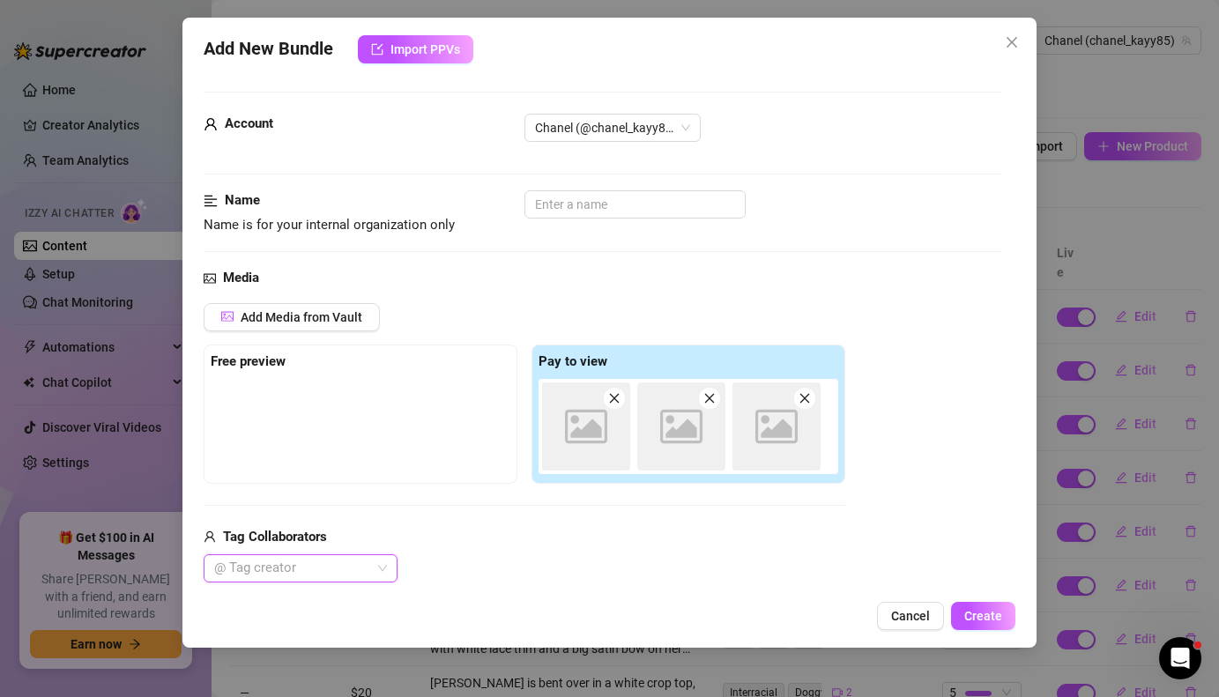
scroll to position [0, 0]
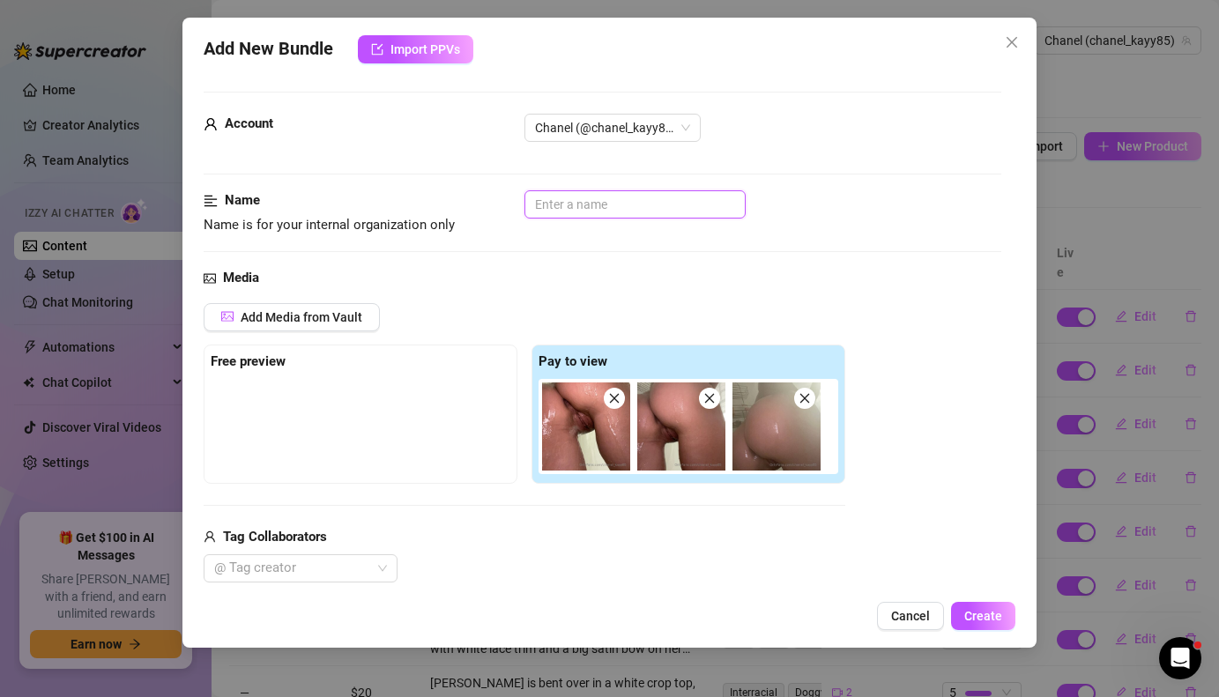
click at [689, 212] on input "text" at bounding box center [635, 204] width 221 height 28
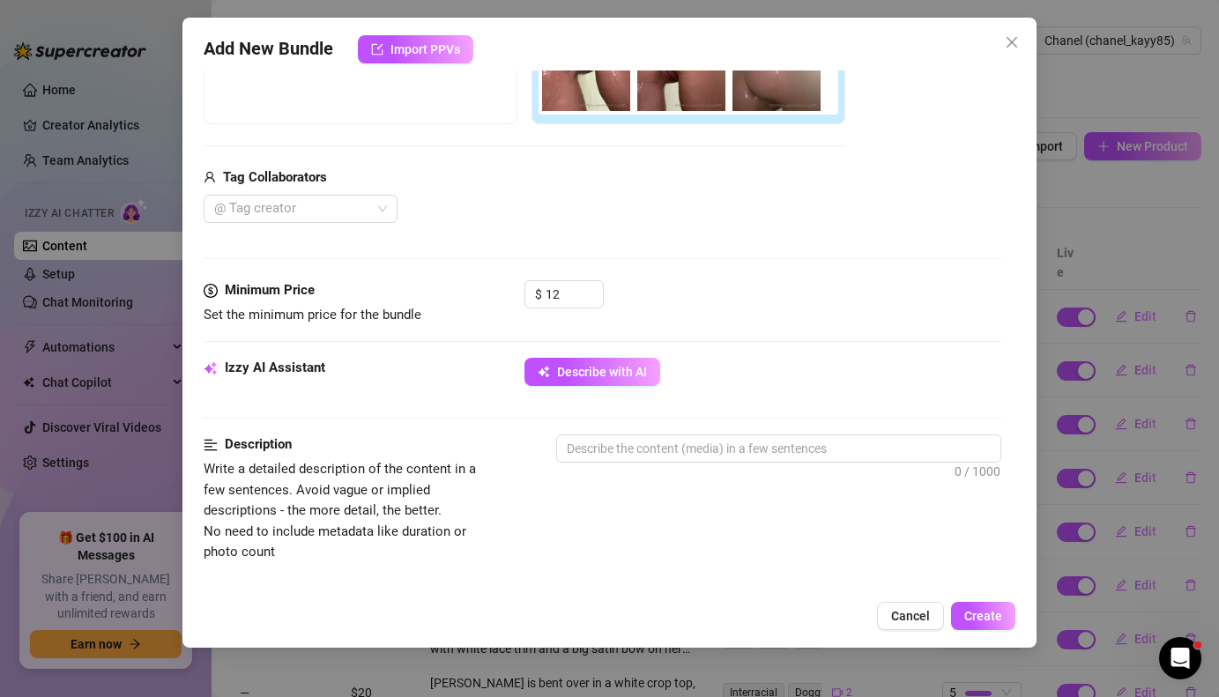
scroll to position [362, 0]
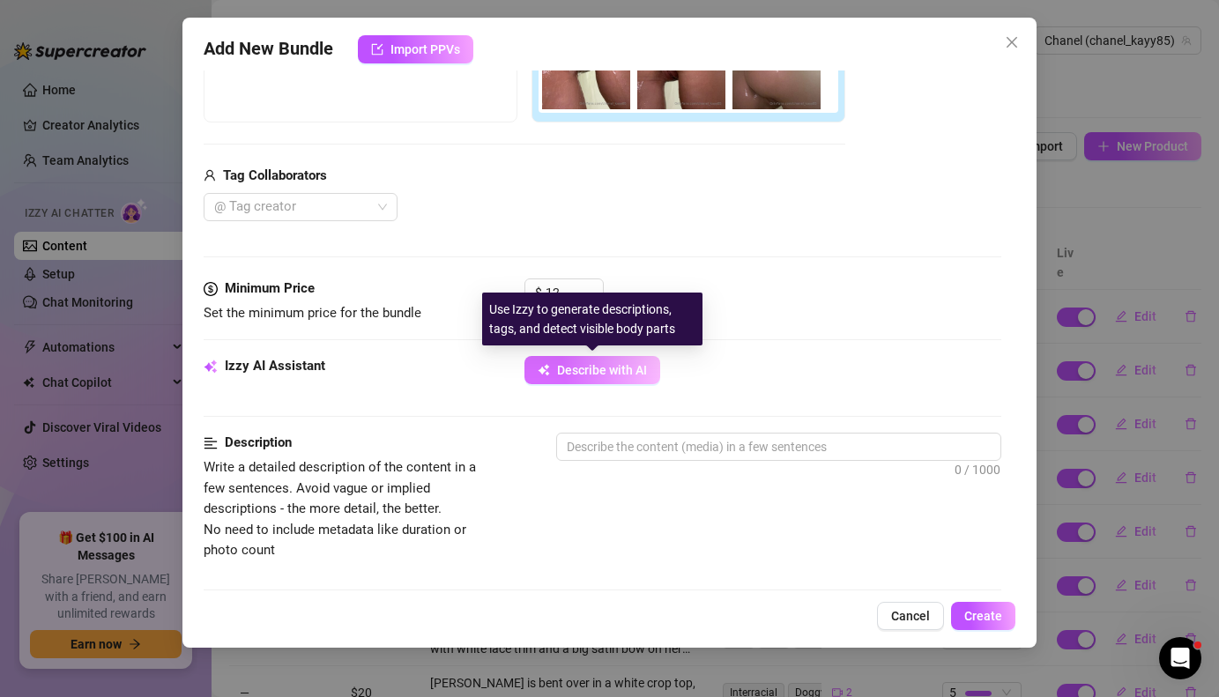
type input "Shower bundle"
click at [595, 373] on span "Describe with AI" at bounding box center [602, 370] width 90 height 14
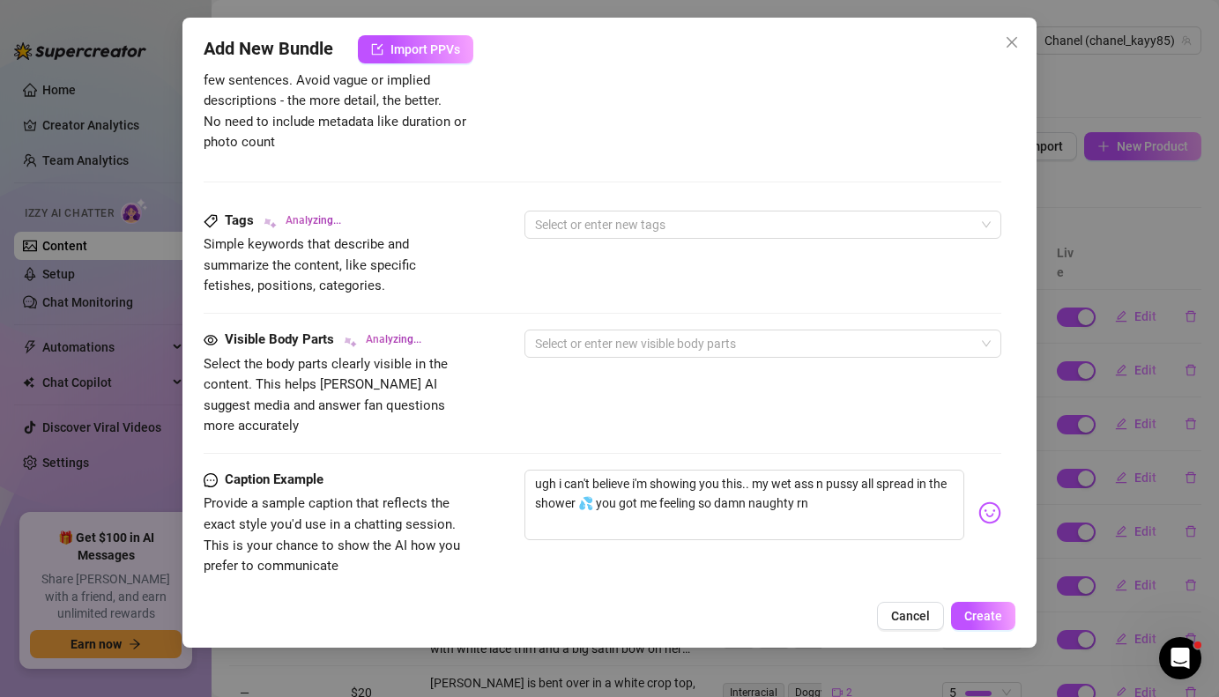
scroll to position [774, 0]
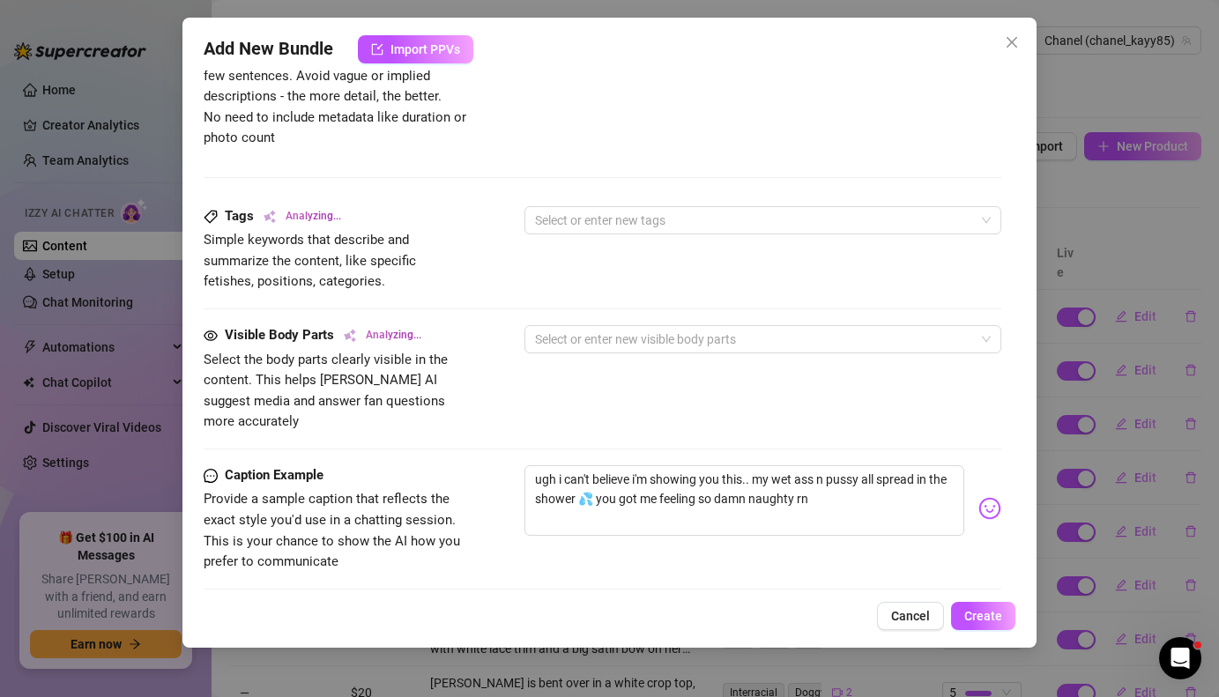
type textarea "Close-up"
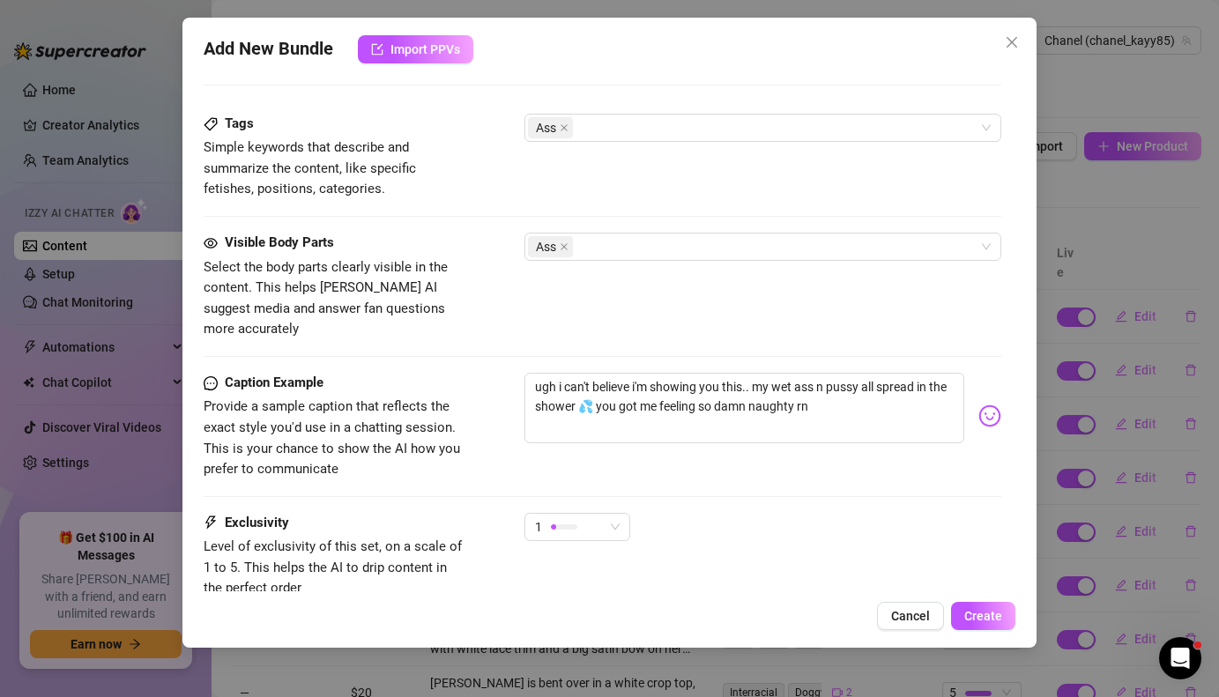
type textarea "Close-up shower"
type textarea "Close-up shower shots"
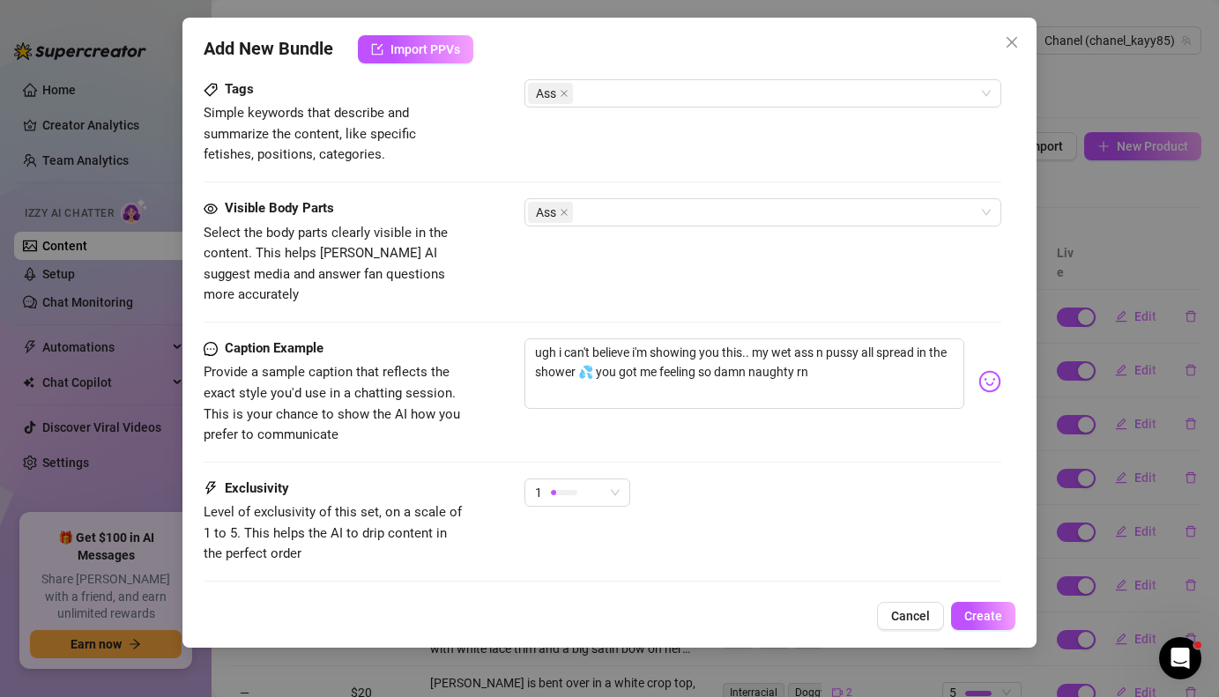
type textarea "Close-up shower shots of"
type textarea "Close-up shower shots of [PERSON_NAME]’s"
type textarea "Close-up shower shots of [PERSON_NAME]’s thick,"
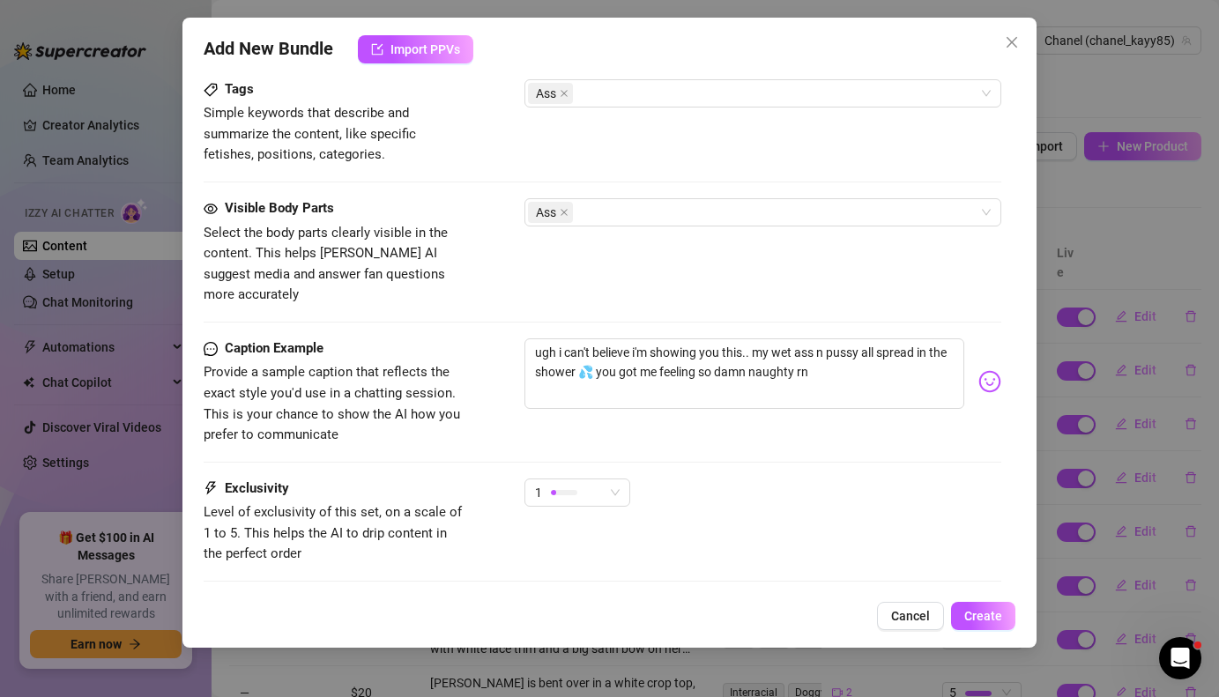
type textarea "Close-up shower shots of [PERSON_NAME]’s thick,"
type textarea "Close-up shower shots of [PERSON_NAME]’s thick, wet"
type textarea "Close-up shower shots of [PERSON_NAME]’s thick, wet ass"
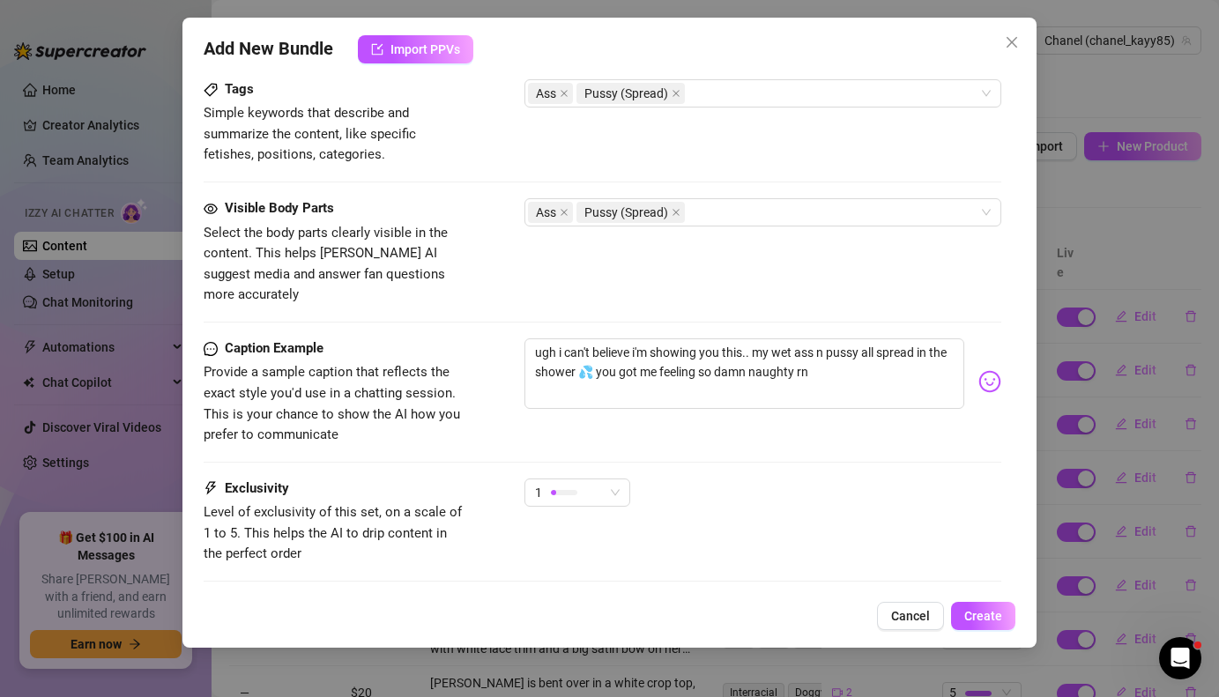
type textarea "Close-up shower shots of [PERSON_NAME]’s thick, wet ass and"
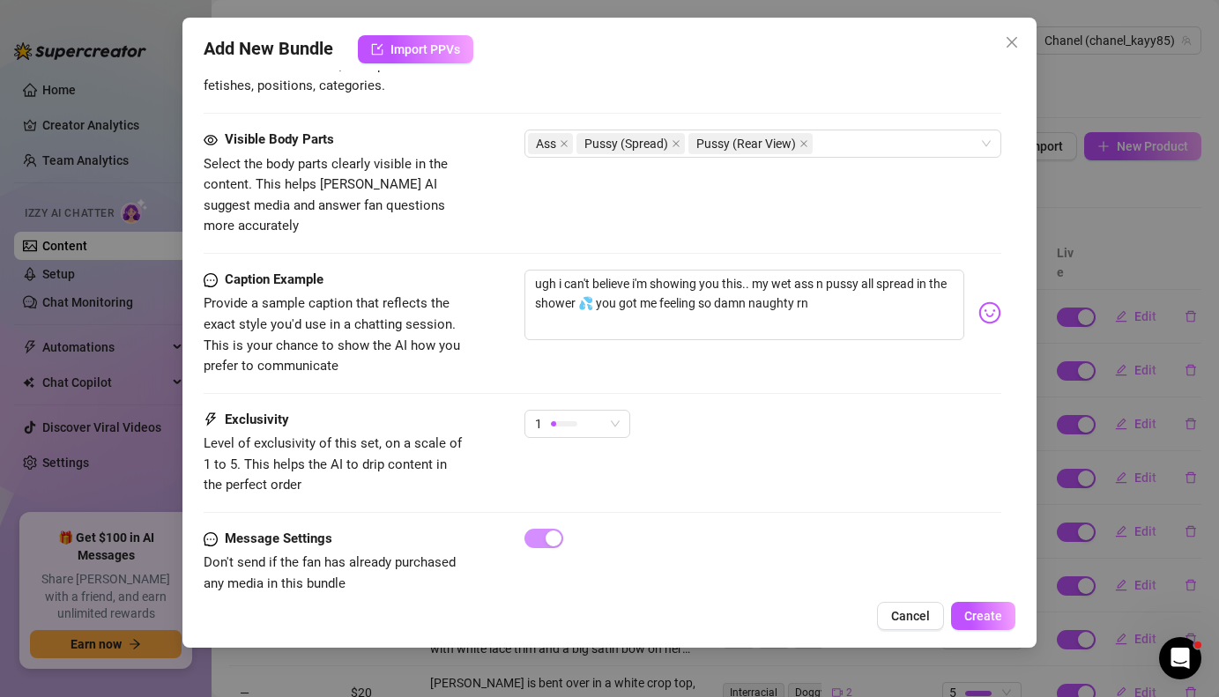
type textarea "Close-up shower shots of [PERSON_NAME]’s thick, wet ass and pussy."
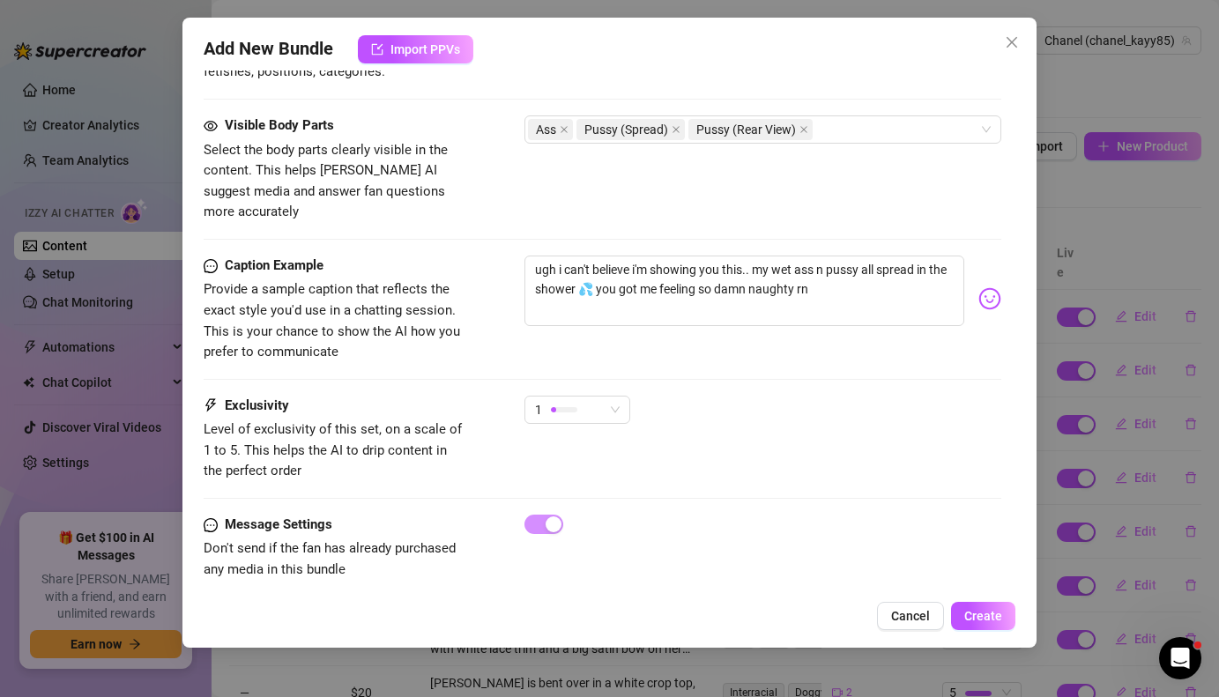
type textarea "Close-up shower shots of [PERSON_NAME]’s thick, wet ass and pussy. Water"
type textarea "Close-up shower shots of [PERSON_NAME]’s thick, wet ass and pussy. Water gliste…"
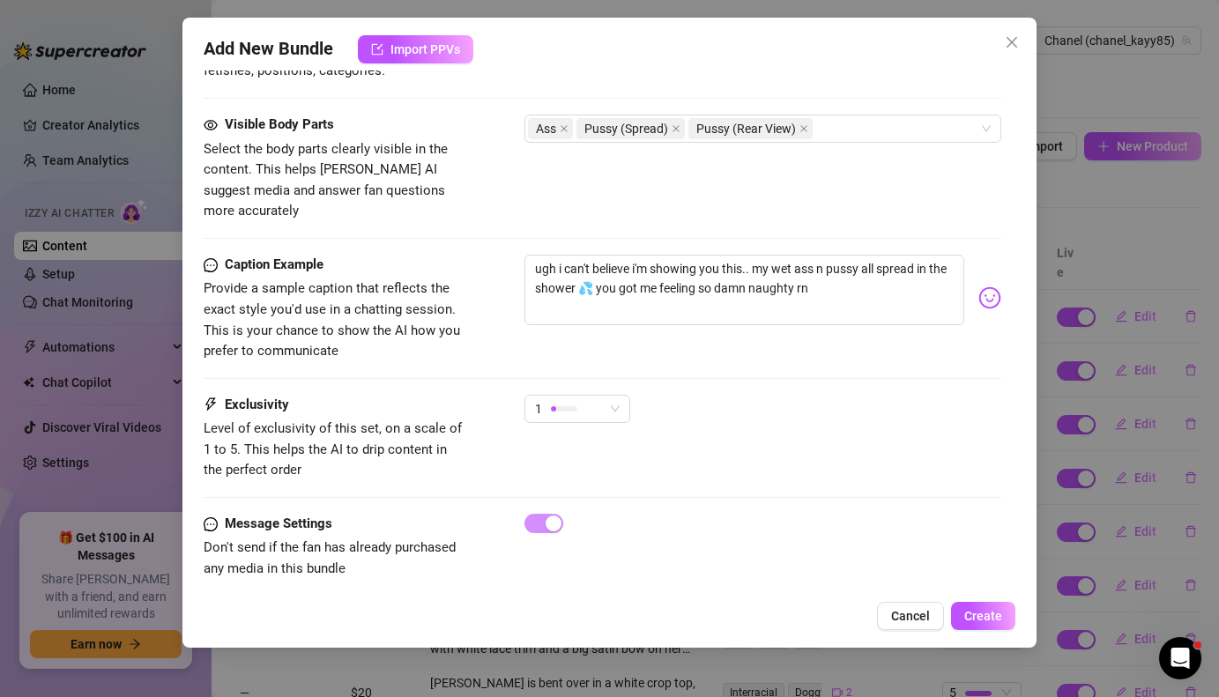
type textarea "Close-up shower shots of [PERSON_NAME]’s thick, wet ass and pussy. Water gliste…"
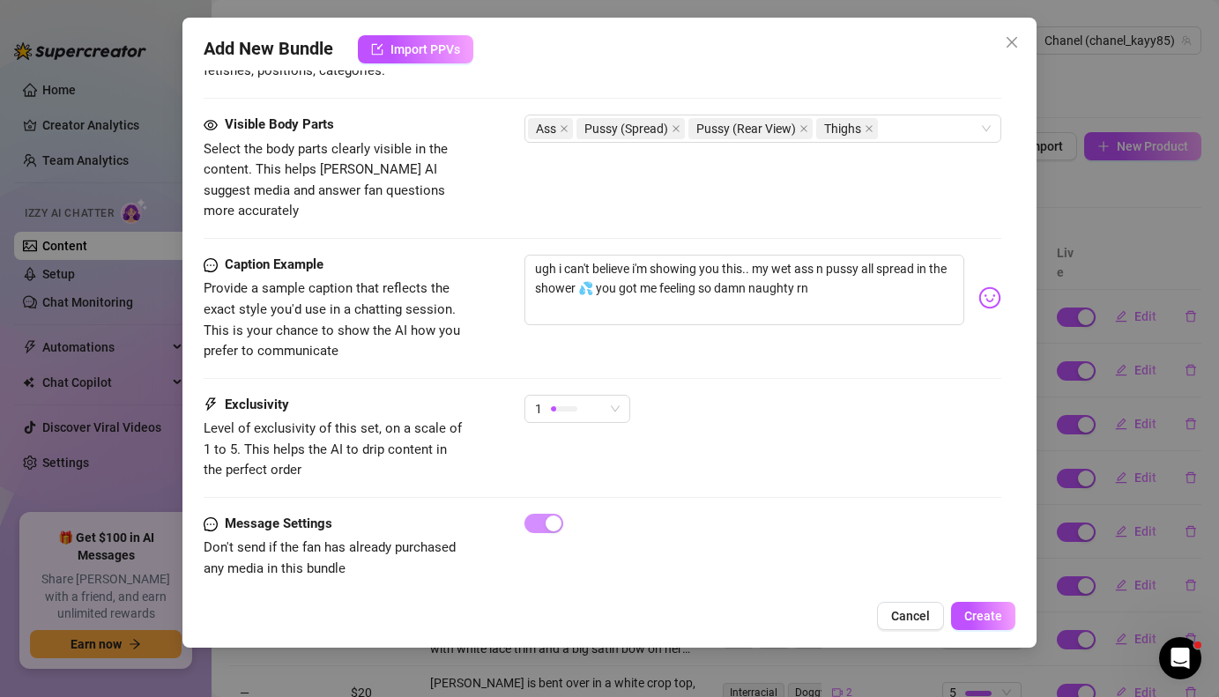
type textarea "Close-up shower shots of [PERSON_NAME]’s thick, wet ass and pussy. Water gliste…"
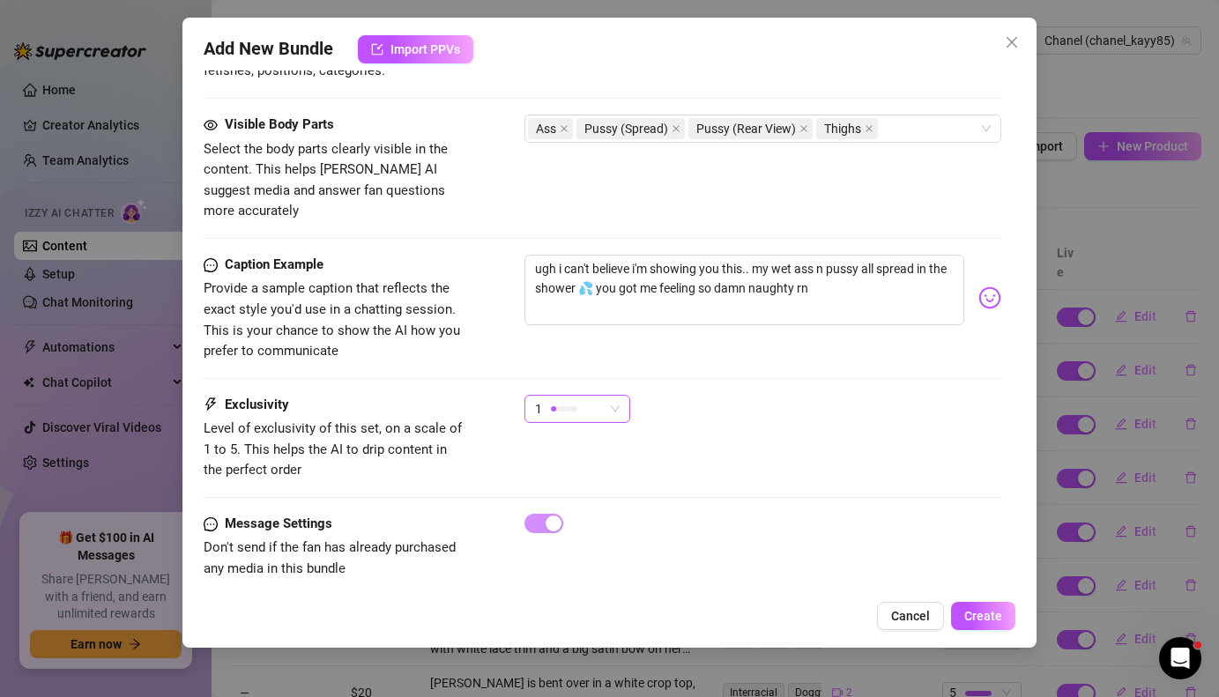
type textarea "Close-up shower shots of [PERSON_NAME]’s thick, wet ass and pussy. Water gliste…"
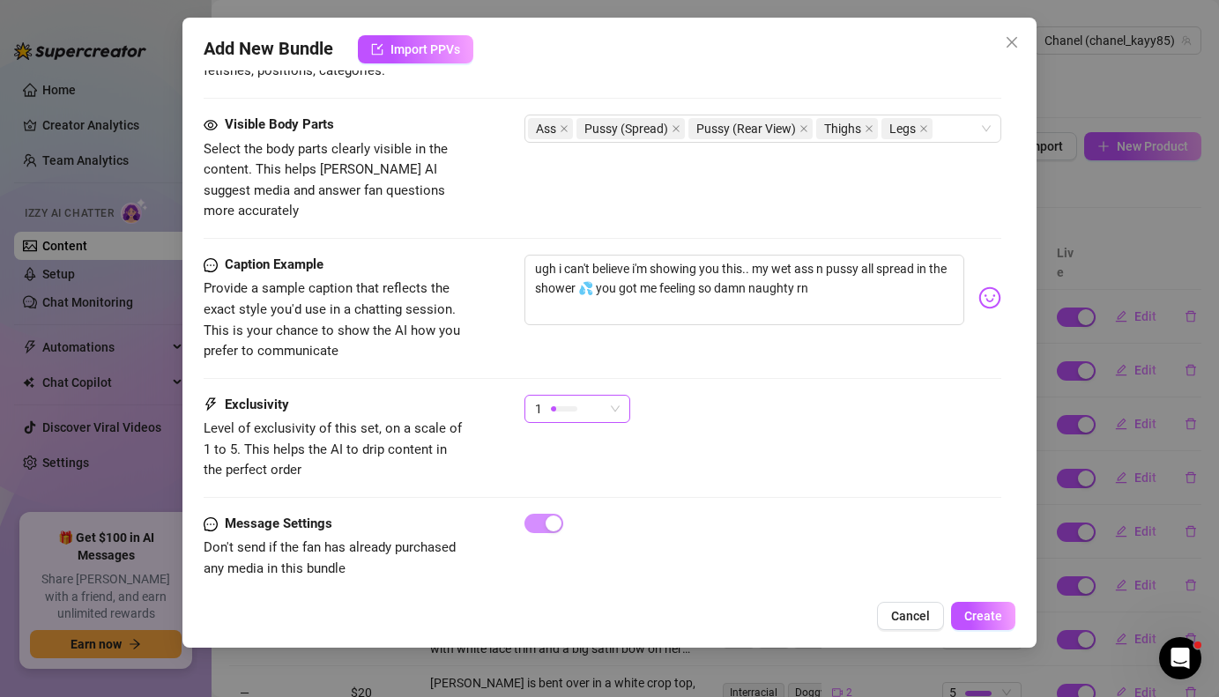
type textarea "Close-up shower shots of [PERSON_NAME]’s thick, wet ass and pussy. Water gliste…"
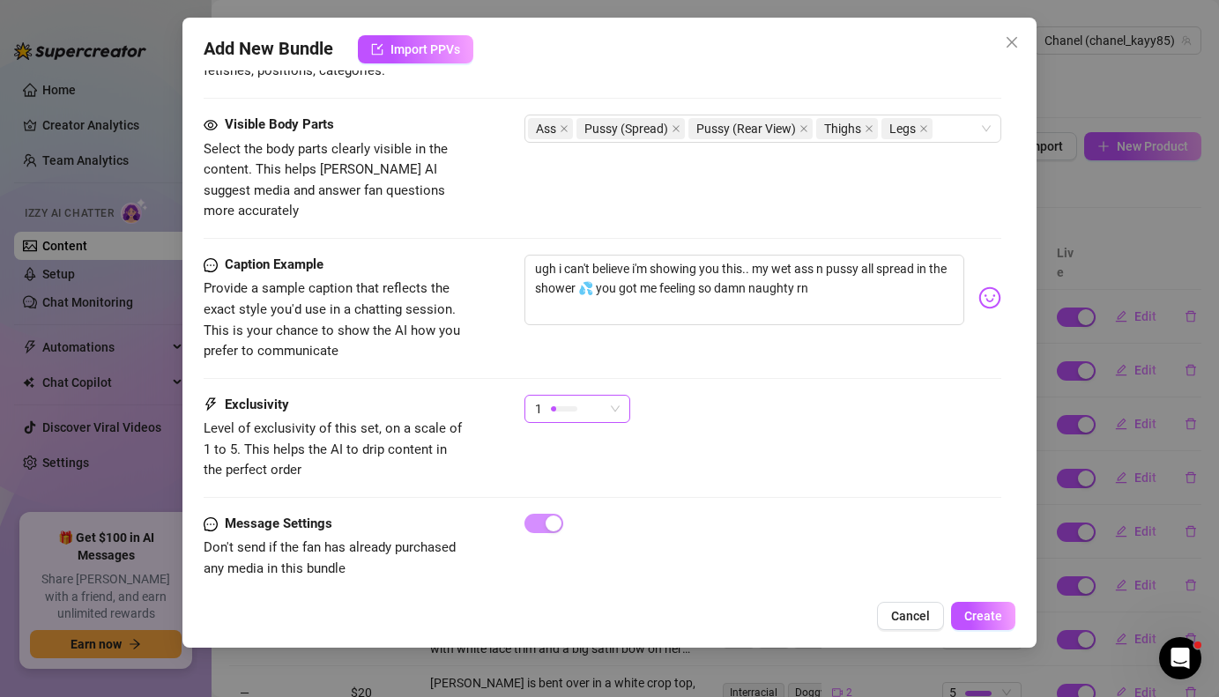
type textarea "Close-up shower shots of [PERSON_NAME]’s thick, wet ass and pussy. Water gliste…"
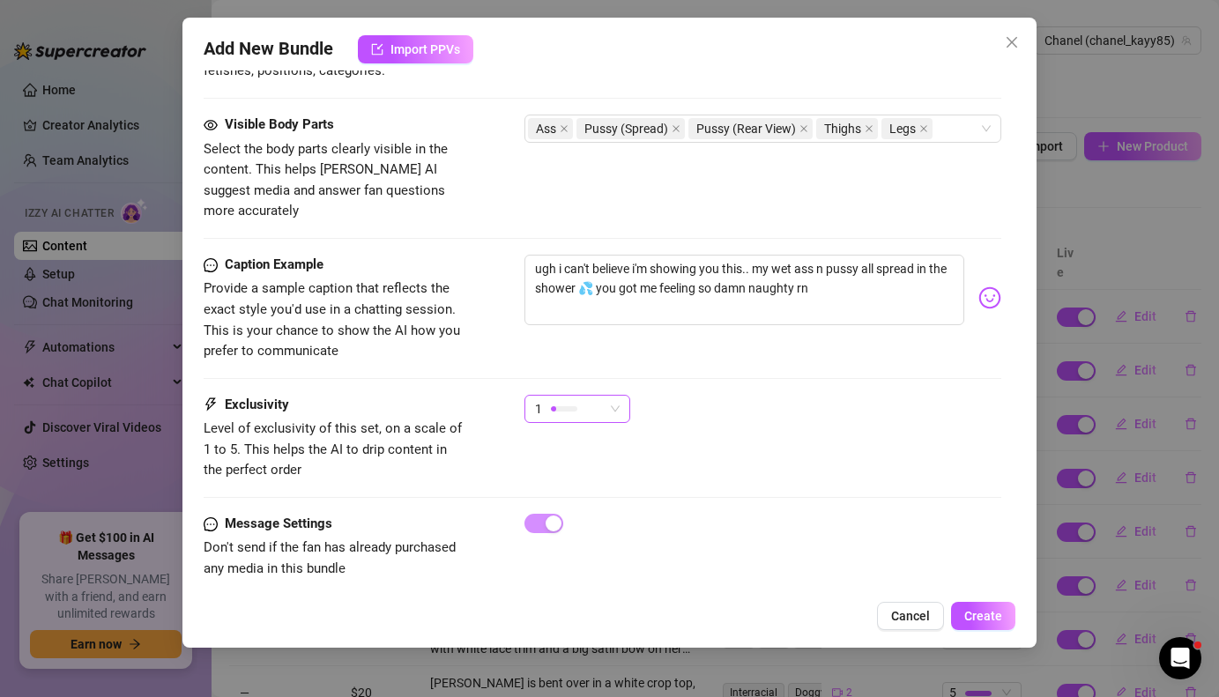
type textarea "Close-up shower shots of [PERSON_NAME]’s thick, wet ass and pussy. Water gliste…"
click at [615, 396] on span "1" at bounding box center [577, 409] width 85 height 26
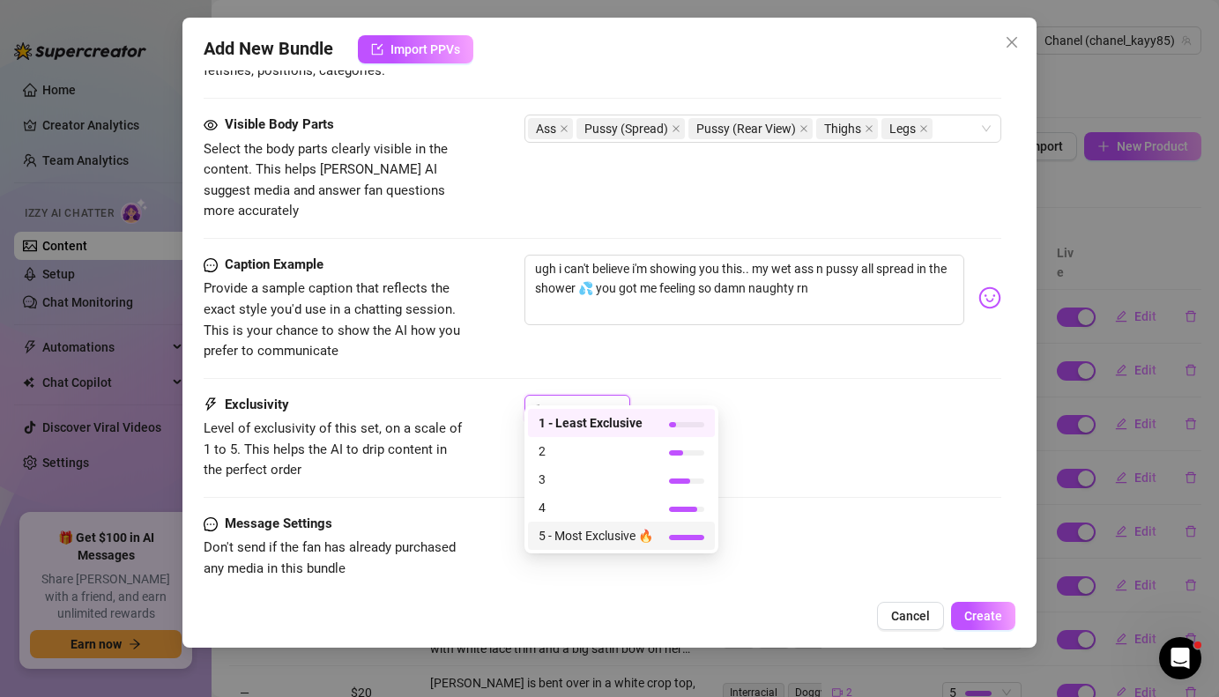
click at [578, 528] on span "5 - Most Exclusive 🔥" at bounding box center [596, 535] width 115 height 19
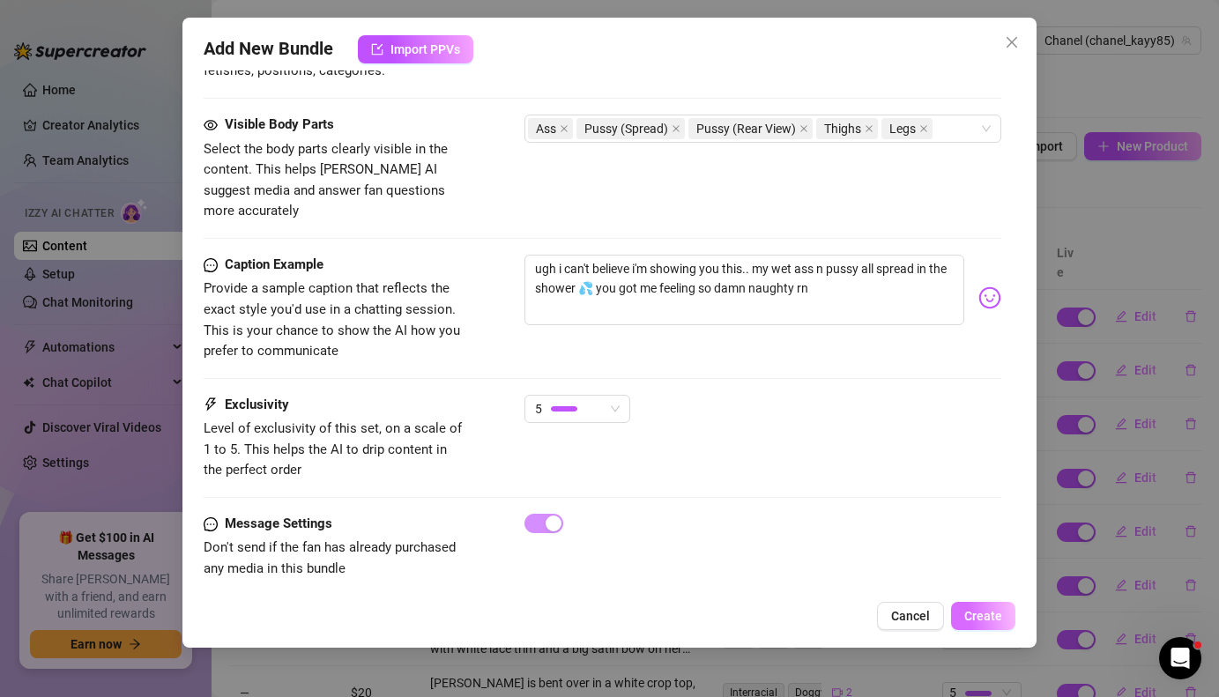
click at [973, 618] on span "Create" at bounding box center [984, 616] width 38 height 14
click at [1015, 42] on icon "close" at bounding box center [1012, 42] width 14 height 14
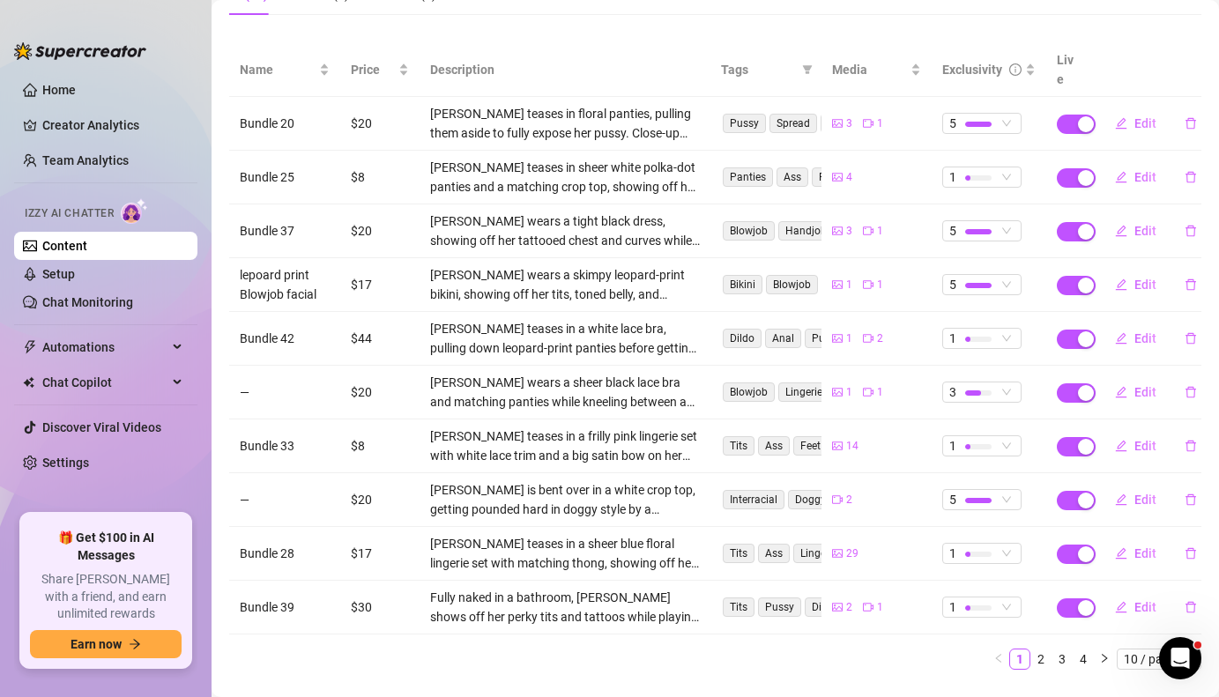
scroll to position [213, 0]
